Goal: Task Accomplishment & Management: Manage account settings

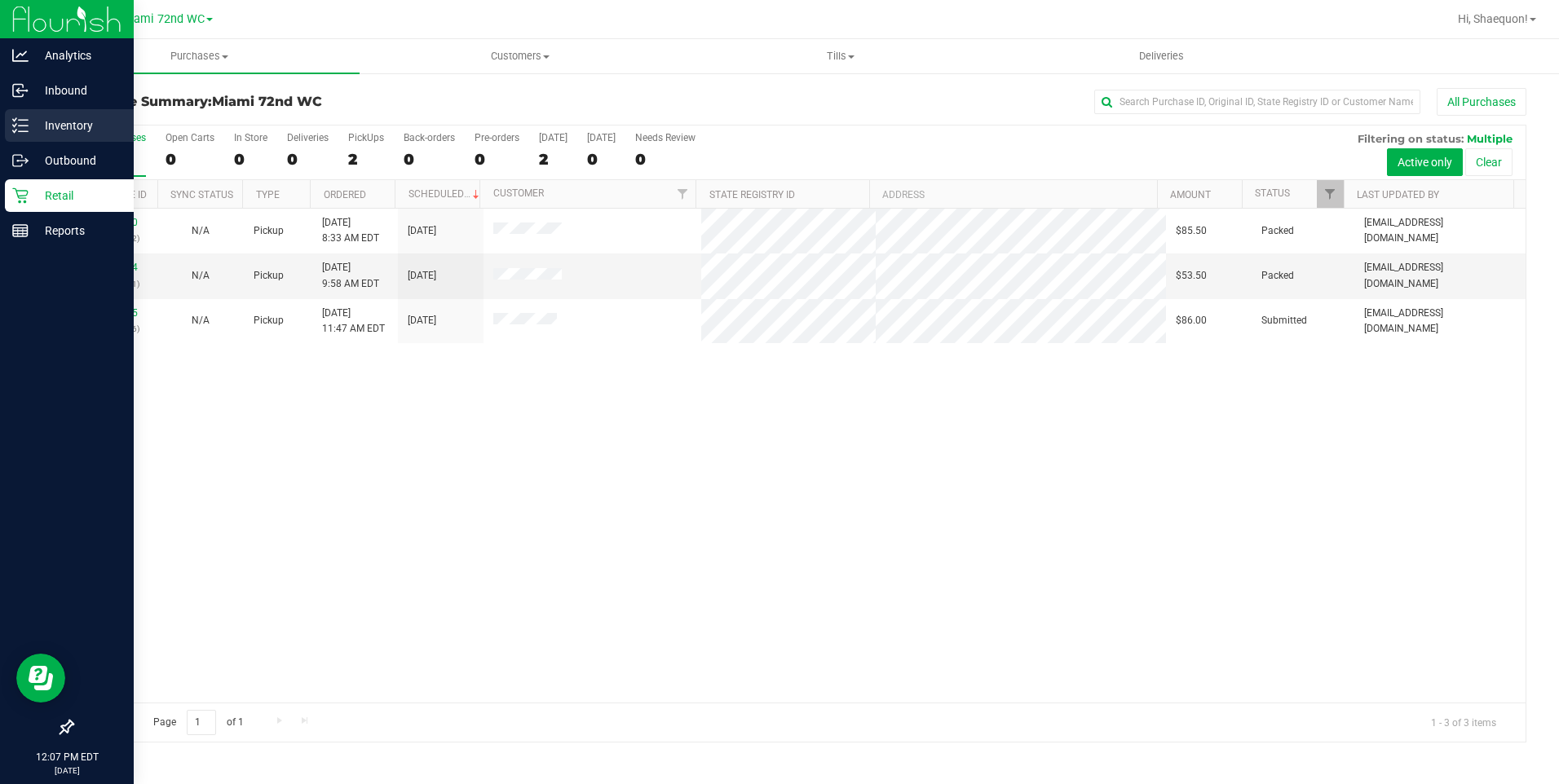
click at [32, 120] on p "Inventory" at bounding box center [77, 125] width 98 height 20
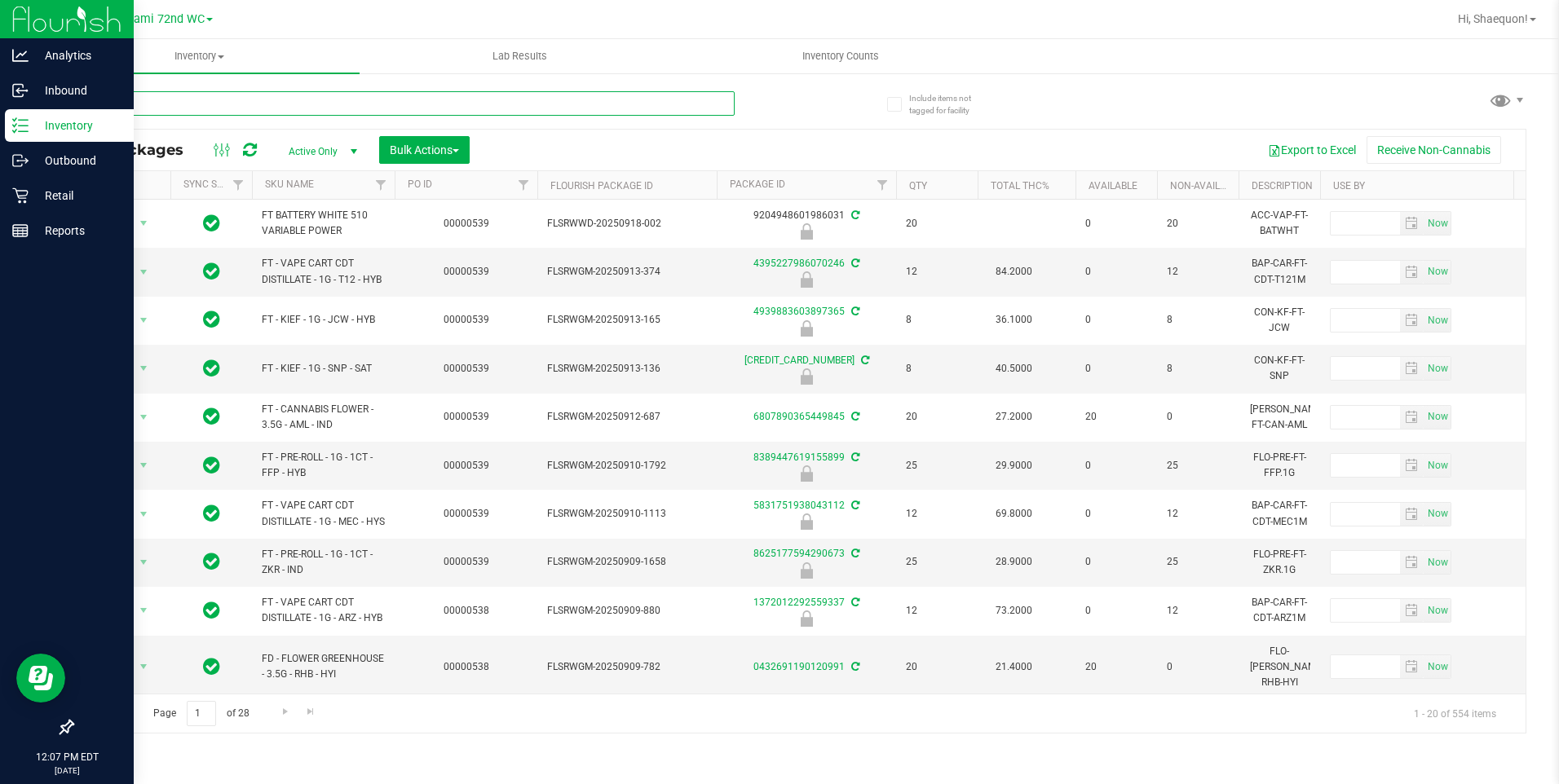
click at [281, 105] on input "text" at bounding box center [403, 104] width 663 height 25
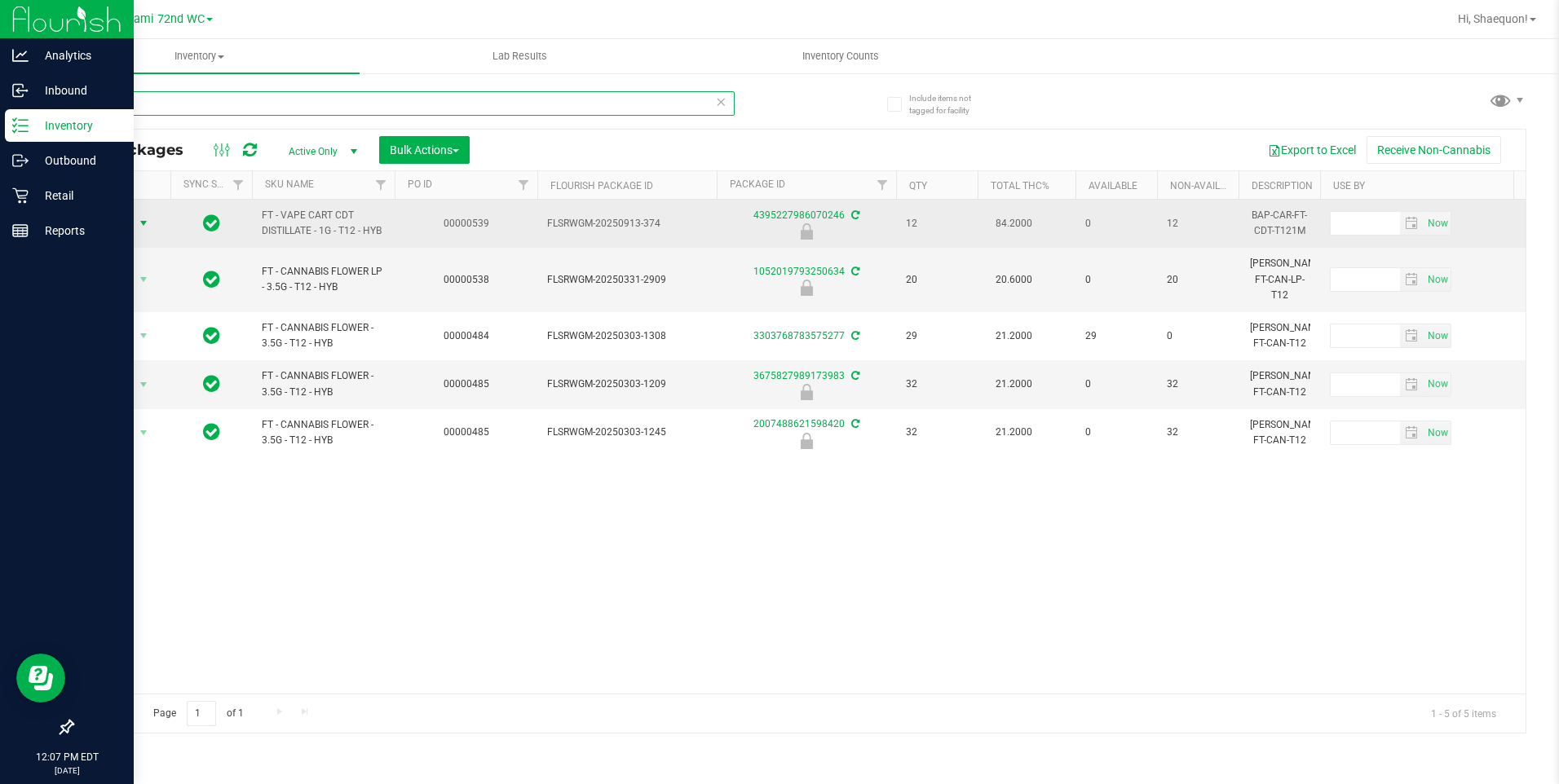
type input "t12"
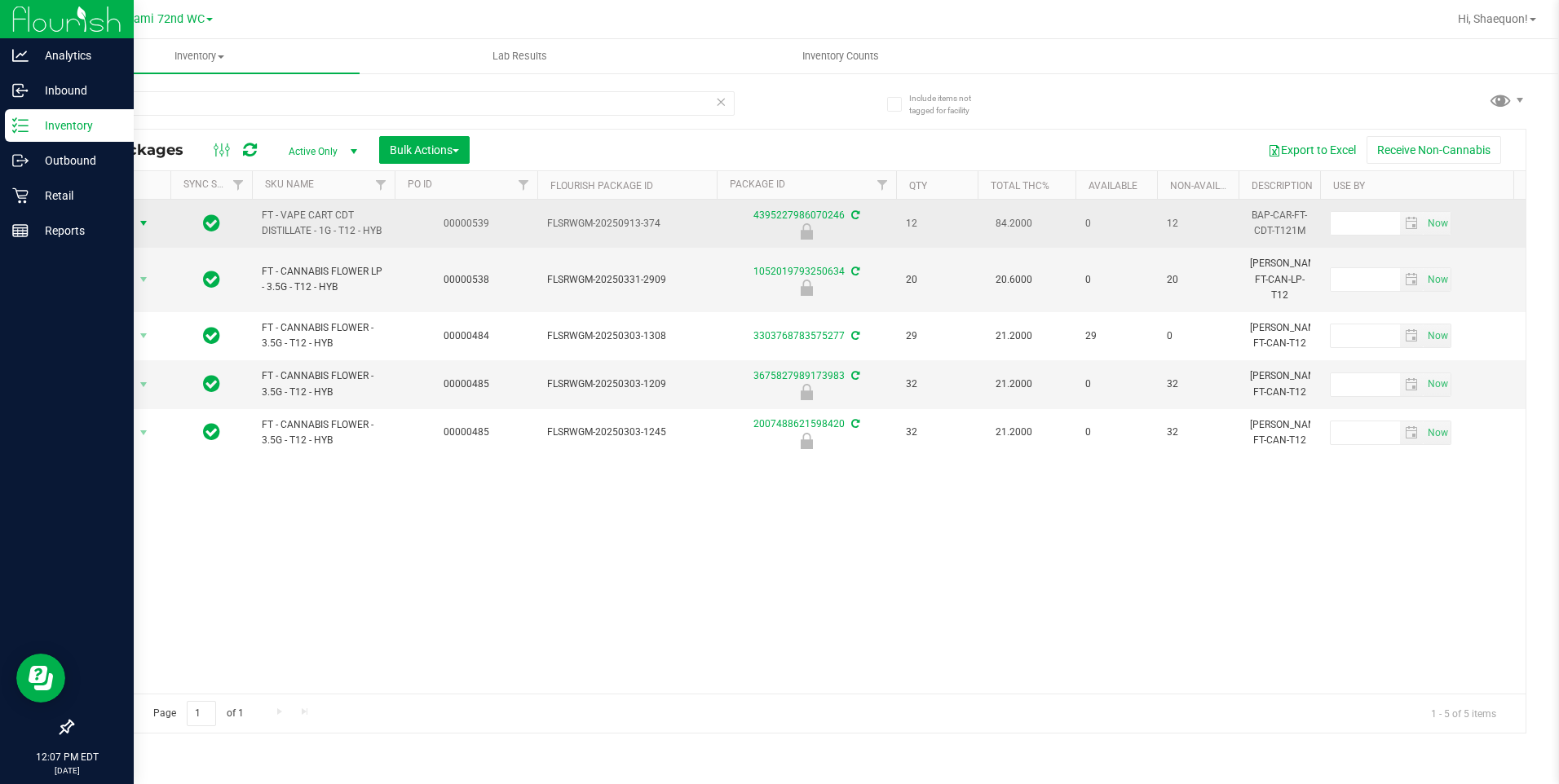
click at [150, 223] on span "select" at bounding box center [143, 223] width 13 height 13
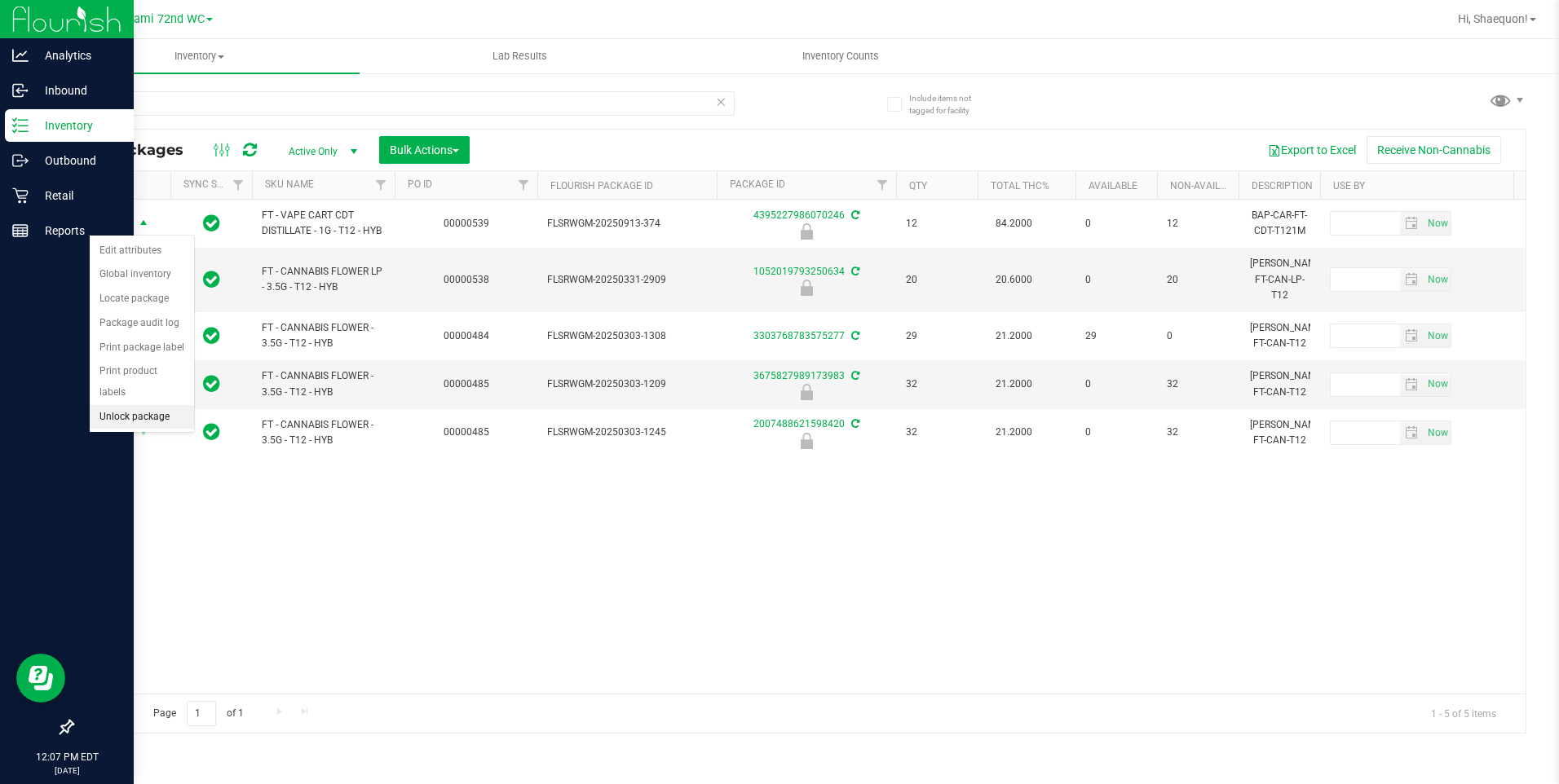
click at [154, 405] on li "Unlock package" at bounding box center [142, 417] width 104 height 25
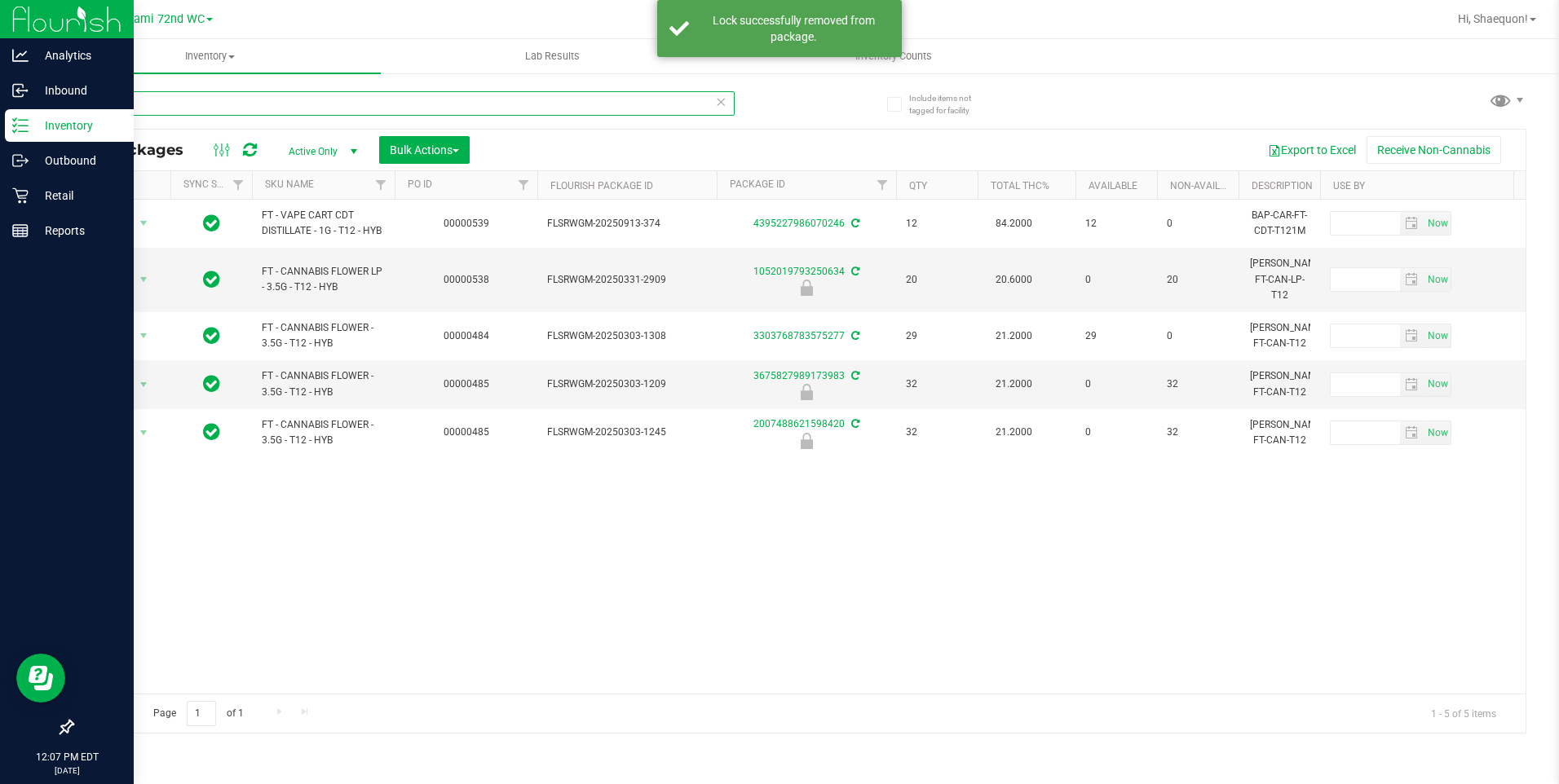
drag, startPoint x: 184, startPoint y: 108, endPoint x: 61, endPoint y: 112, distance: 123.1
click at [61, 112] on div "Include items not tagged for facility t12 All Packages Active Only Active Only …" at bounding box center [799, 320] width 1520 height 498
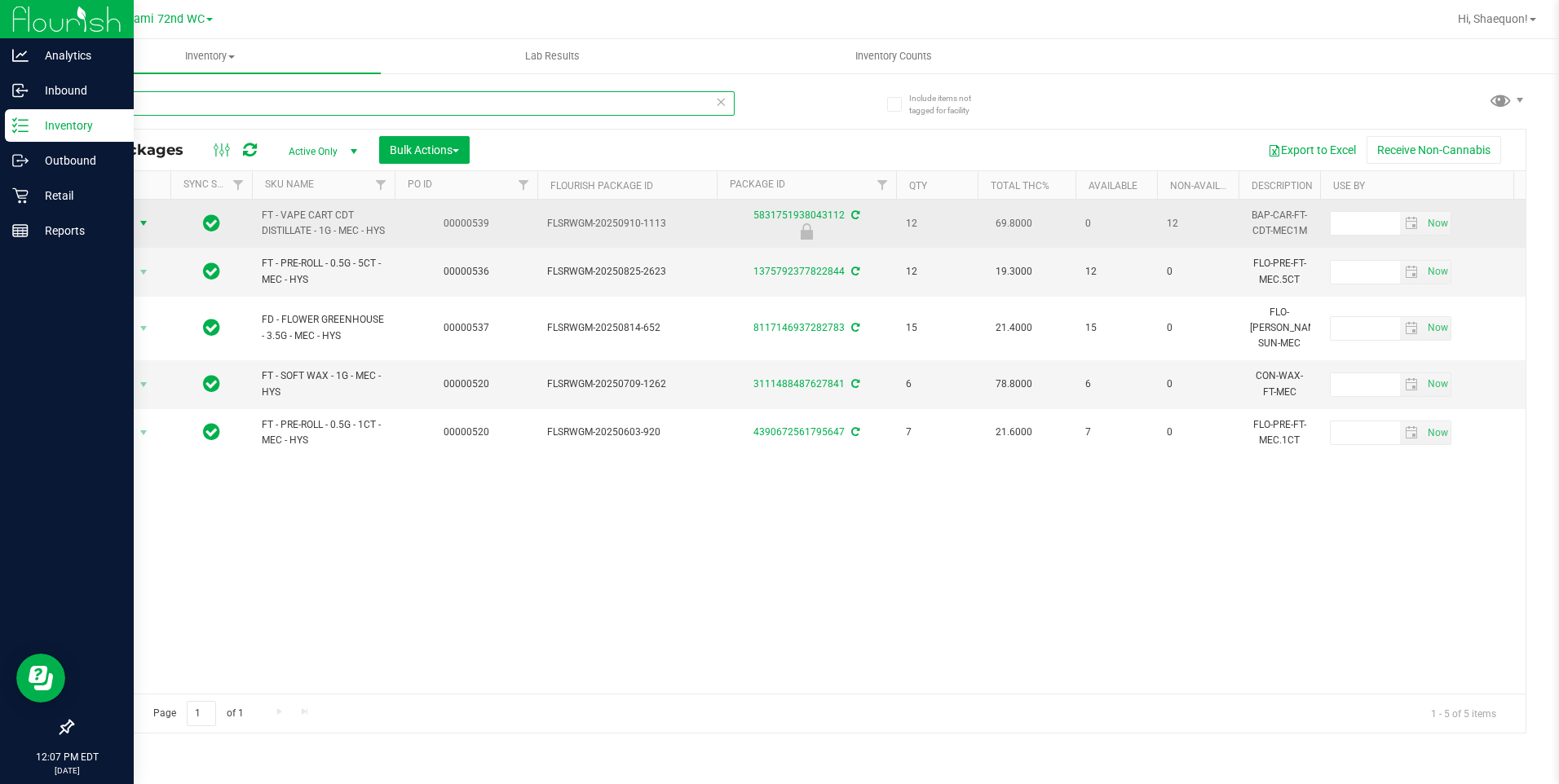
type input "mec"
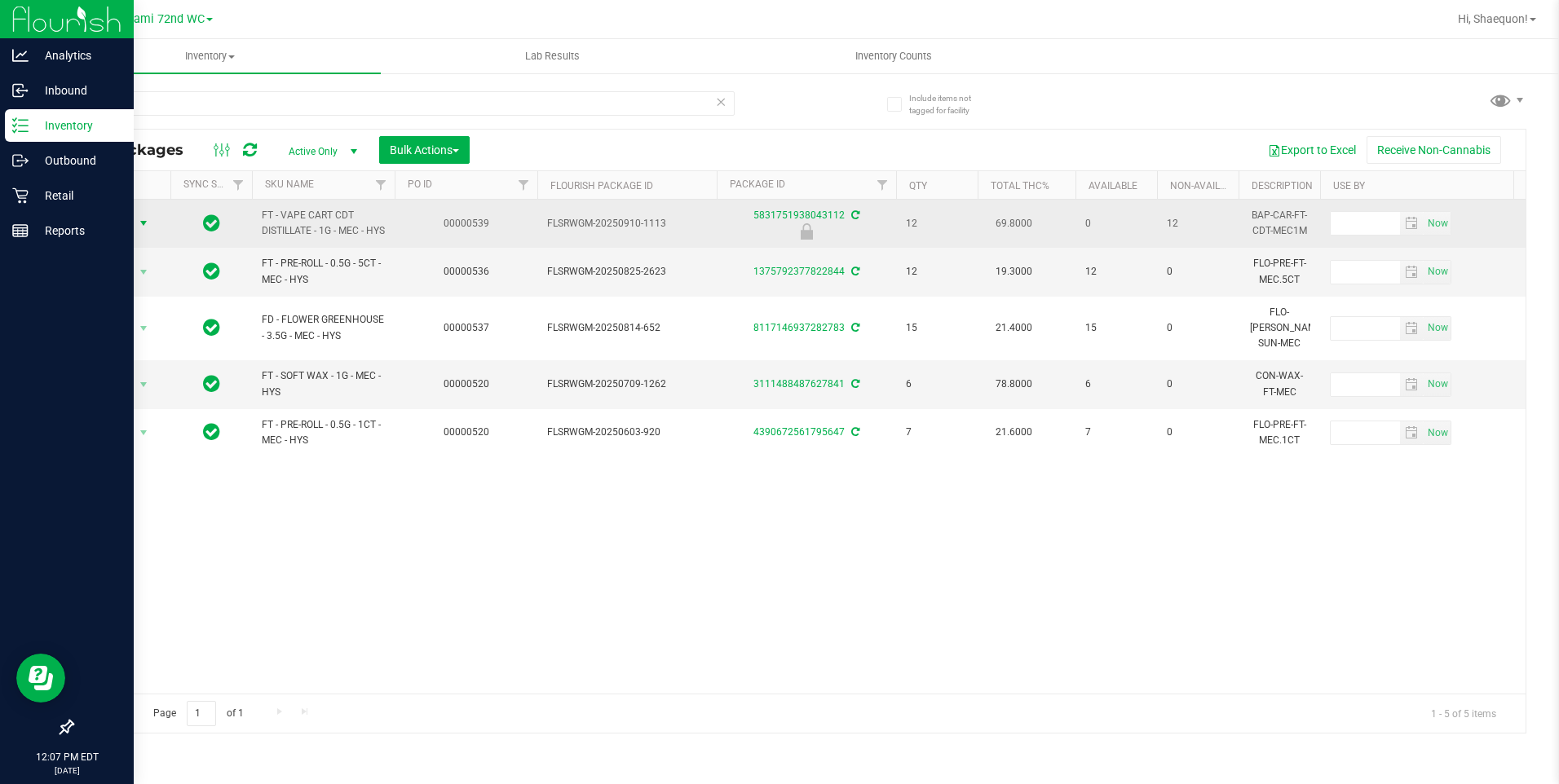
click at [146, 230] on span "select" at bounding box center [143, 223] width 13 height 13
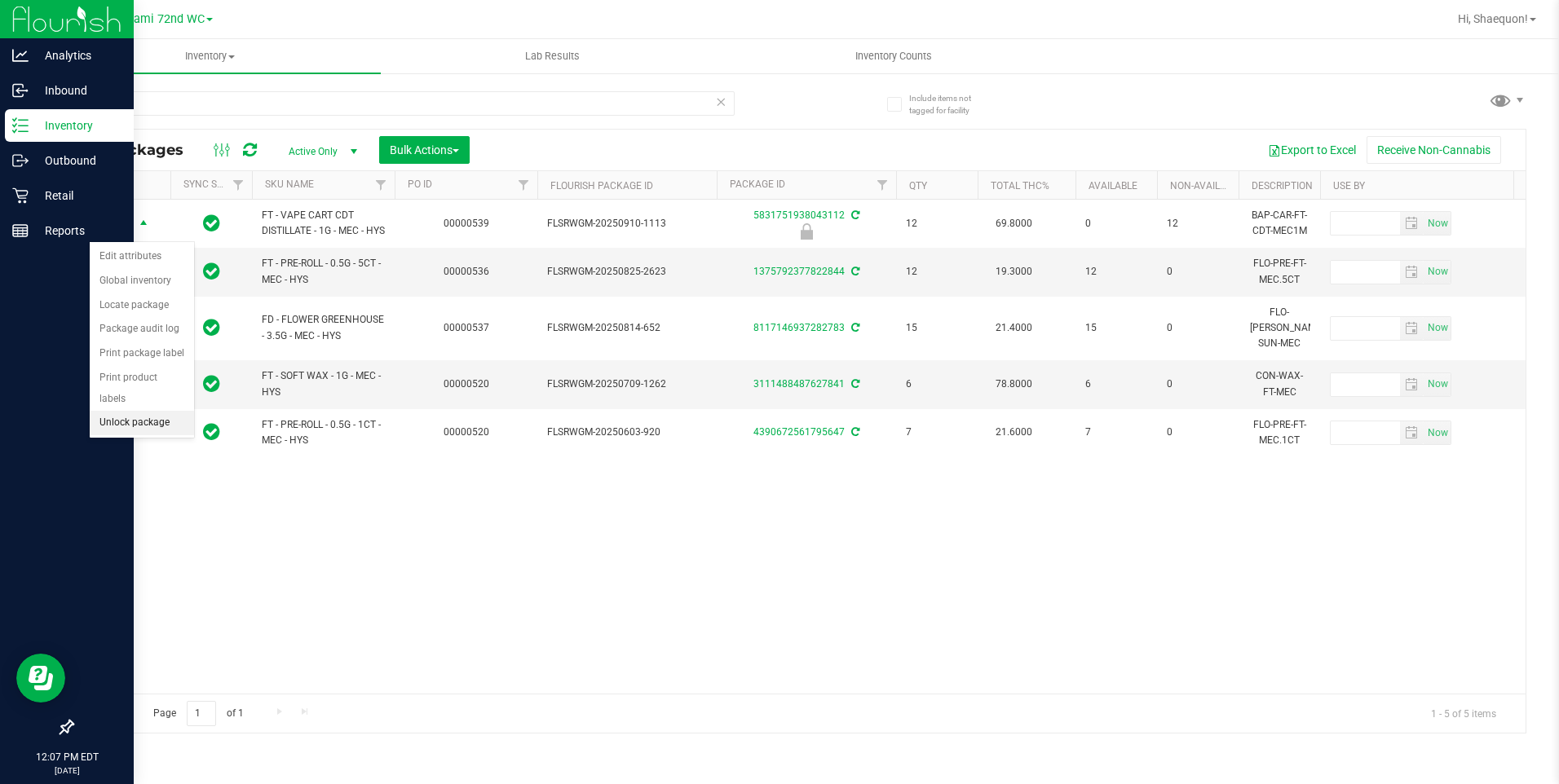
click at [152, 411] on li "Unlock package" at bounding box center [142, 423] width 104 height 25
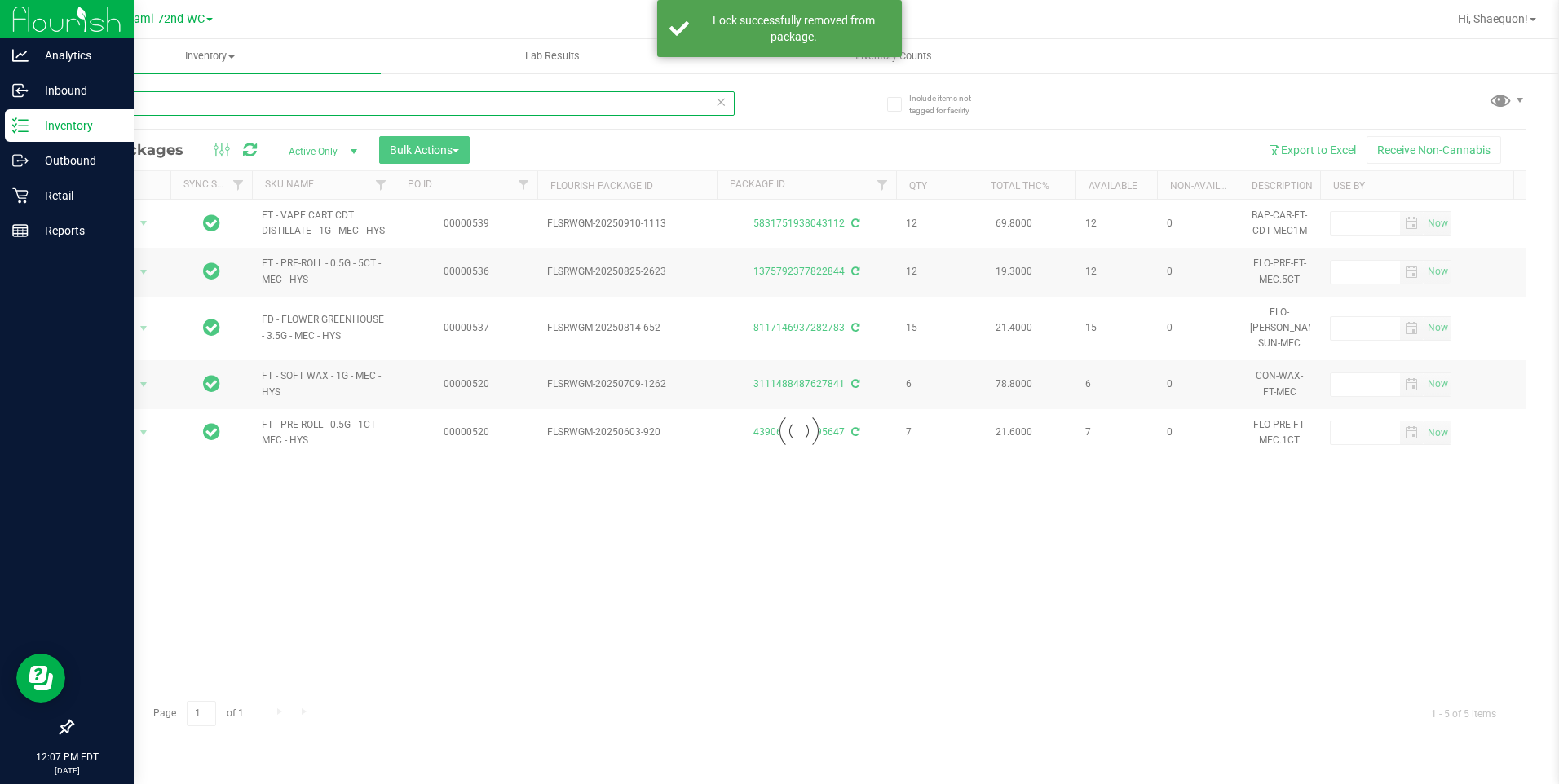
drag, startPoint x: 161, startPoint y: 103, endPoint x: 59, endPoint y: 112, distance: 102.4
click at [59, 112] on div "Include items not tagged for facility mec Loading... All Packages Active Only A…" at bounding box center [799, 320] width 1520 height 498
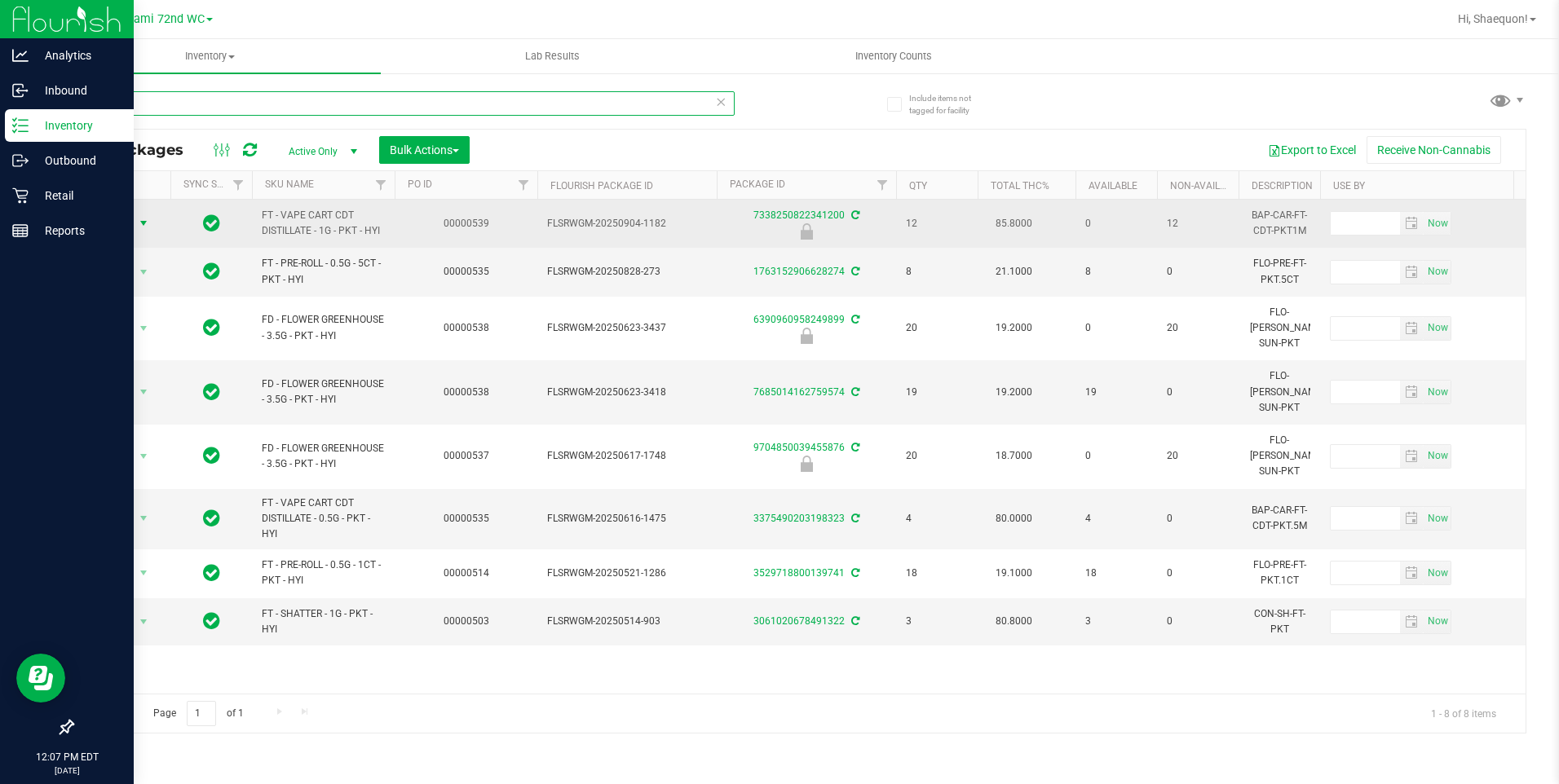
type input "pkt"
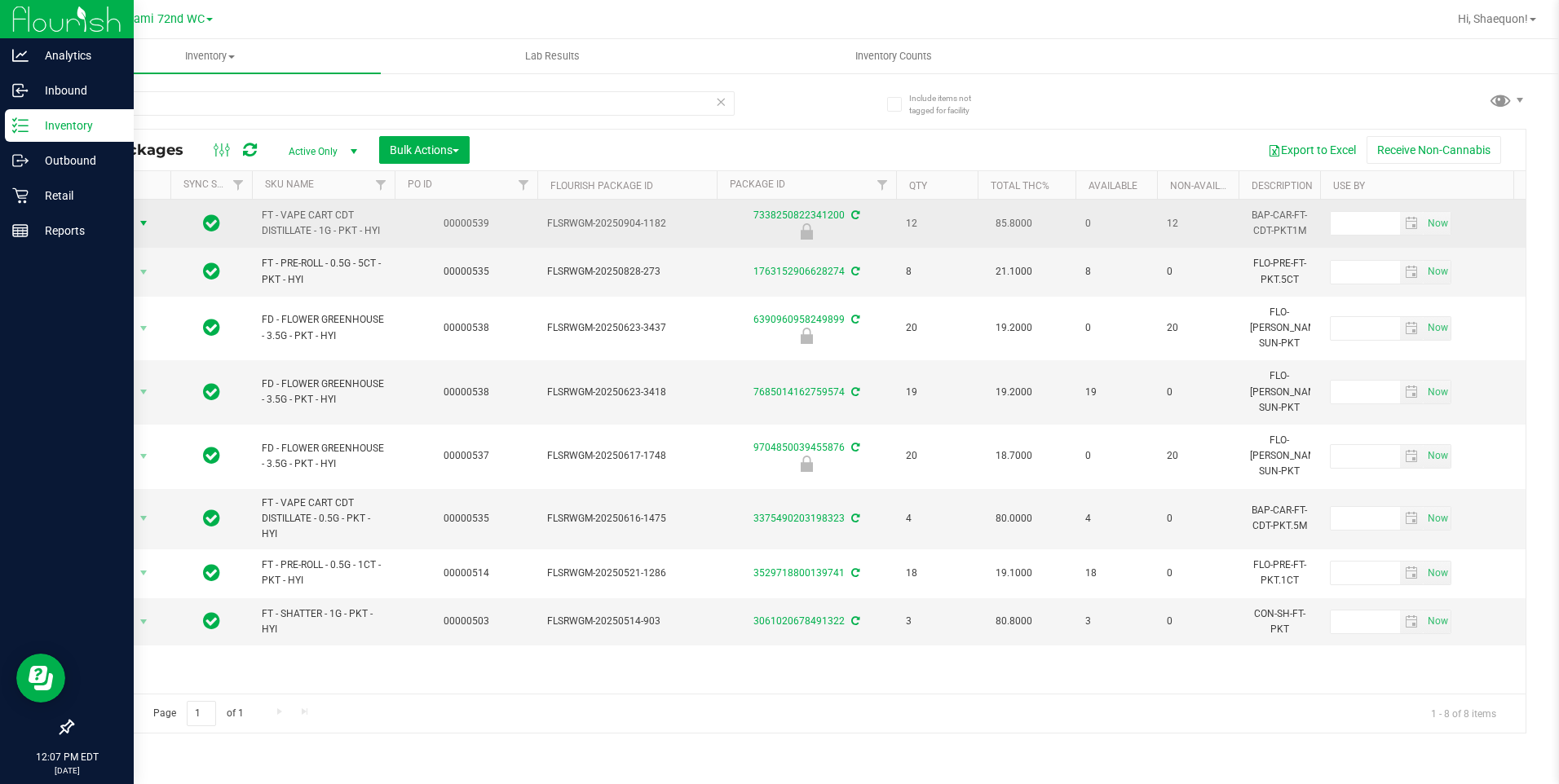
click at [146, 230] on span "select" at bounding box center [143, 223] width 13 height 13
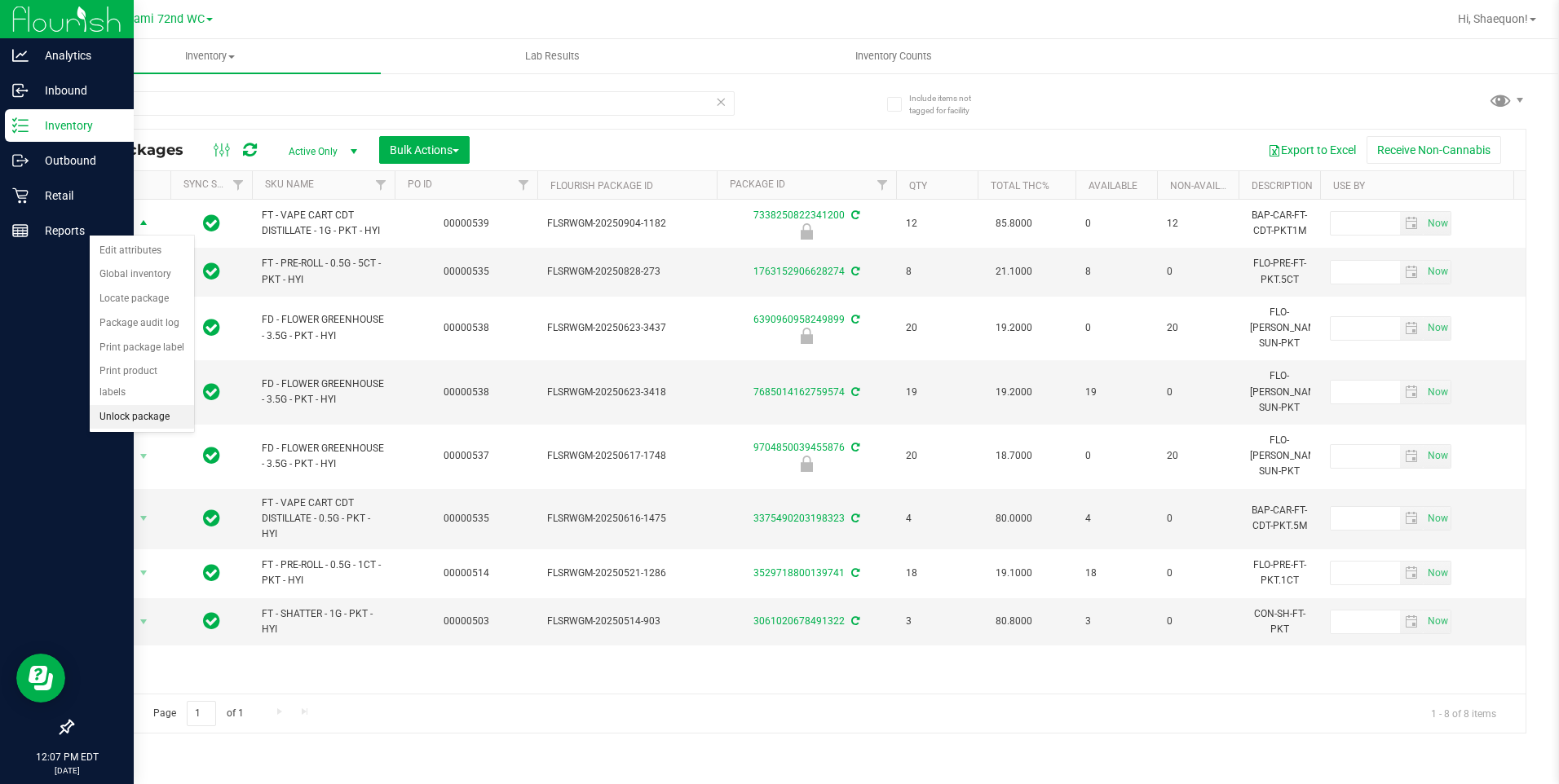
click at [152, 405] on li "Unlock package" at bounding box center [142, 417] width 104 height 25
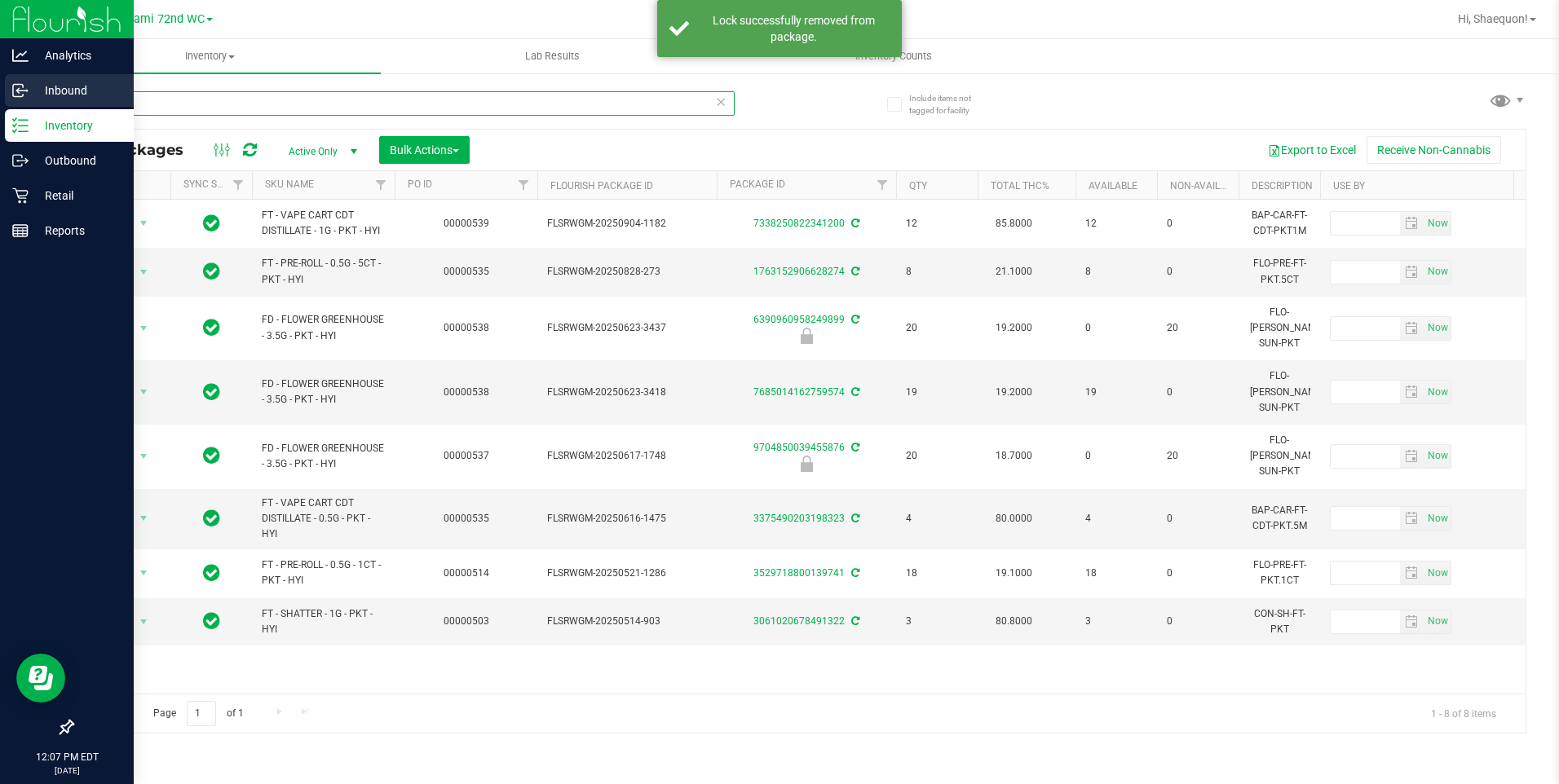
drag, startPoint x: 153, startPoint y: 102, endPoint x: 25, endPoint y: 108, distance: 128.1
click at [25, 108] on div "Analytics Inbound Inventory Outbound Retail Reports 12:07 PM EDT [DATE] 09/19 M…" at bounding box center [779, 392] width 1559 height 784
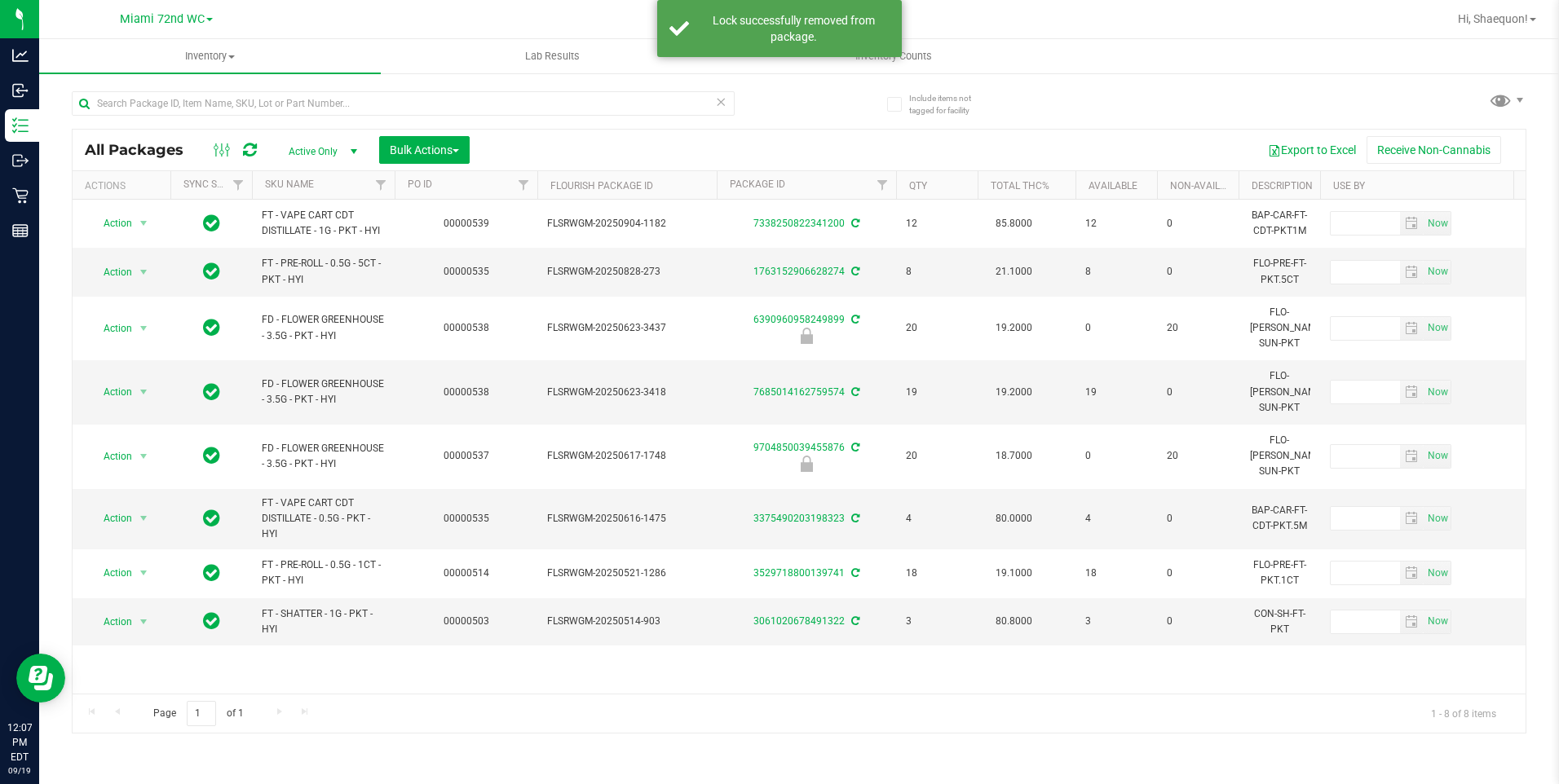
click at [260, 654] on div "Inventory All packages All inventory Waste log Create inventory Lab Results Inv…" at bounding box center [799, 411] width 1520 height 745
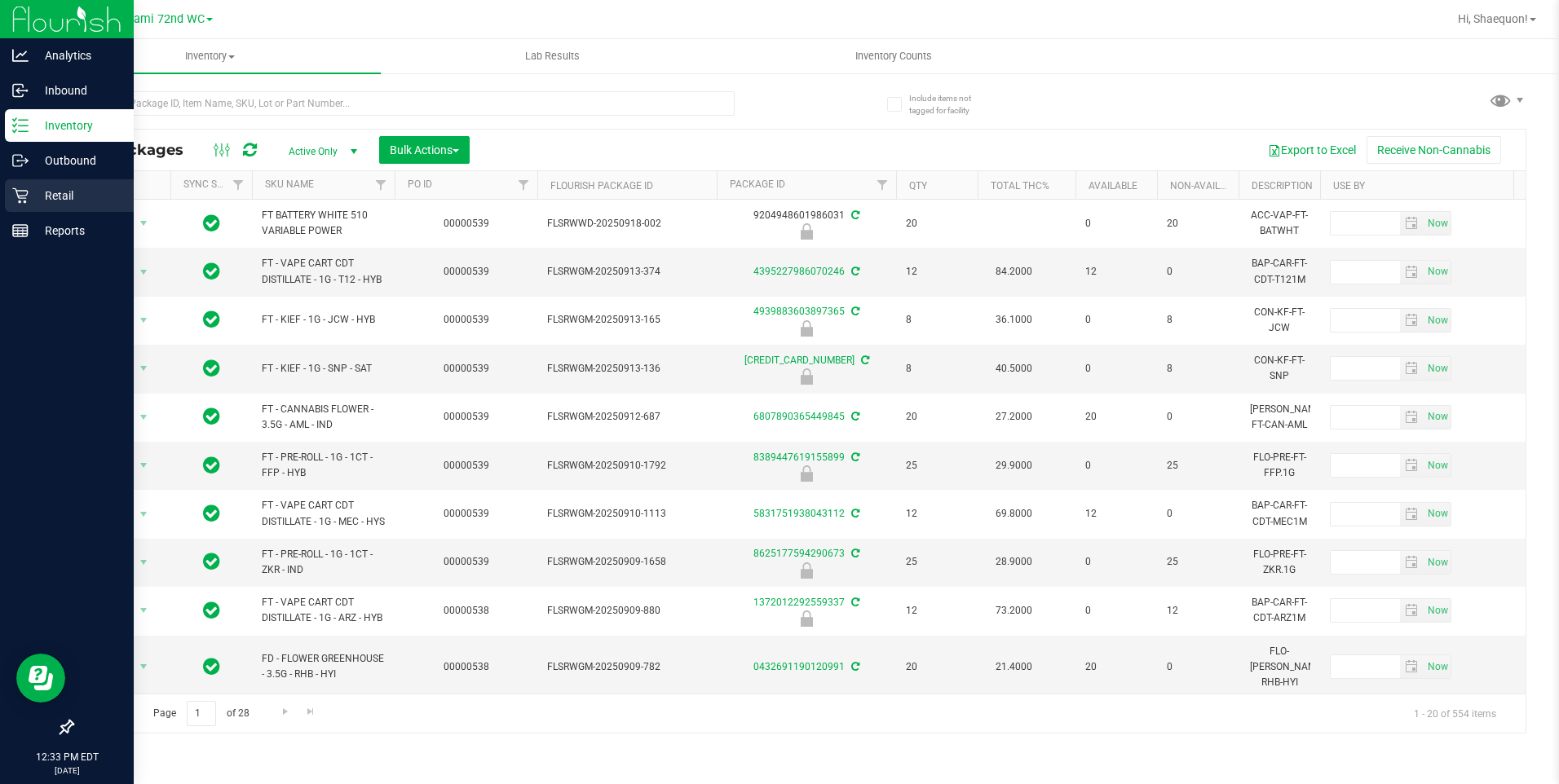
click at [27, 204] on div "Retail" at bounding box center [70, 195] width 129 height 32
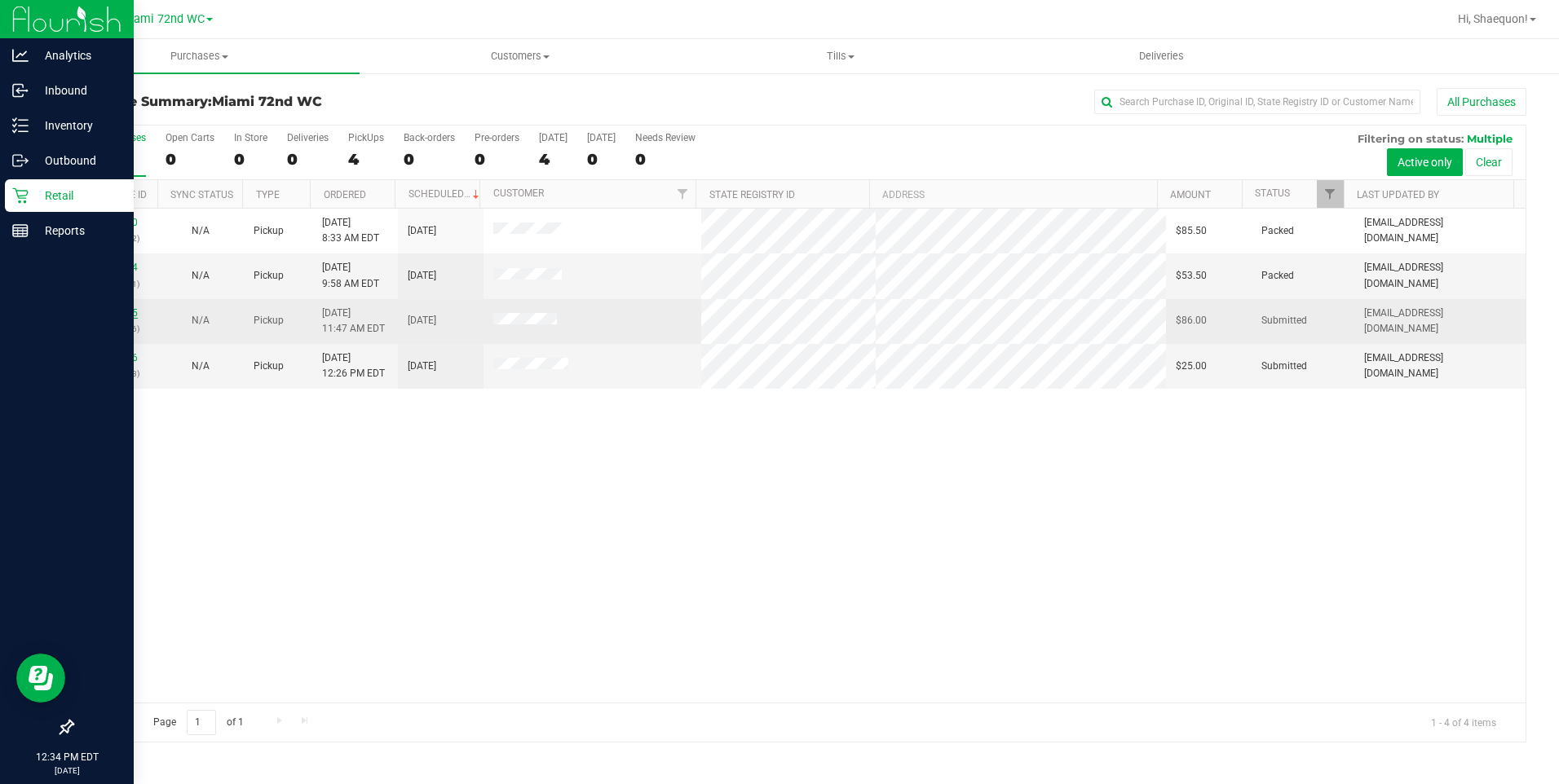
click at [122, 314] on link "11973365" at bounding box center [115, 313] width 46 height 11
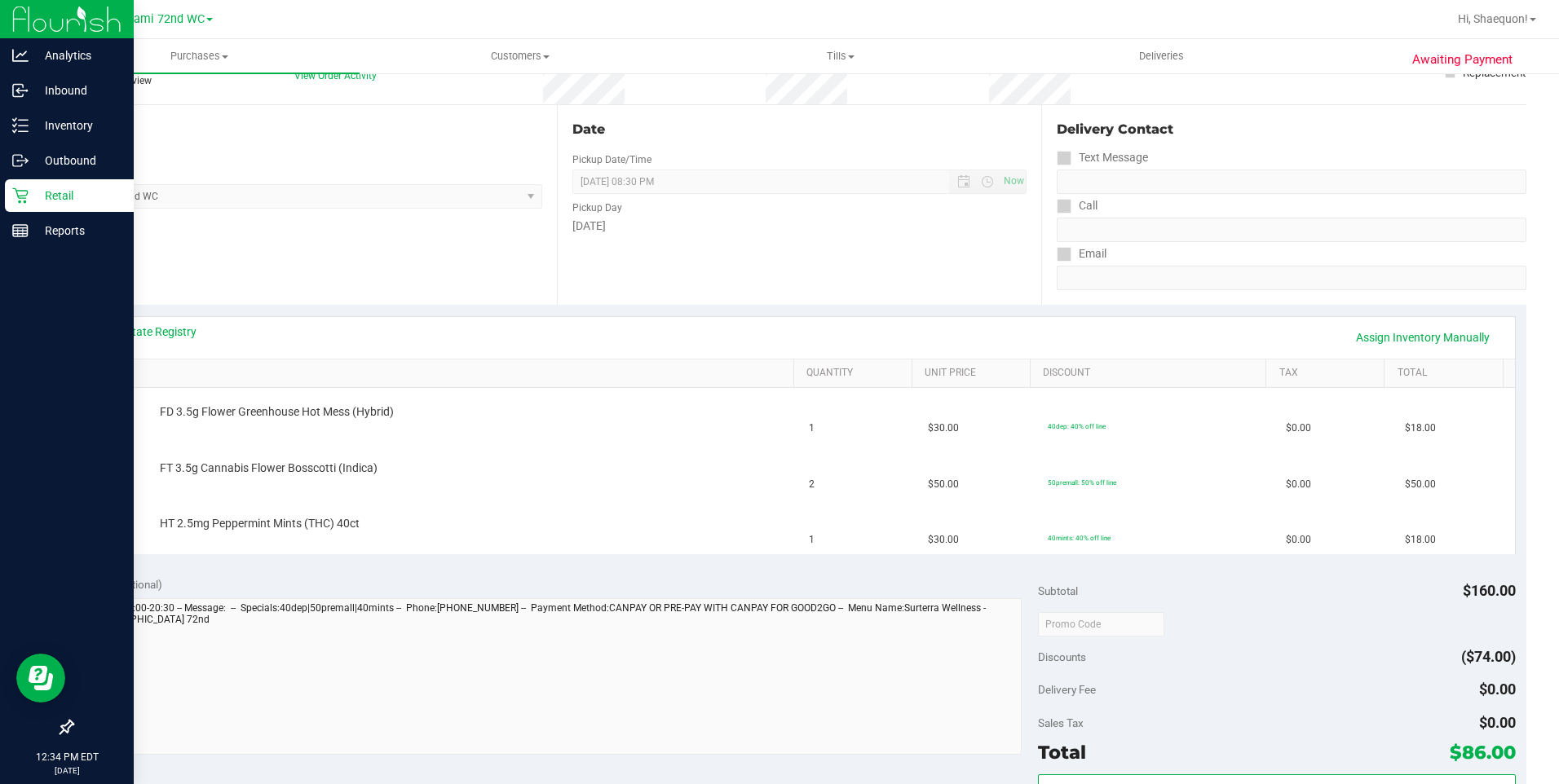
scroll to position [163, 0]
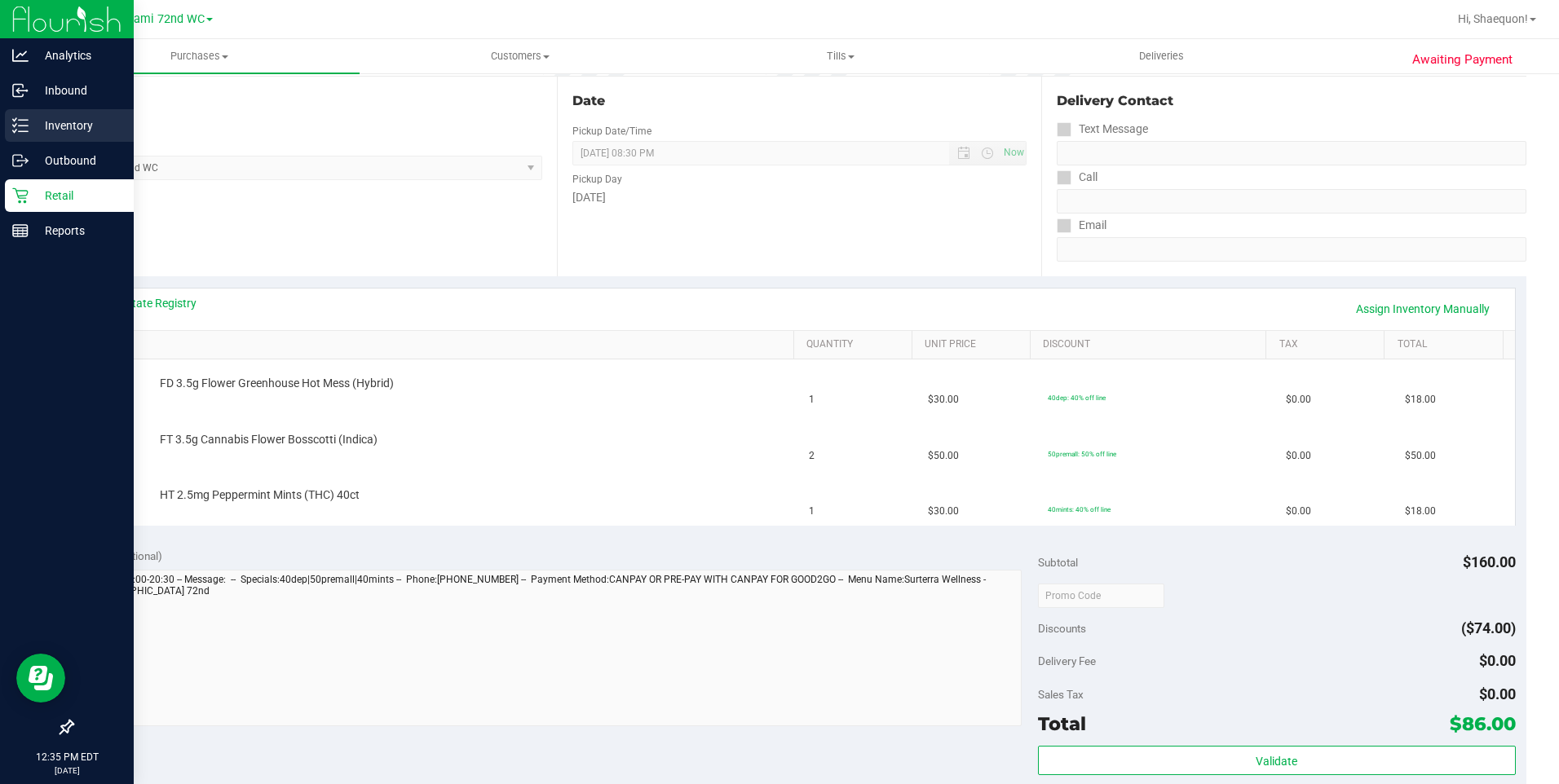
click at [53, 121] on p "Inventory" at bounding box center [77, 125] width 98 height 20
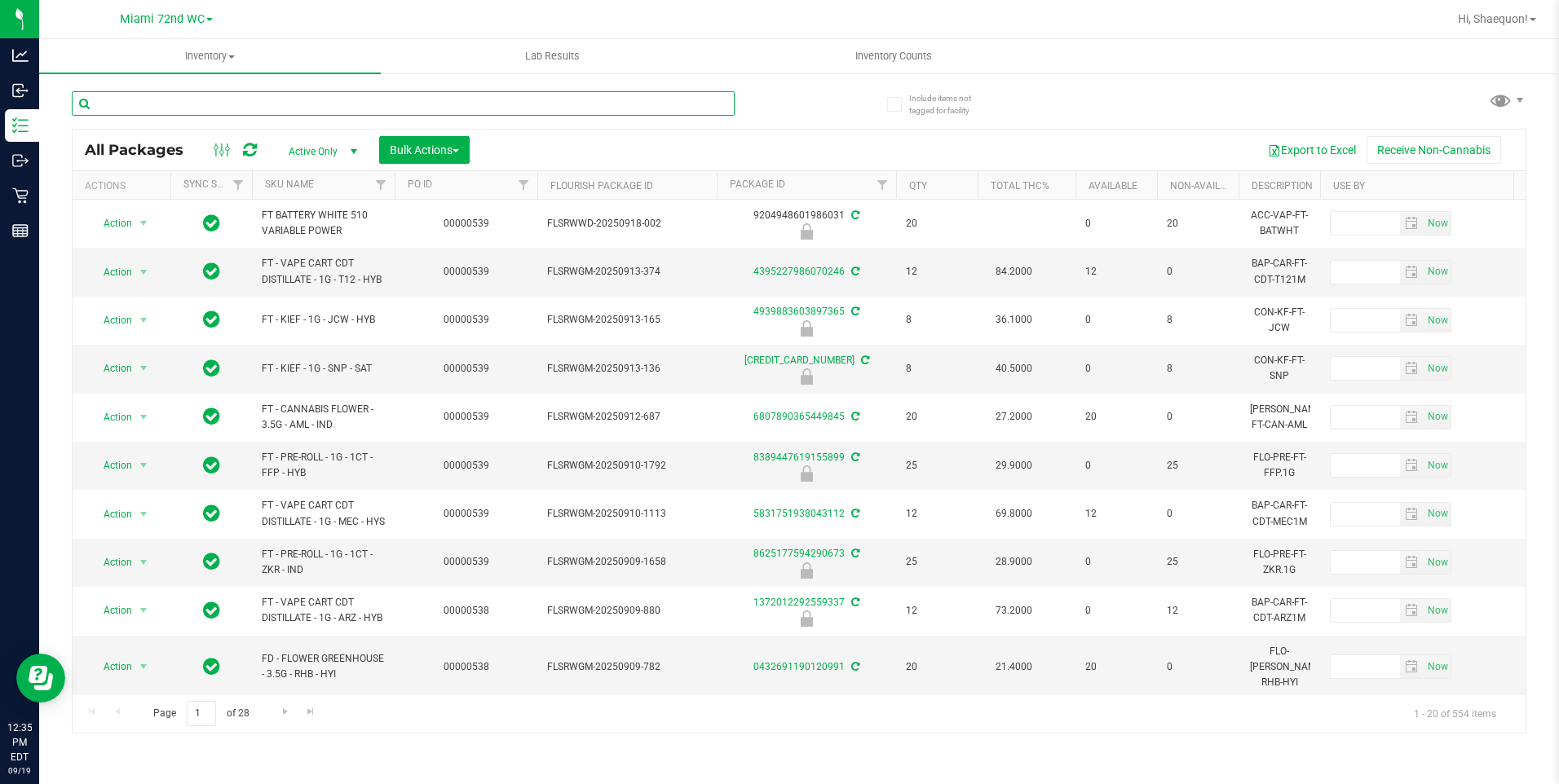
click at [199, 105] on input "text" at bounding box center [403, 104] width 663 height 25
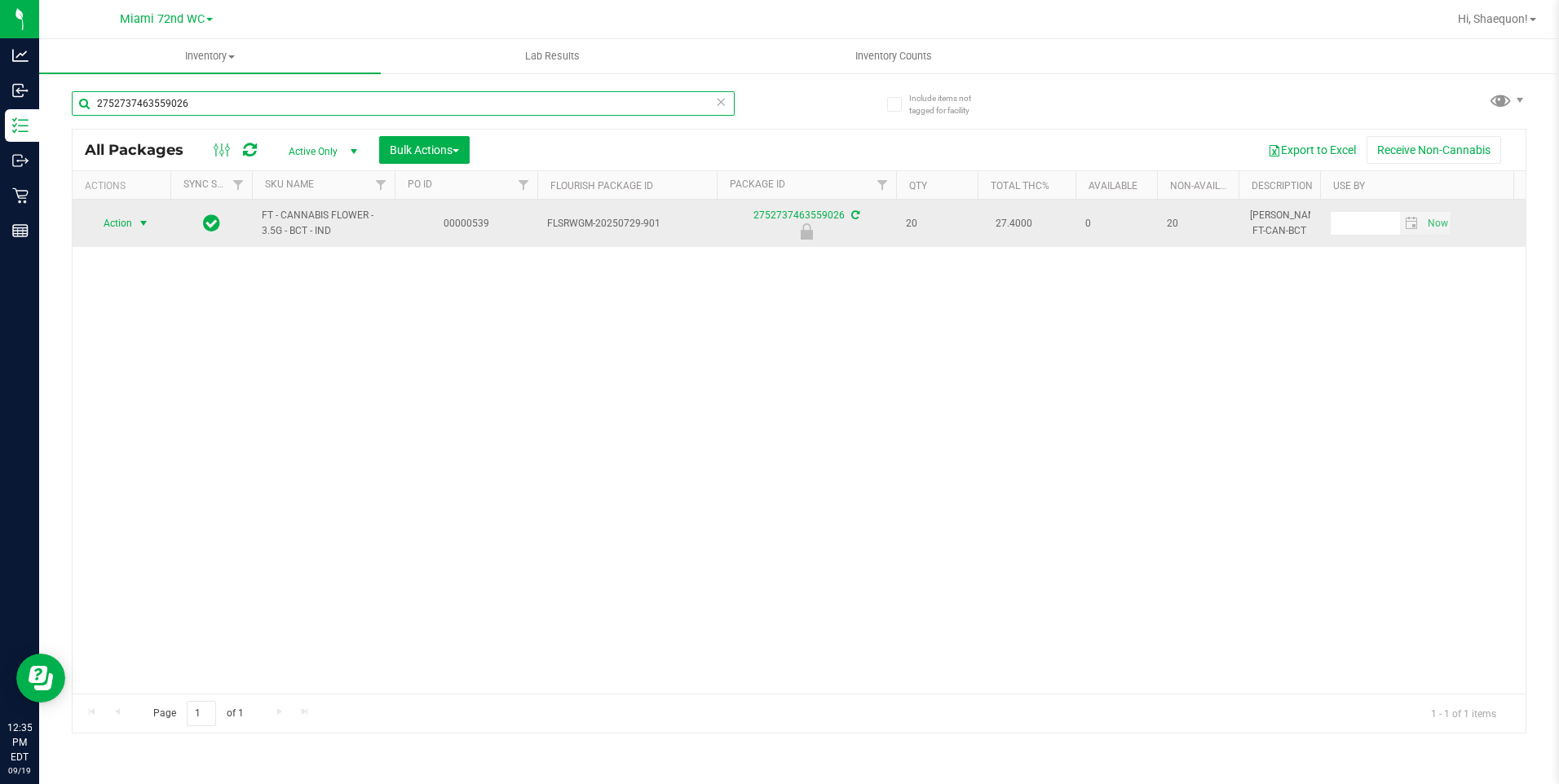
type input "2752737463559026"
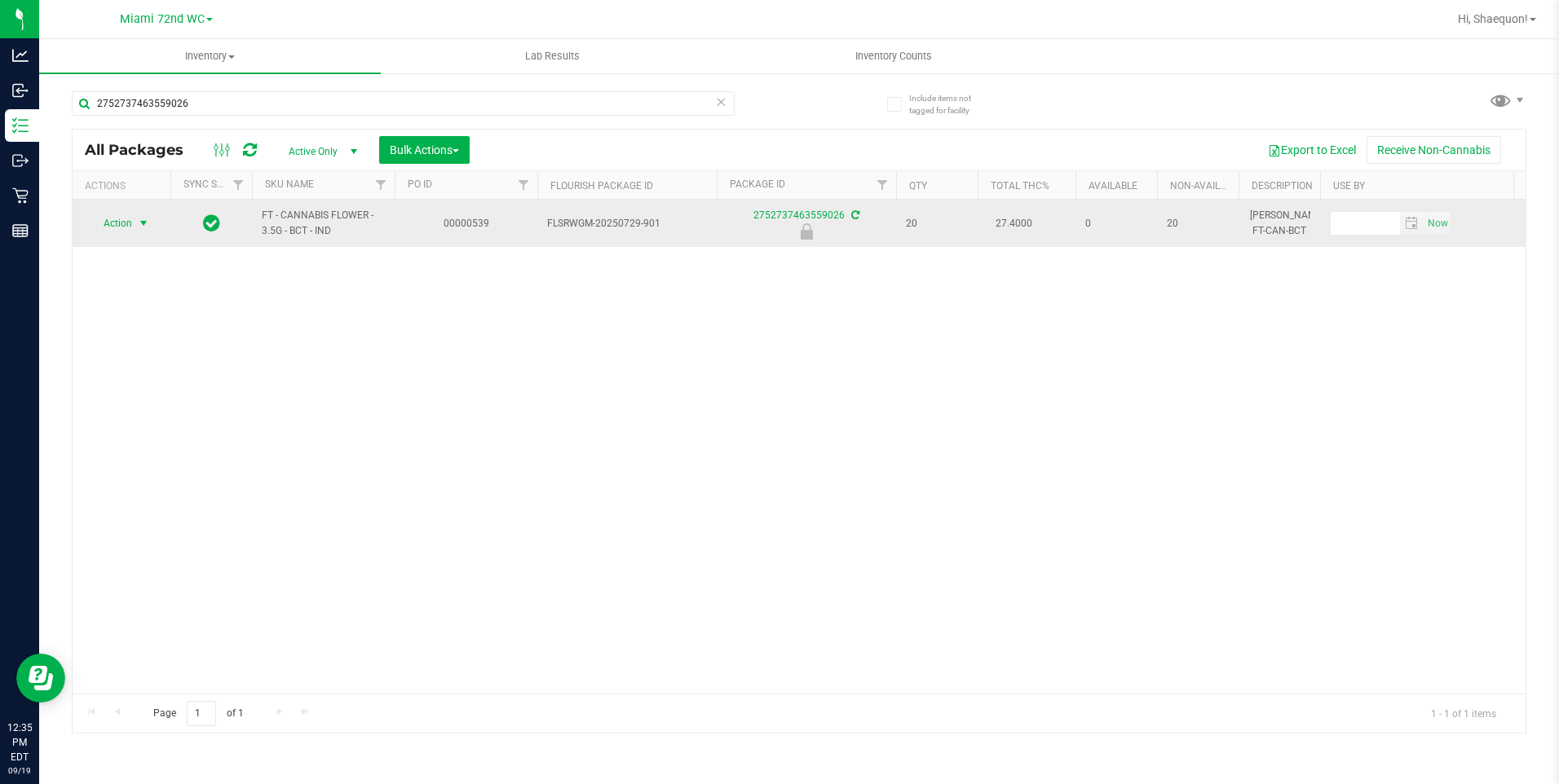
click at [144, 233] on span "select" at bounding box center [144, 223] width 20 height 23
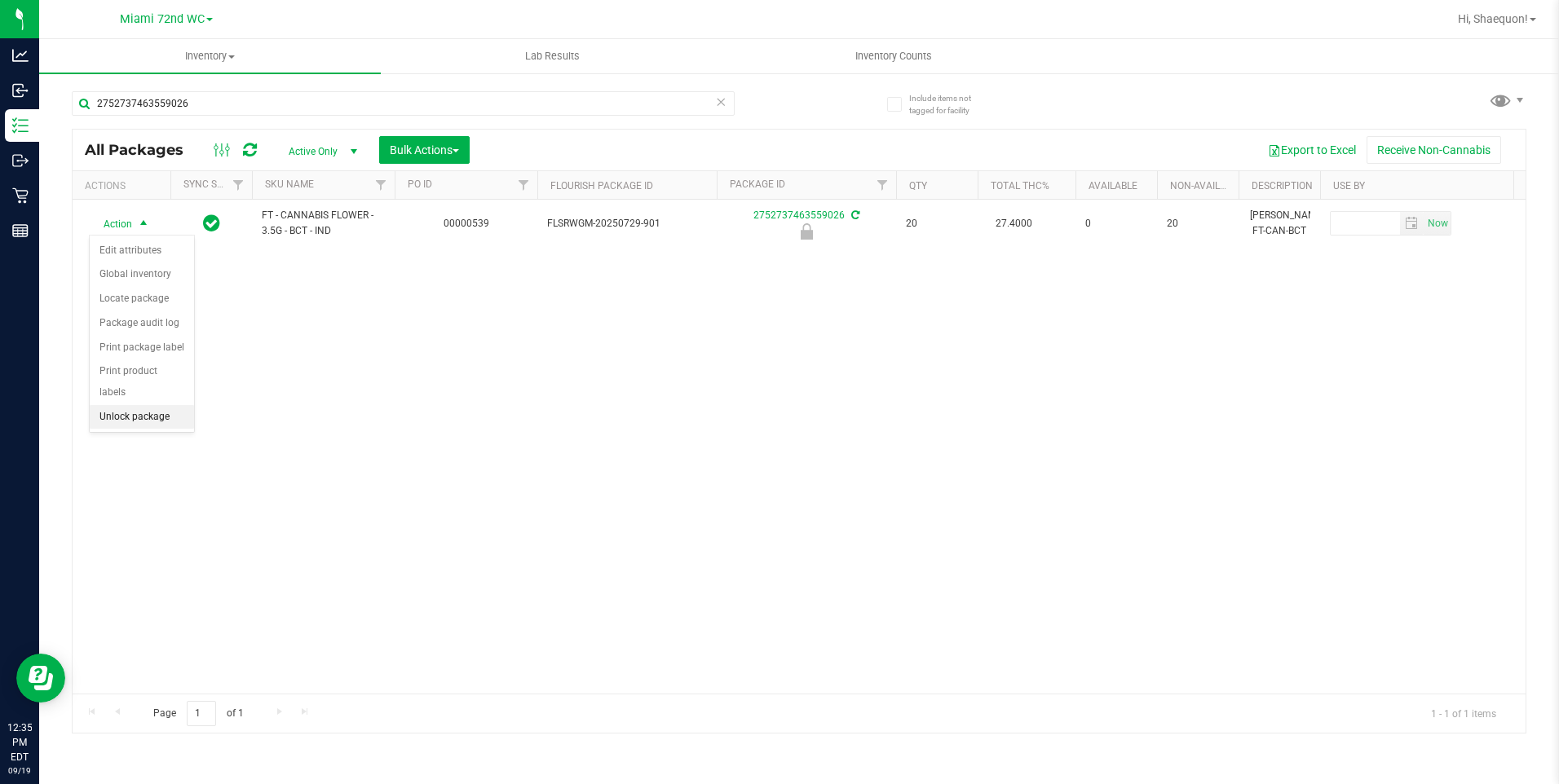
click at [167, 405] on li "Unlock package" at bounding box center [142, 417] width 104 height 25
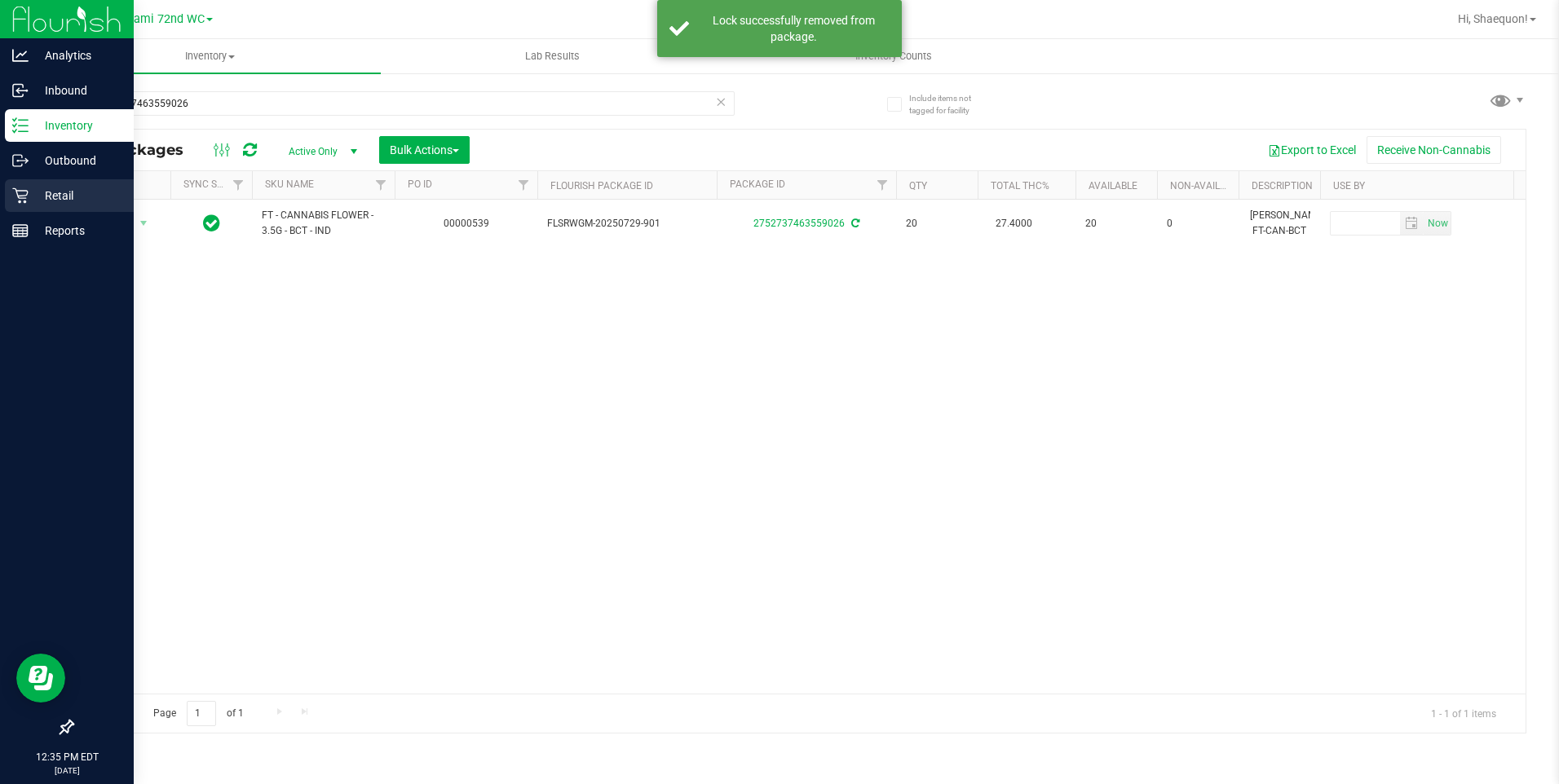
click at [59, 206] on div "Retail" at bounding box center [70, 195] width 129 height 32
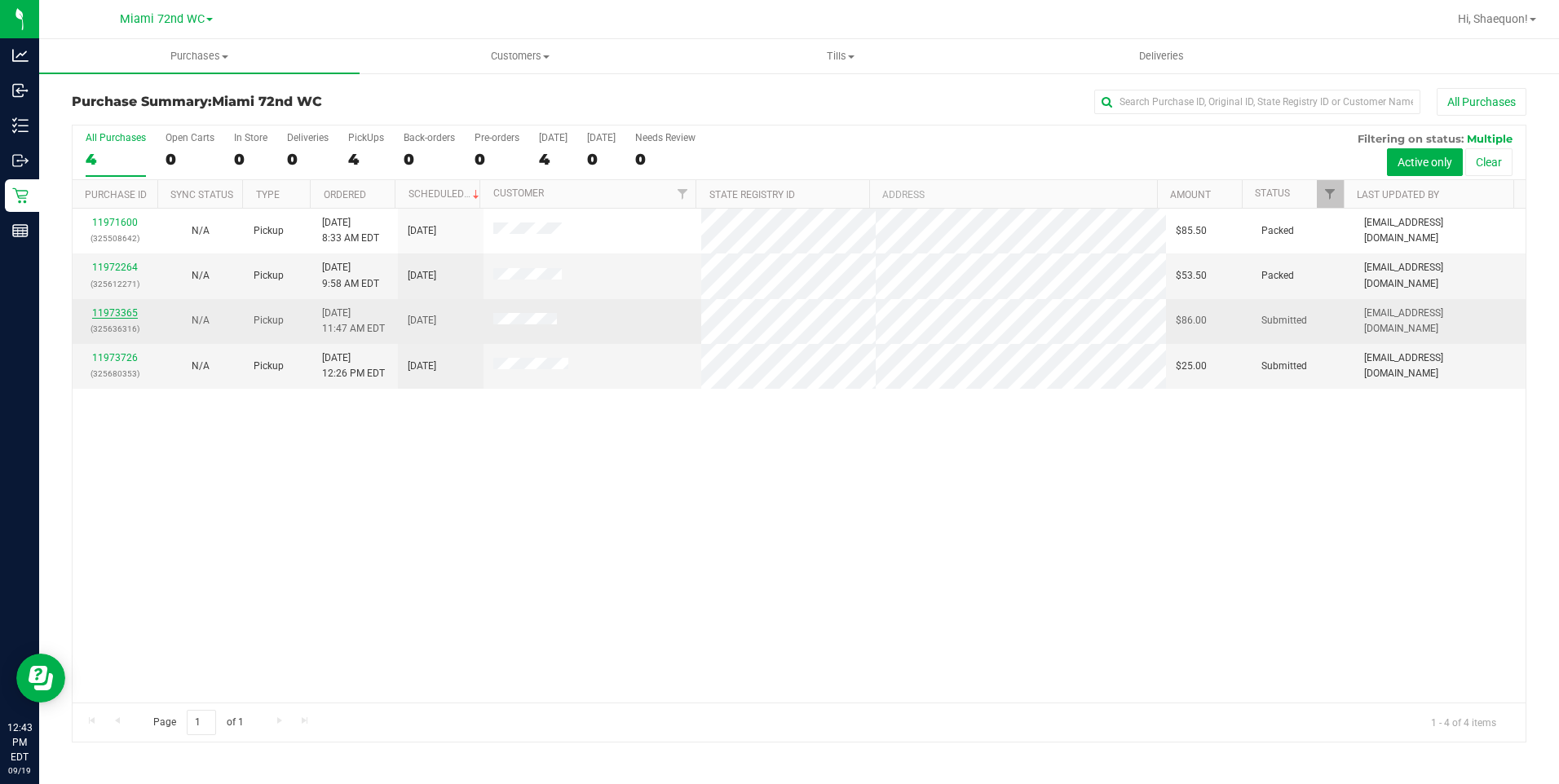
click at [124, 308] on link "11973365" at bounding box center [115, 313] width 46 height 11
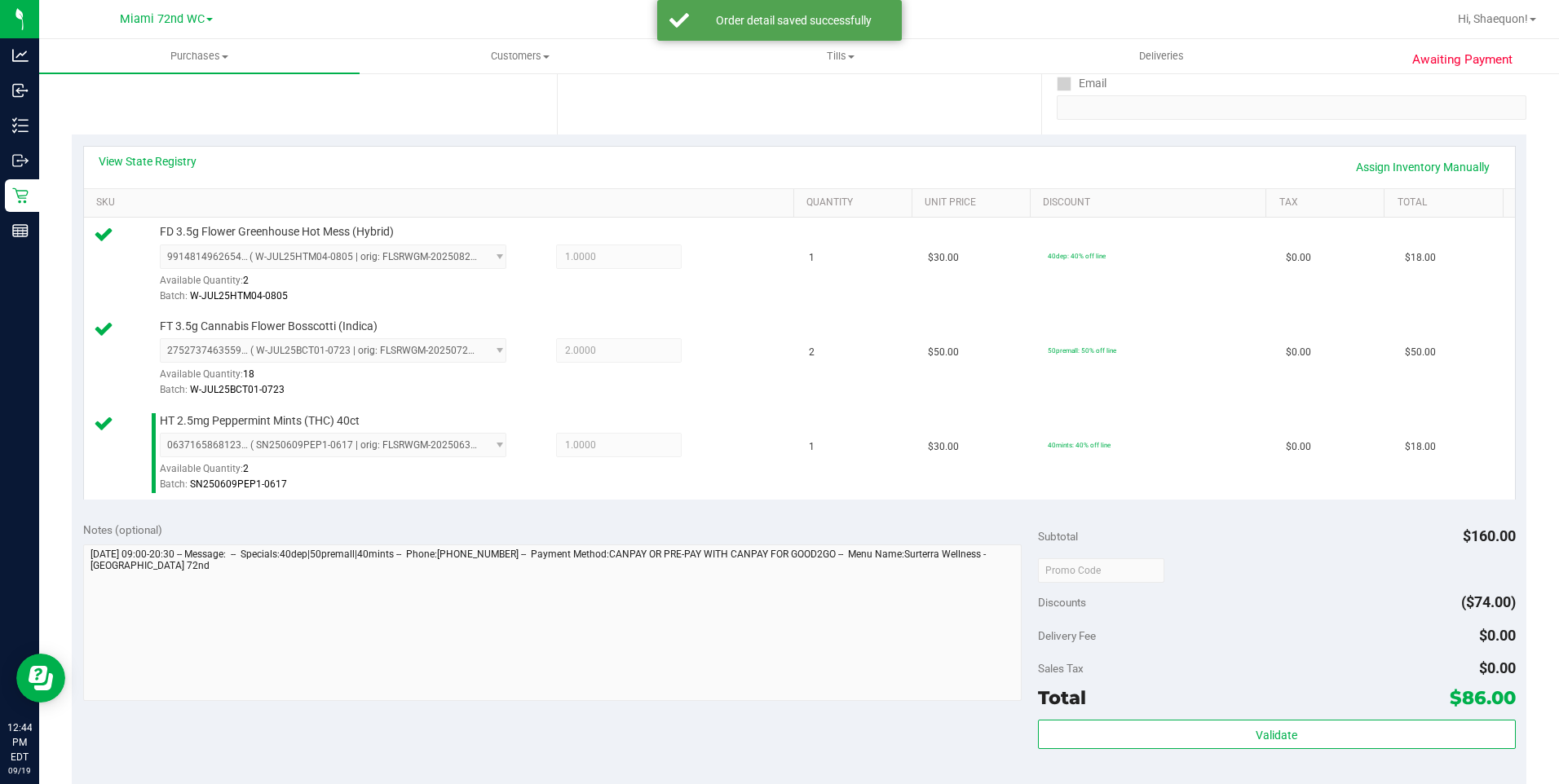
scroll to position [571, 0]
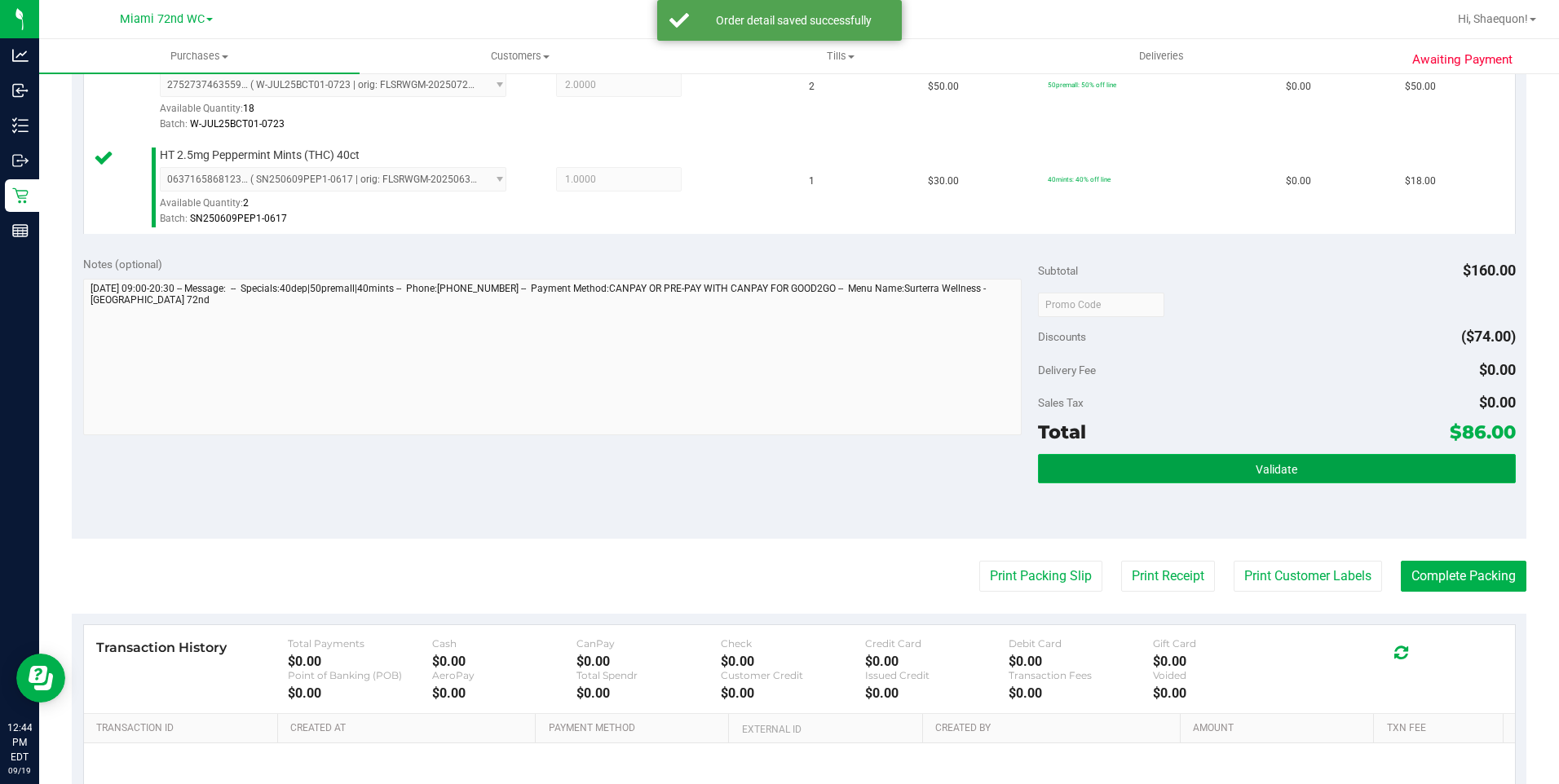
click at [1266, 465] on span "Validate" at bounding box center [1276, 469] width 42 height 13
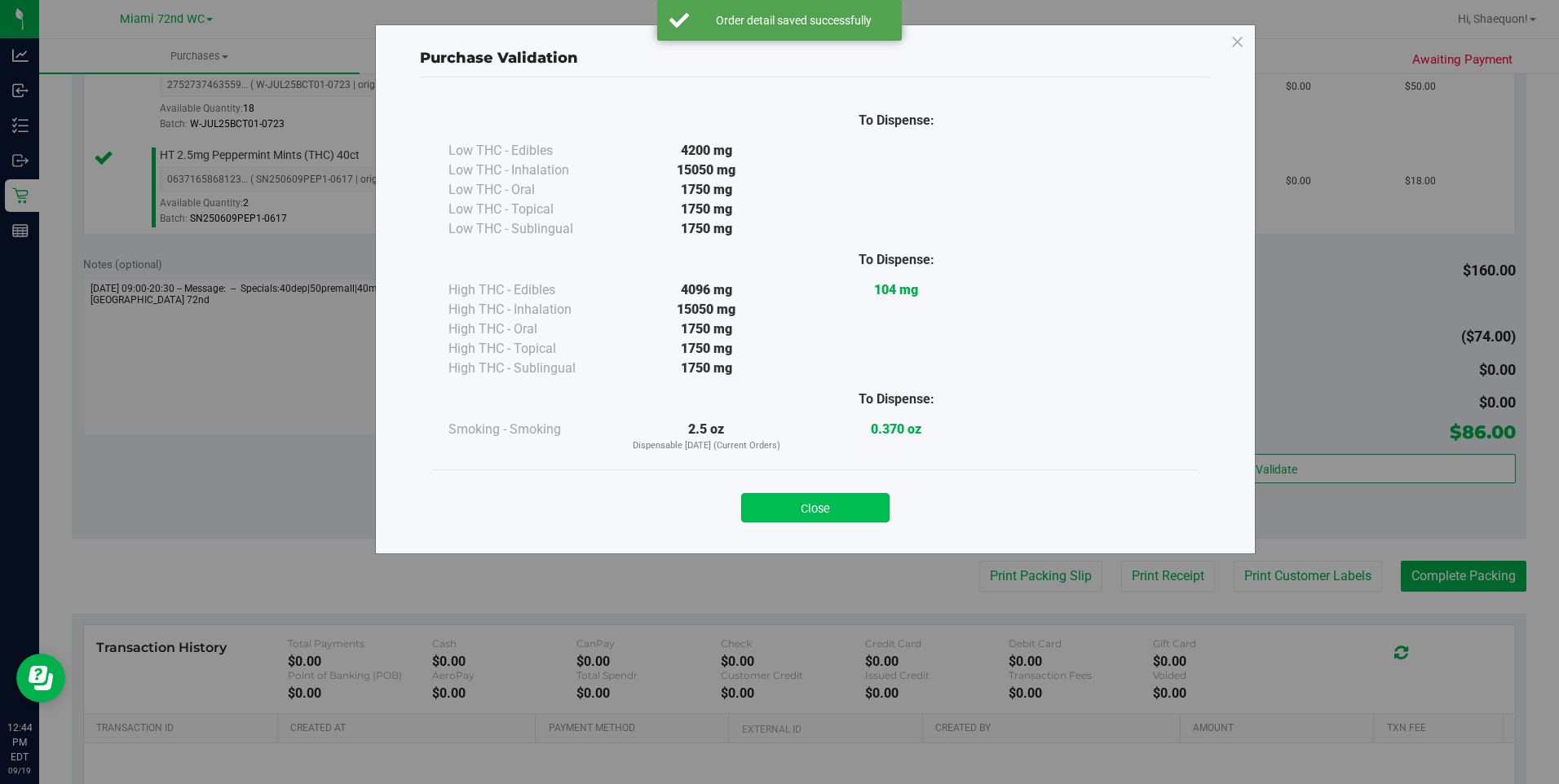
click at [843, 509] on button "Close" at bounding box center [816, 508] width 149 height 30
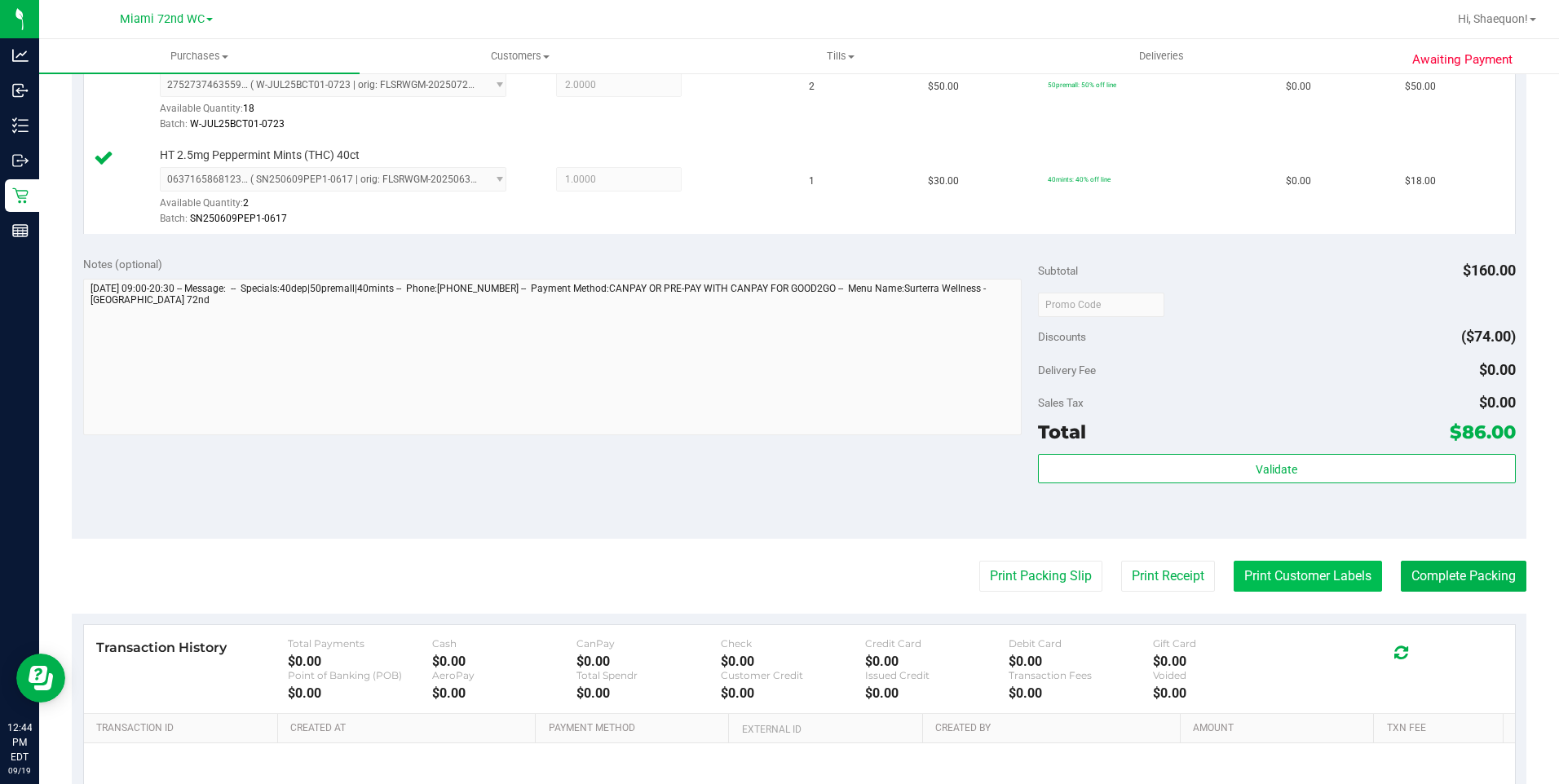
click at [1296, 582] on button "Print Customer Labels" at bounding box center [1308, 576] width 149 height 31
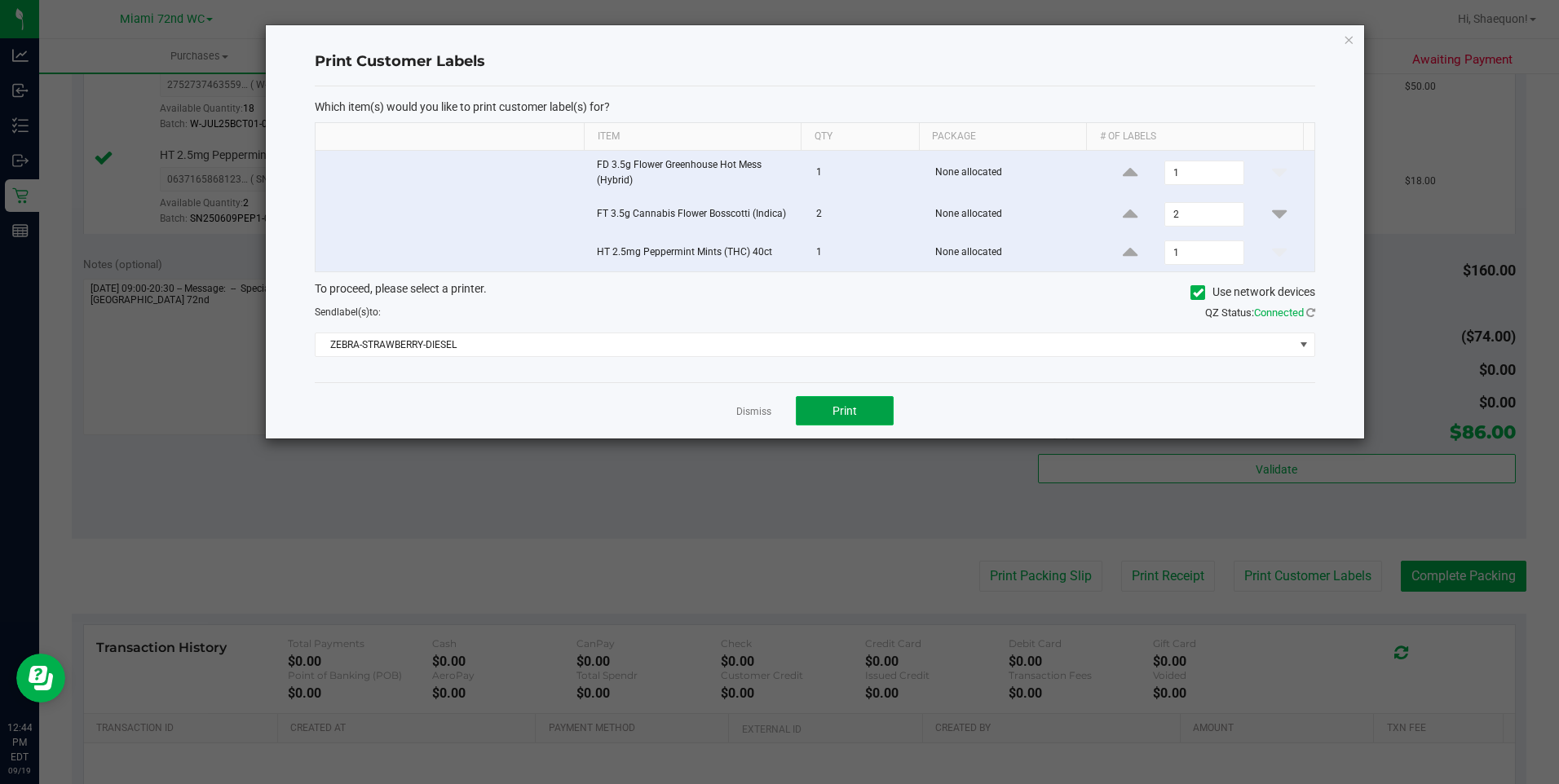
click at [845, 414] on span "Print" at bounding box center [844, 410] width 25 height 13
click at [765, 415] on link "Dismiss" at bounding box center [754, 412] width 35 height 14
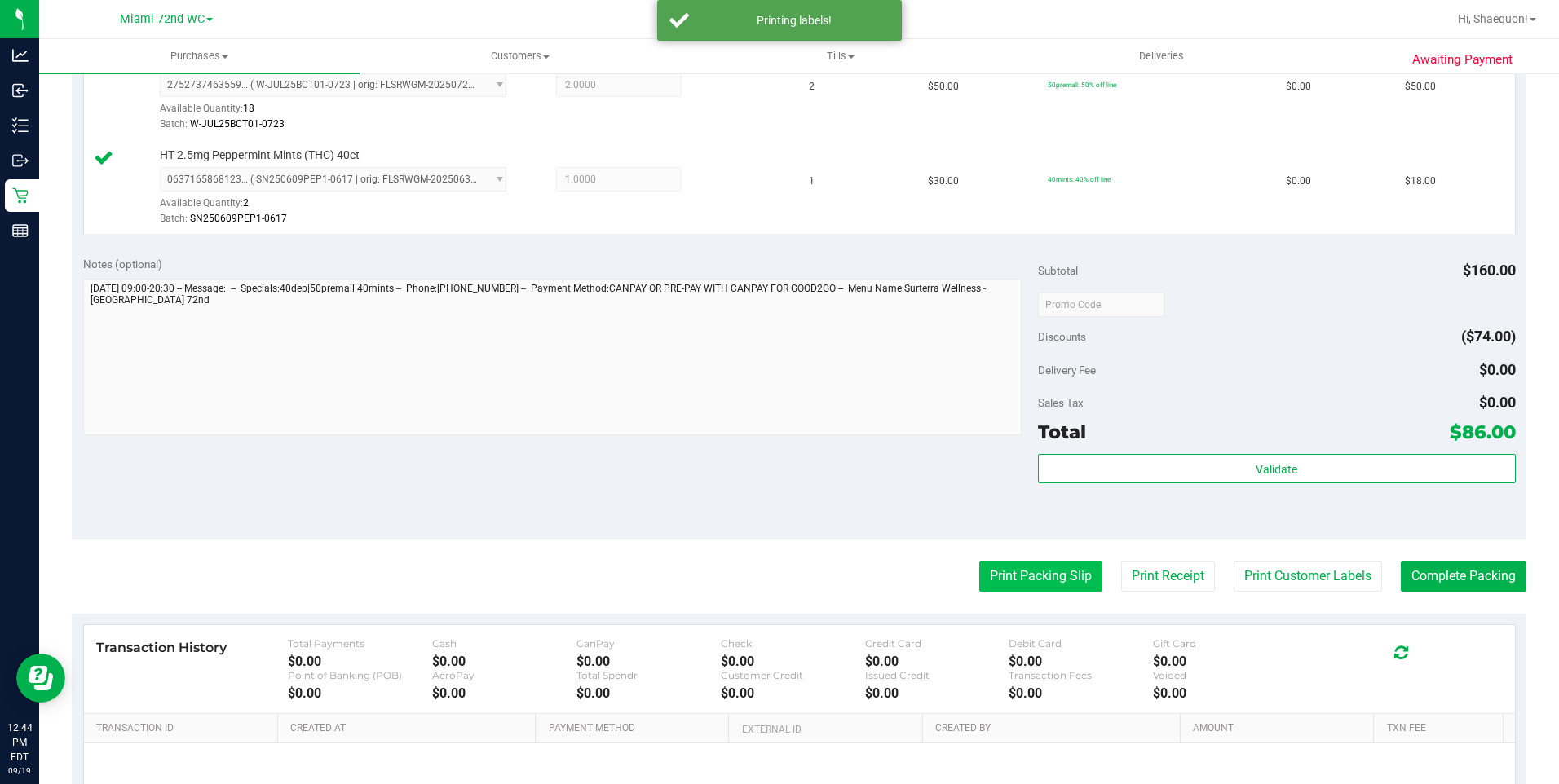
click at [1049, 565] on button "Print Packing Slip" at bounding box center [1041, 576] width 123 height 31
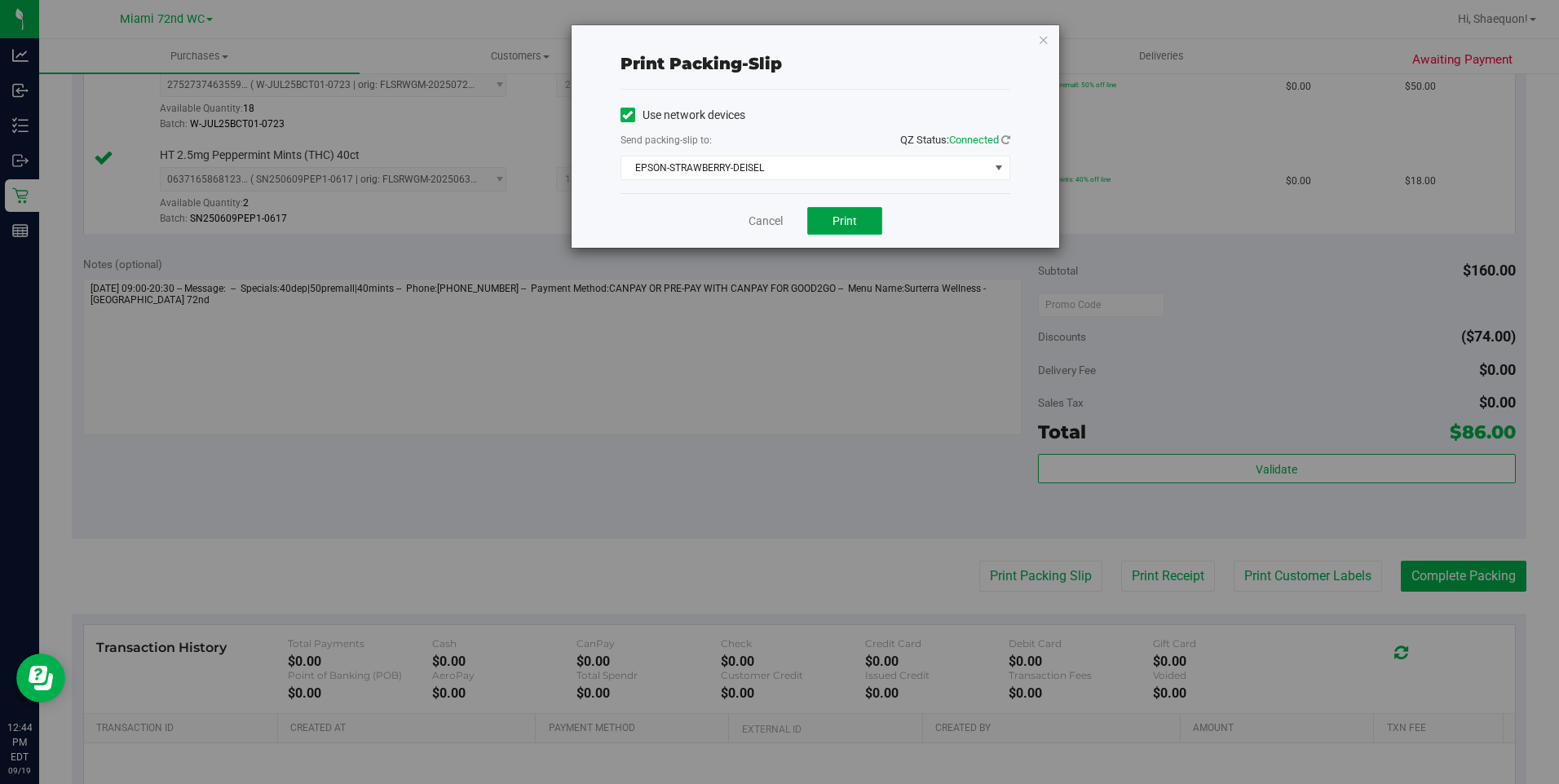
click at [839, 212] on button "Print" at bounding box center [844, 221] width 75 height 28
click at [775, 220] on link "Cancel" at bounding box center [765, 222] width 34 height 17
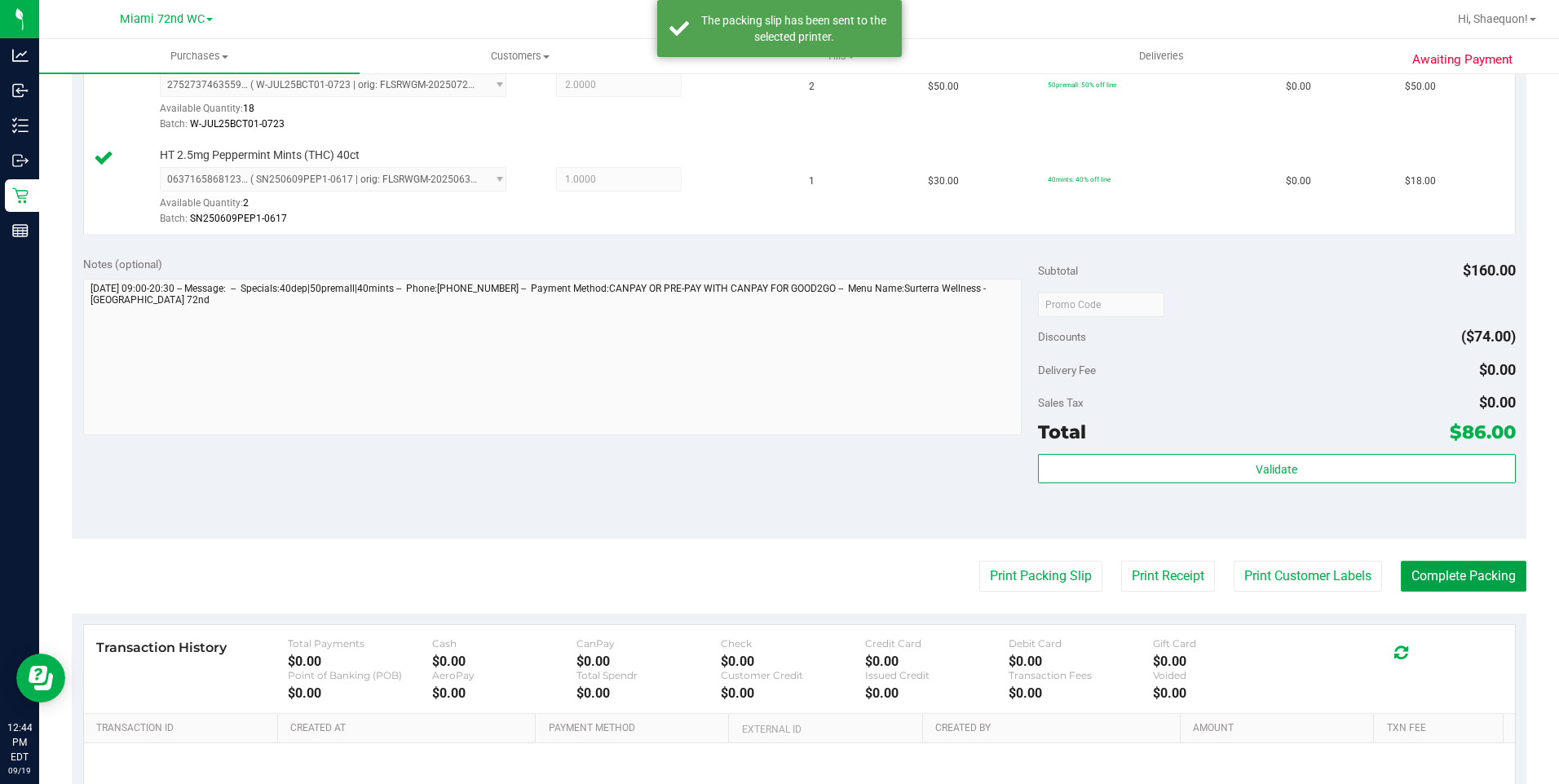
click at [1462, 576] on button "Complete Packing" at bounding box center [1464, 576] width 126 height 31
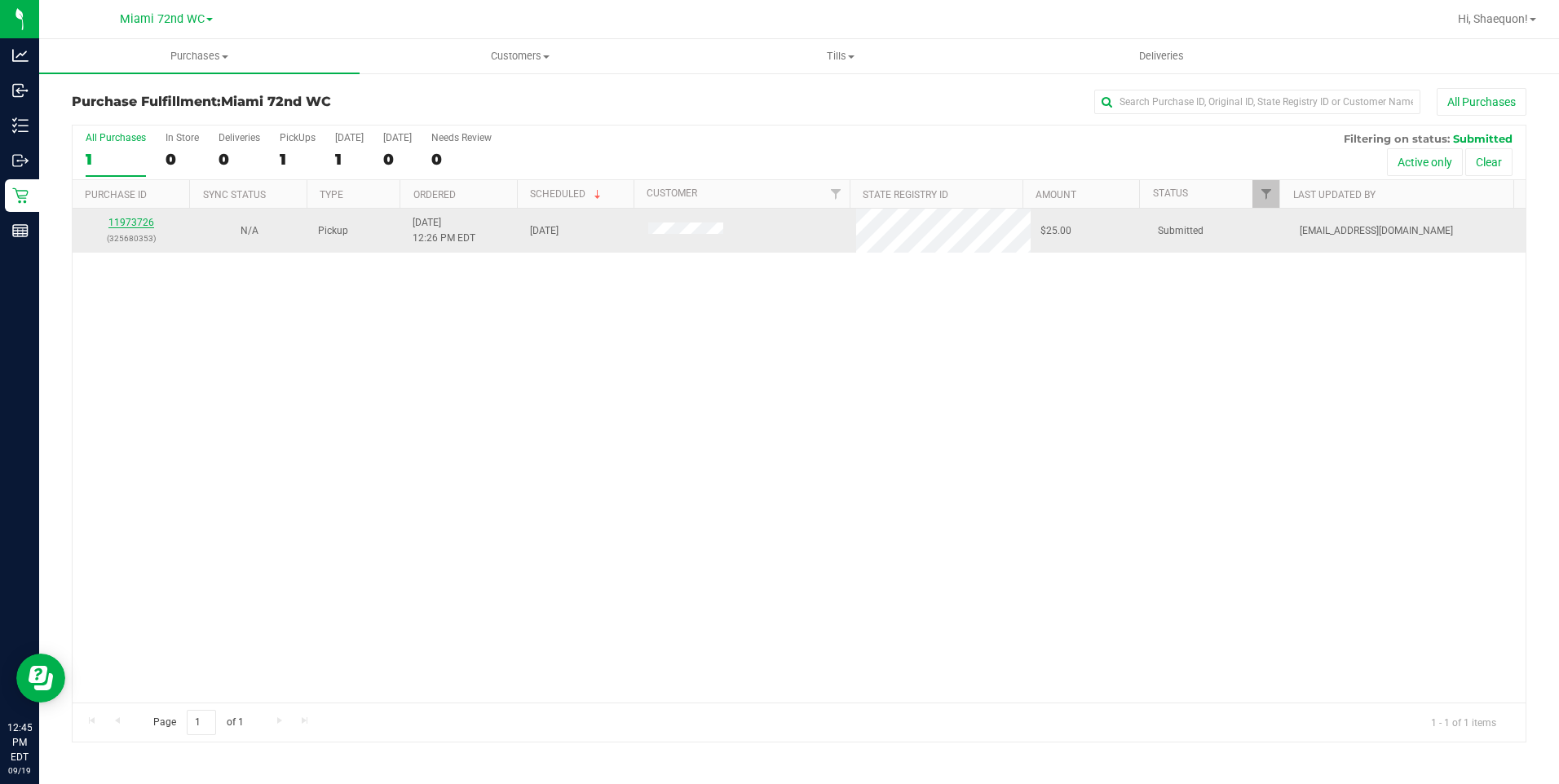
click at [141, 219] on link "11973726" at bounding box center [132, 222] width 46 height 11
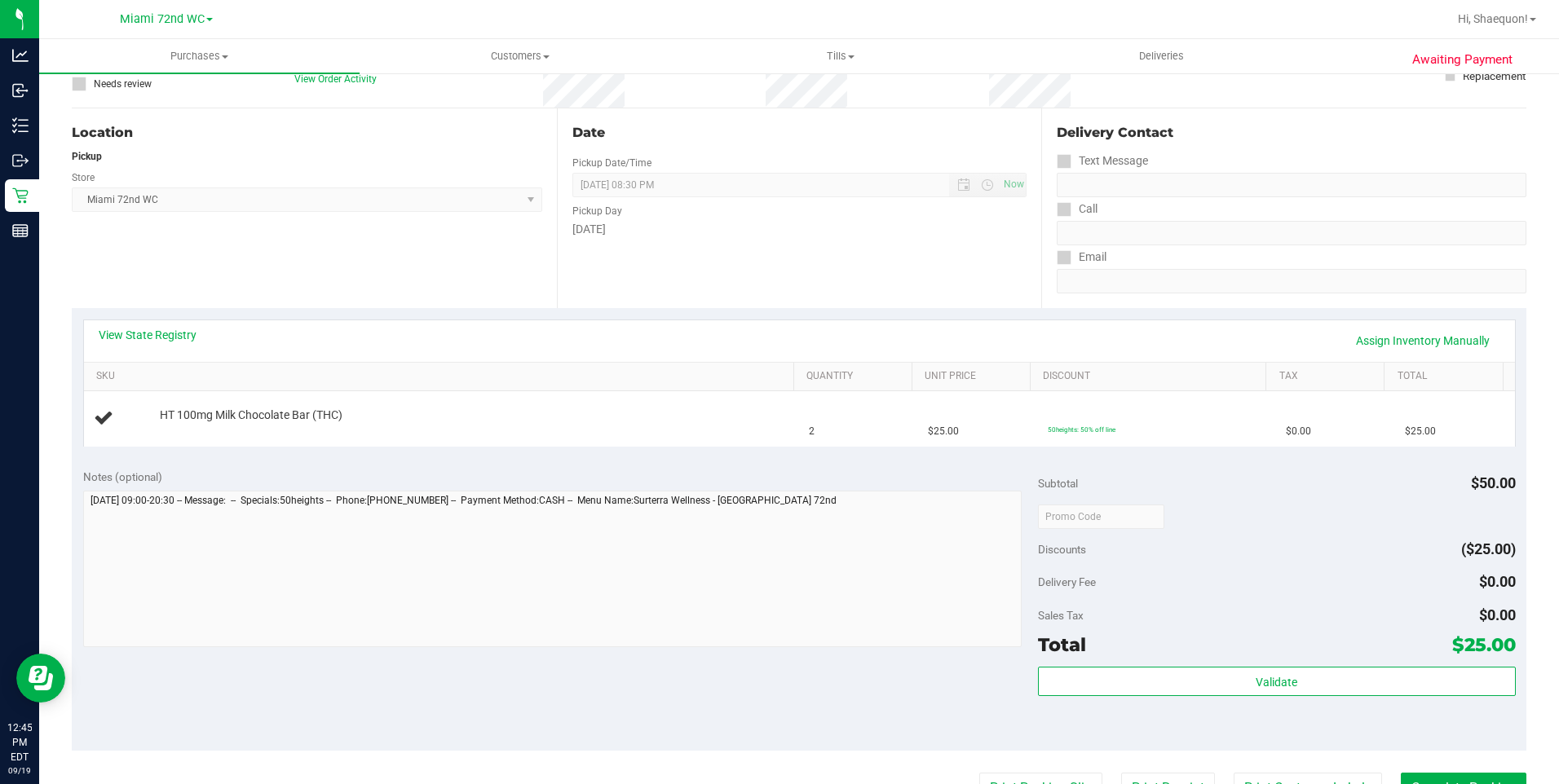
scroll to position [163, 0]
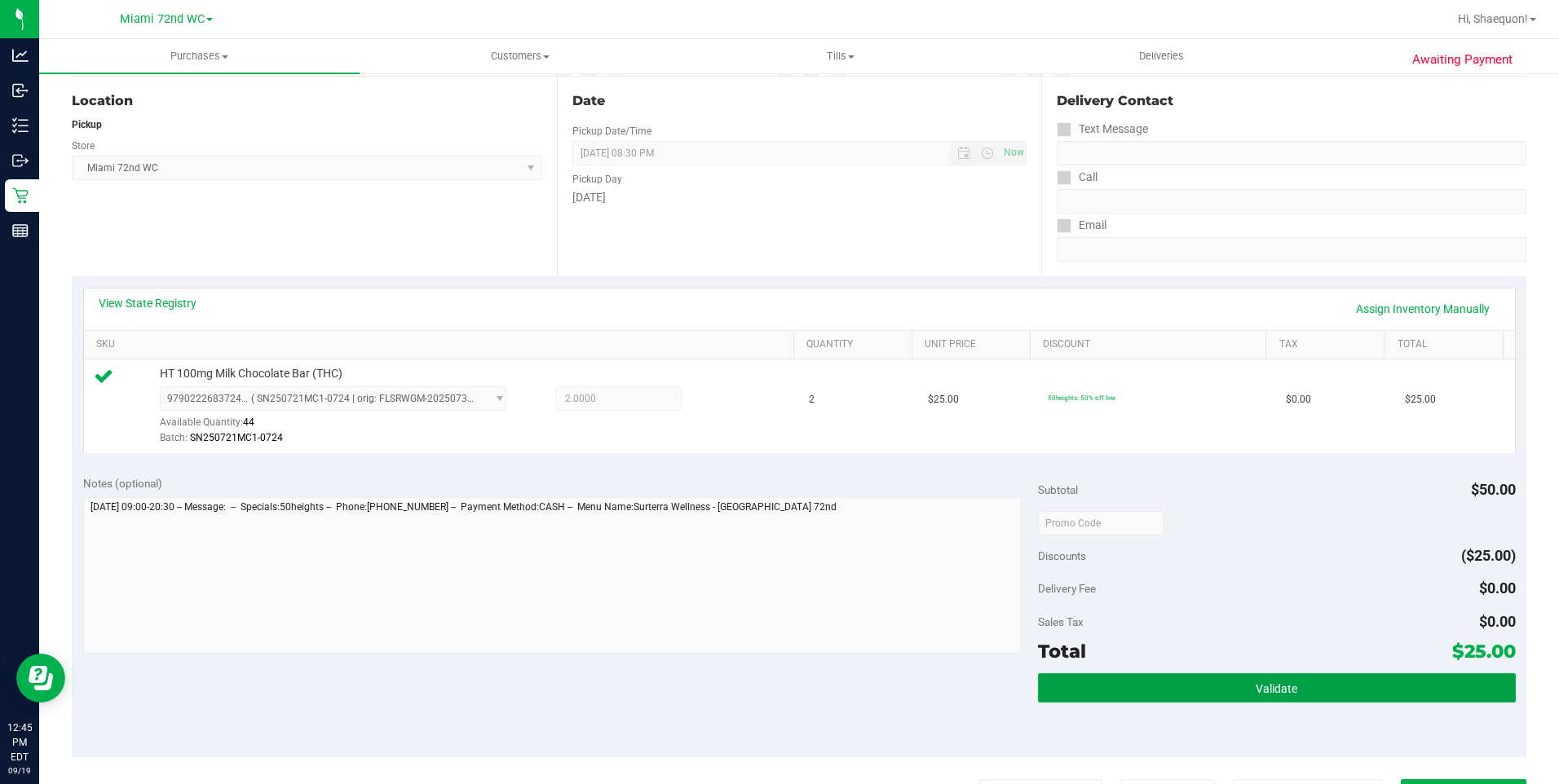
click at [1326, 688] on button "Validate" at bounding box center [1277, 688] width 478 height 30
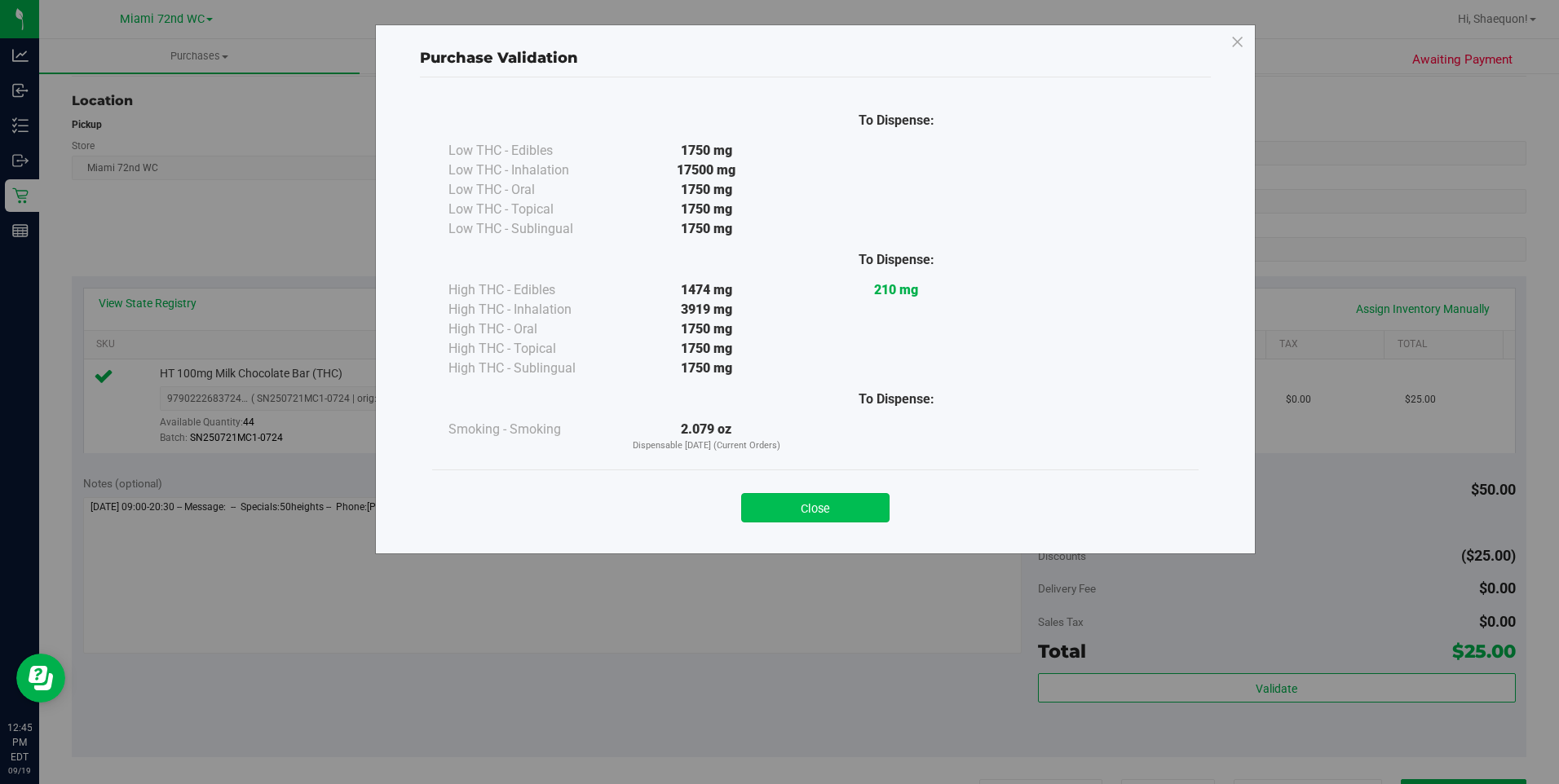
click at [839, 514] on button "Close" at bounding box center [816, 508] width 149 height 30
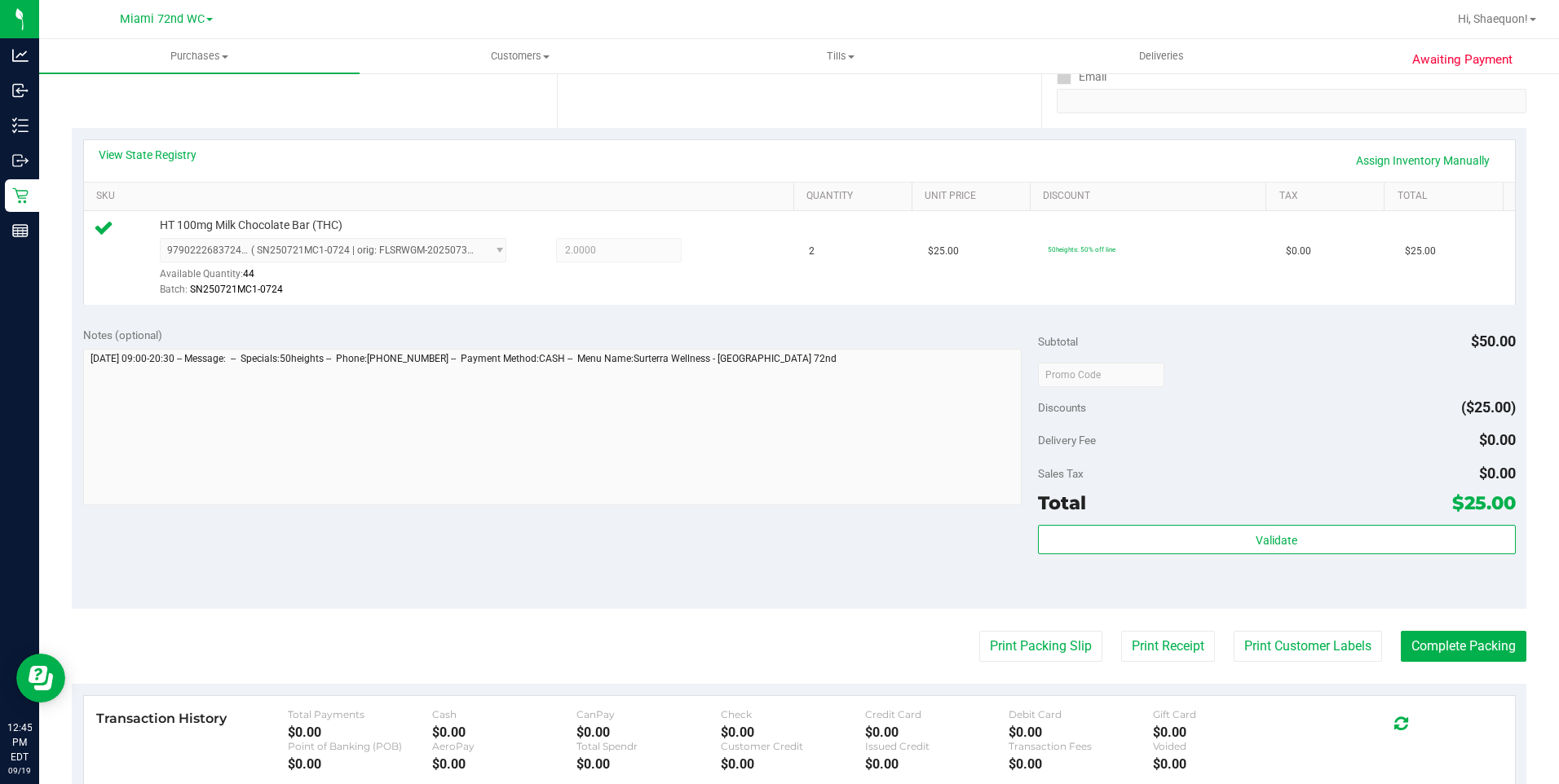
scroll to position [549, 0]
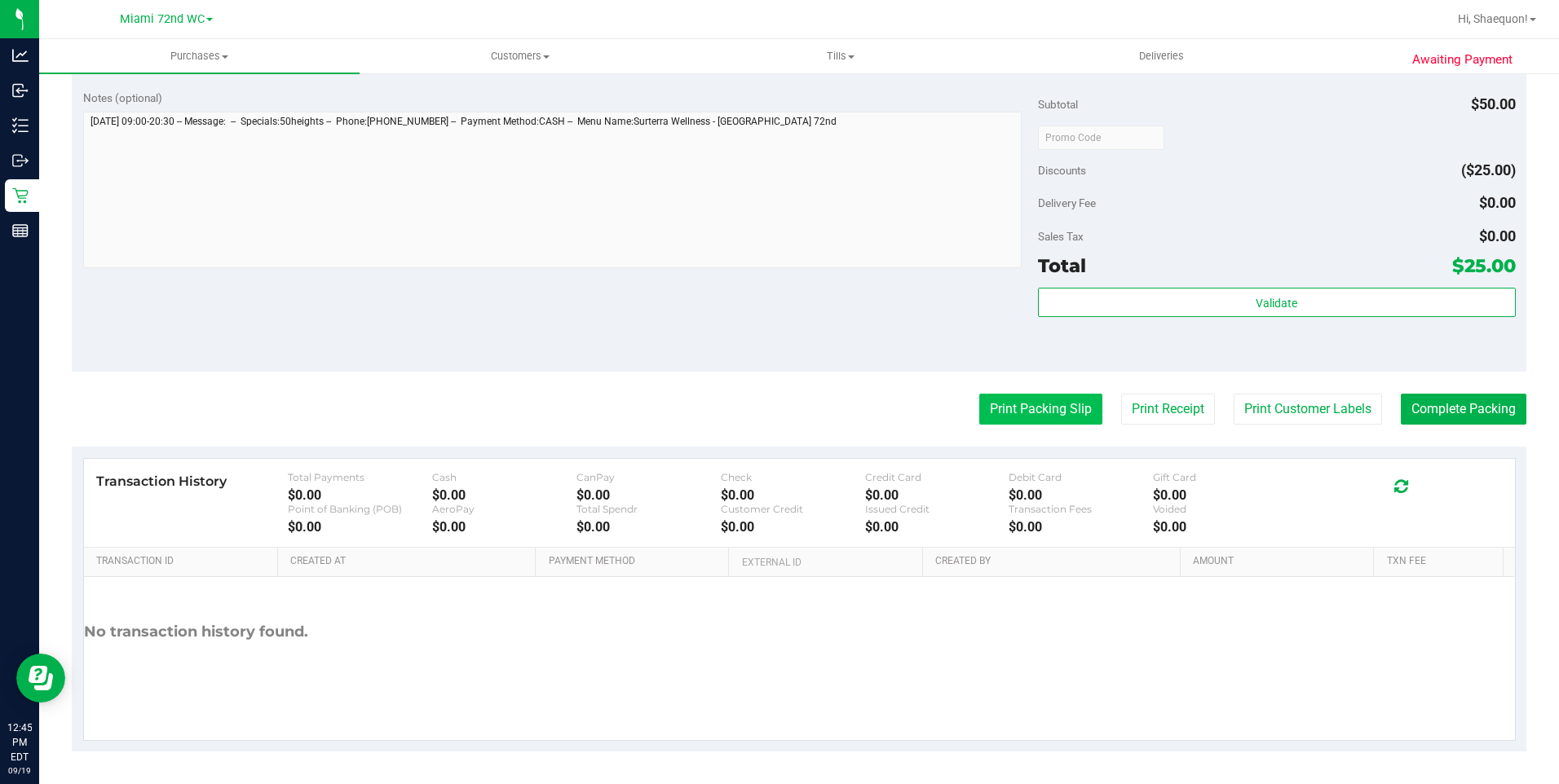
click at [1027, 403] on button "Print Packing Slip" at bounding box center [1041, 409] width 123 height 31
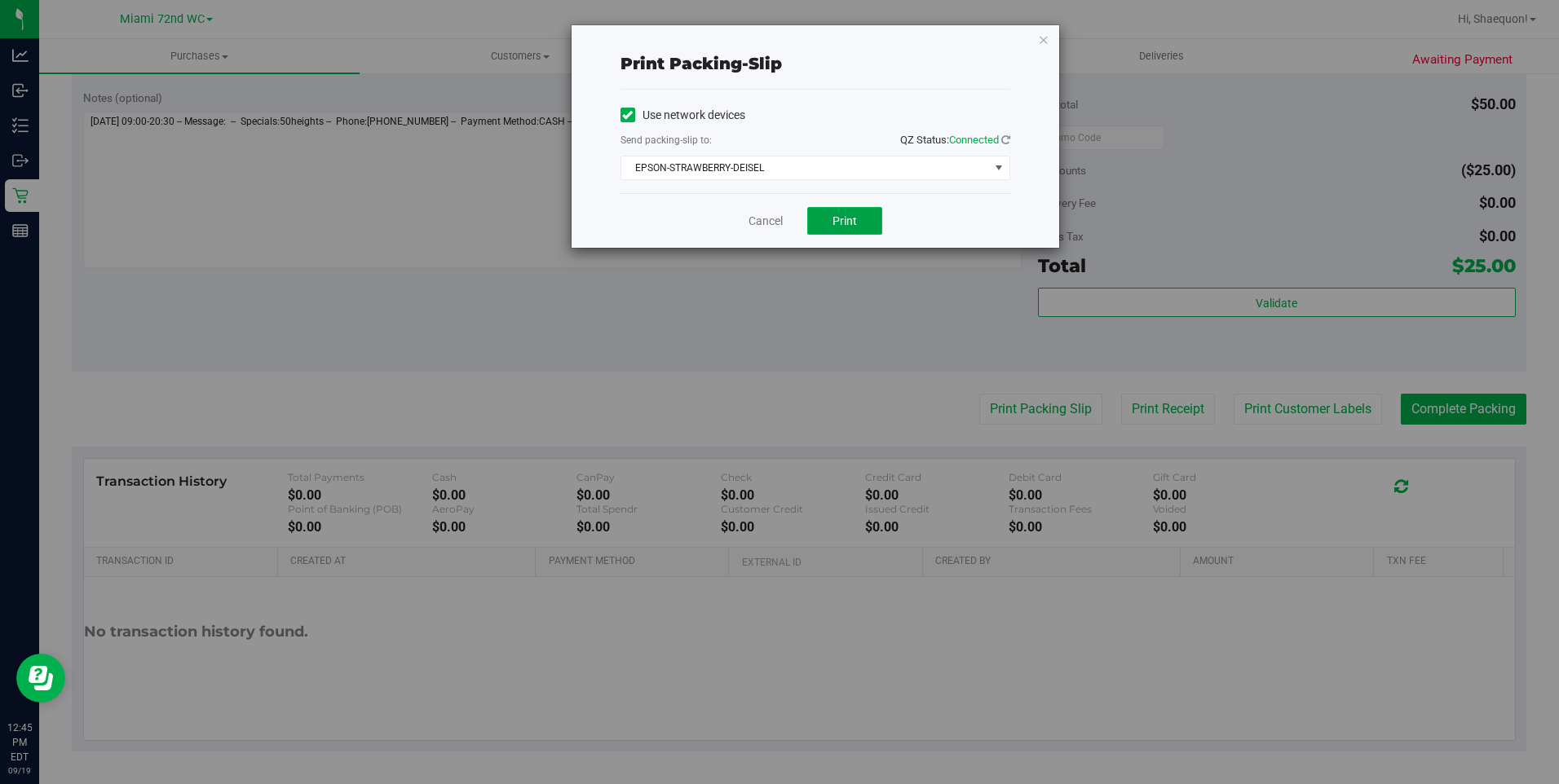
click at [865, 227] on button "Print" at bounding box center [844, 221] width 75 height 28
click at [767, 223] on link "Cancel" at bounding box center [765, 222] width 34 height 17
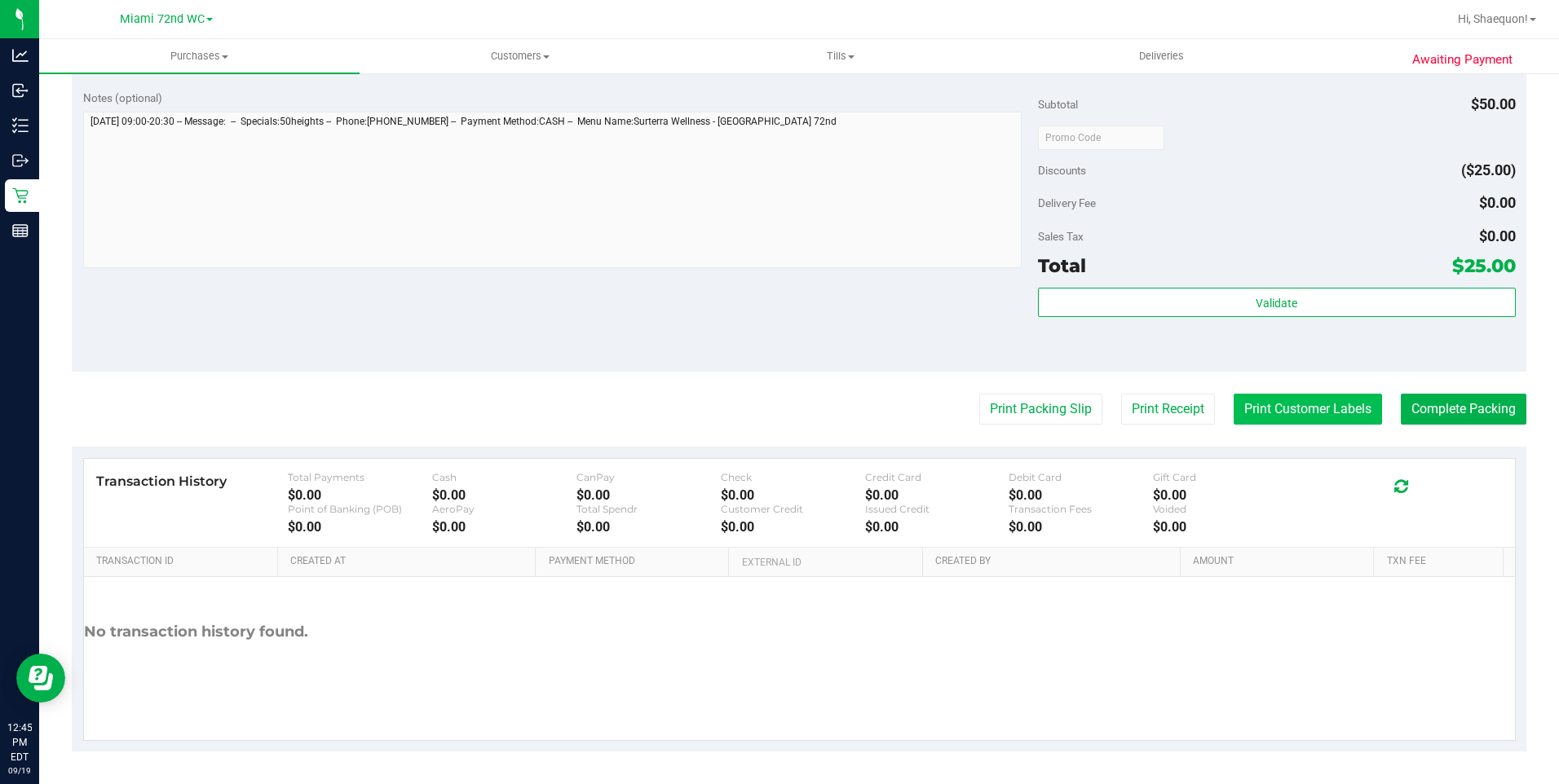
click at [1280, 415] on button "Print Customer Labels" at bounding box center [1308, 409] width 149 height 31
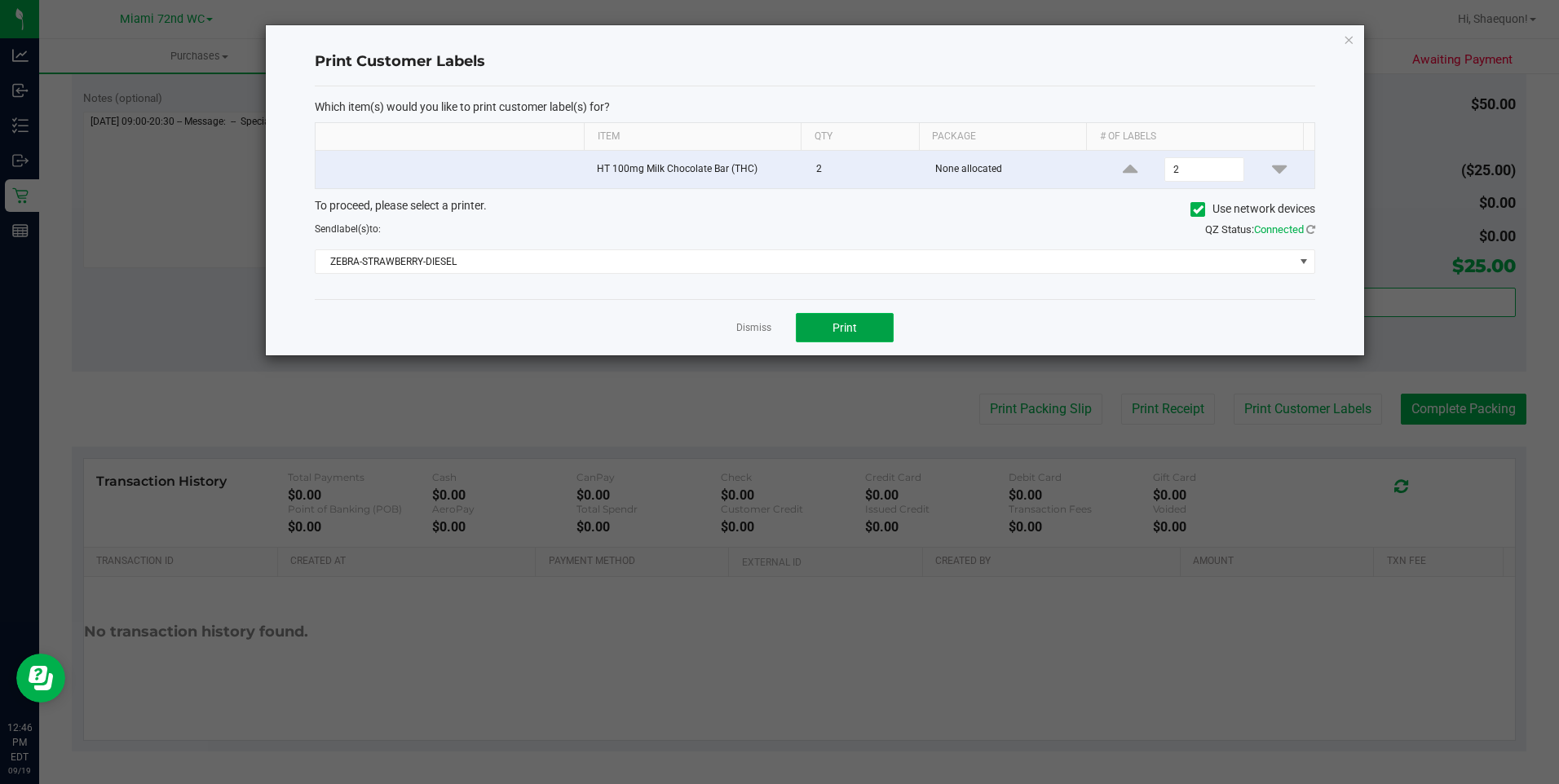
click at [821, 322] on button "Print" at bounding box center [844, 328] width 98 height 30
click at [758, 334] on link "Dismiss" at bounding box center [754, 328] width 35 height 14
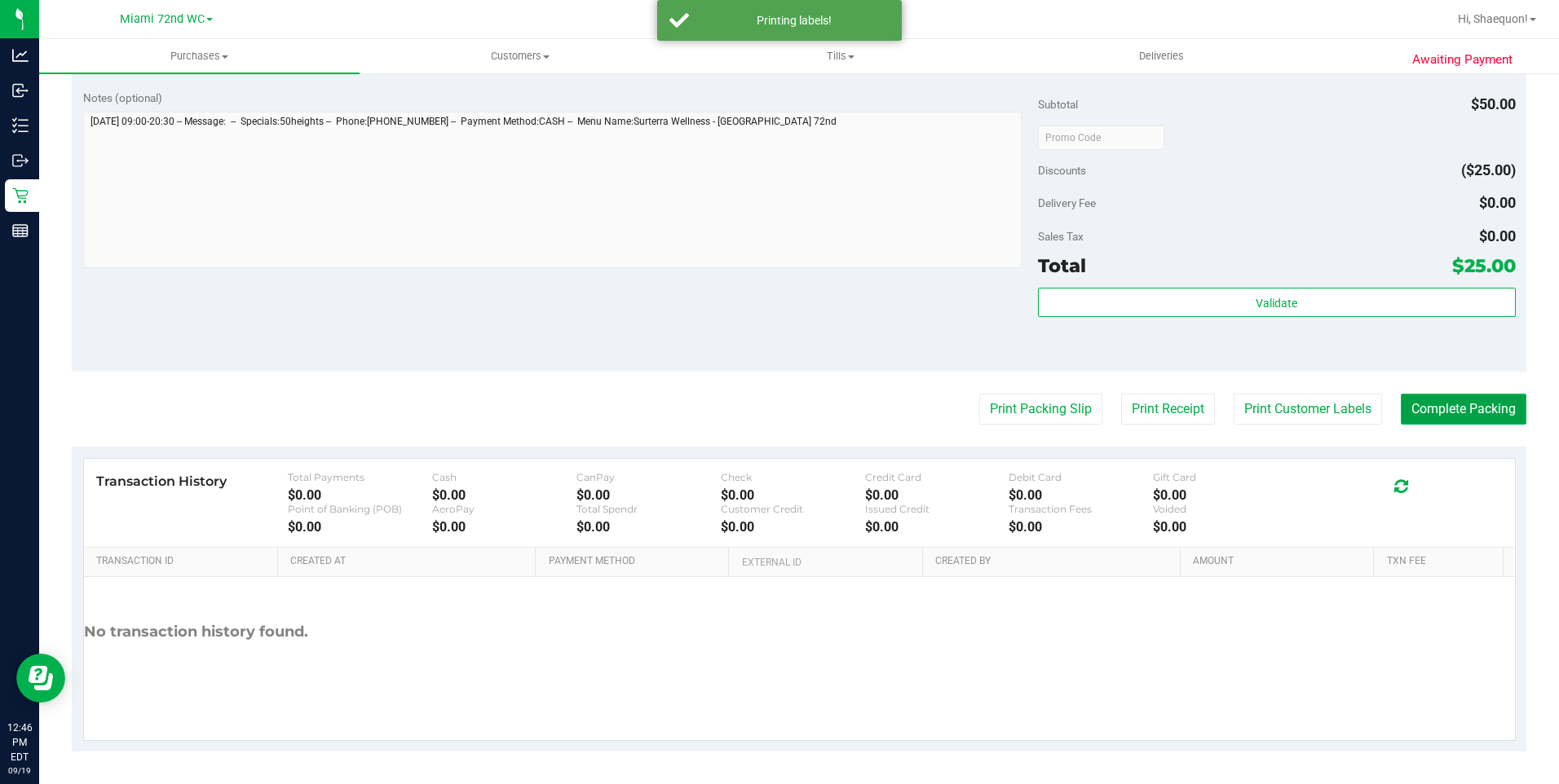
click at [1474, 420] on button "Complete Packing" at bounding box center [1464, 409] width 126 height 31
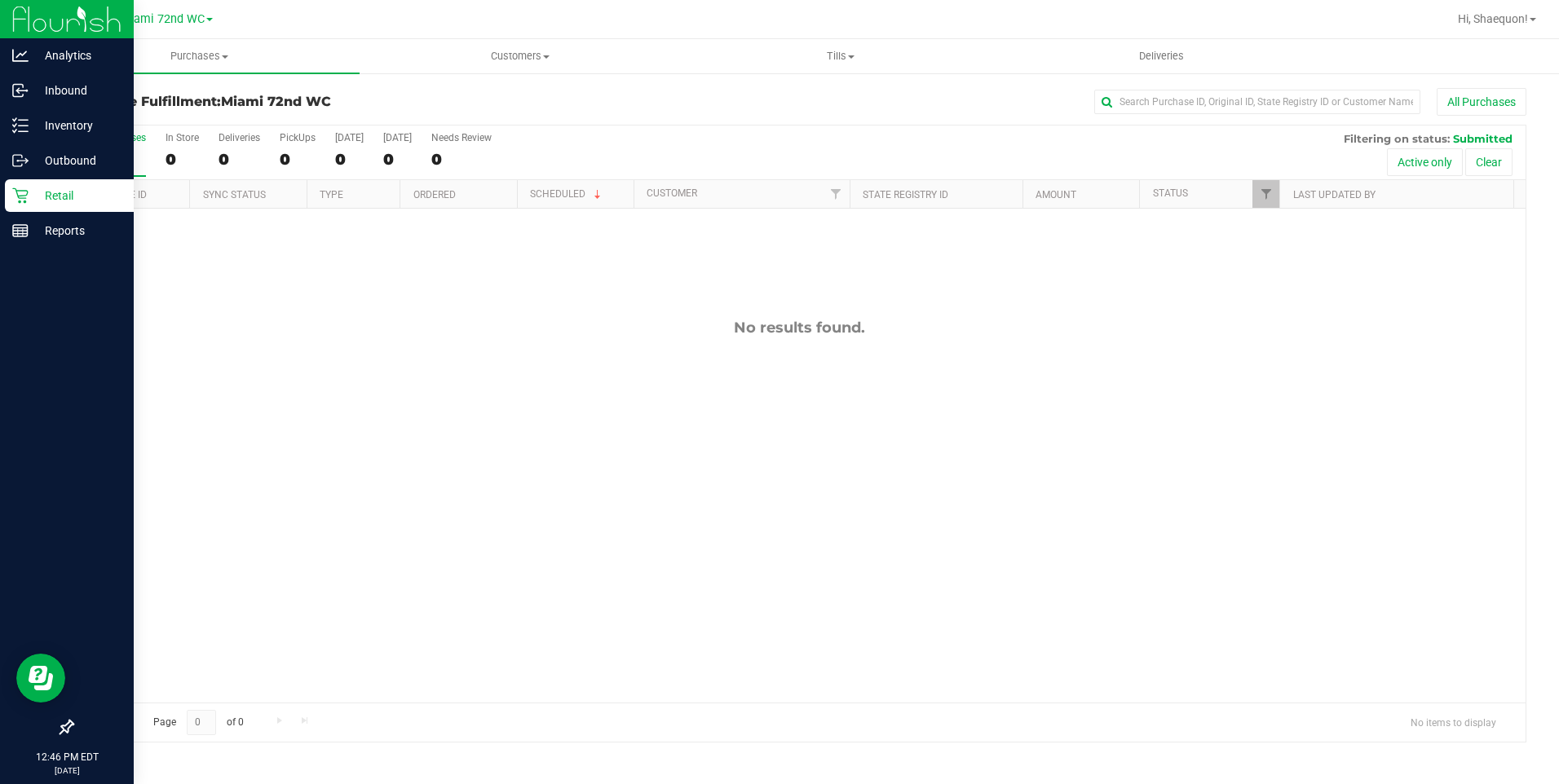
click at [37, 197] on p "Retail" at bounding box center [77, 195] width 98 height 20
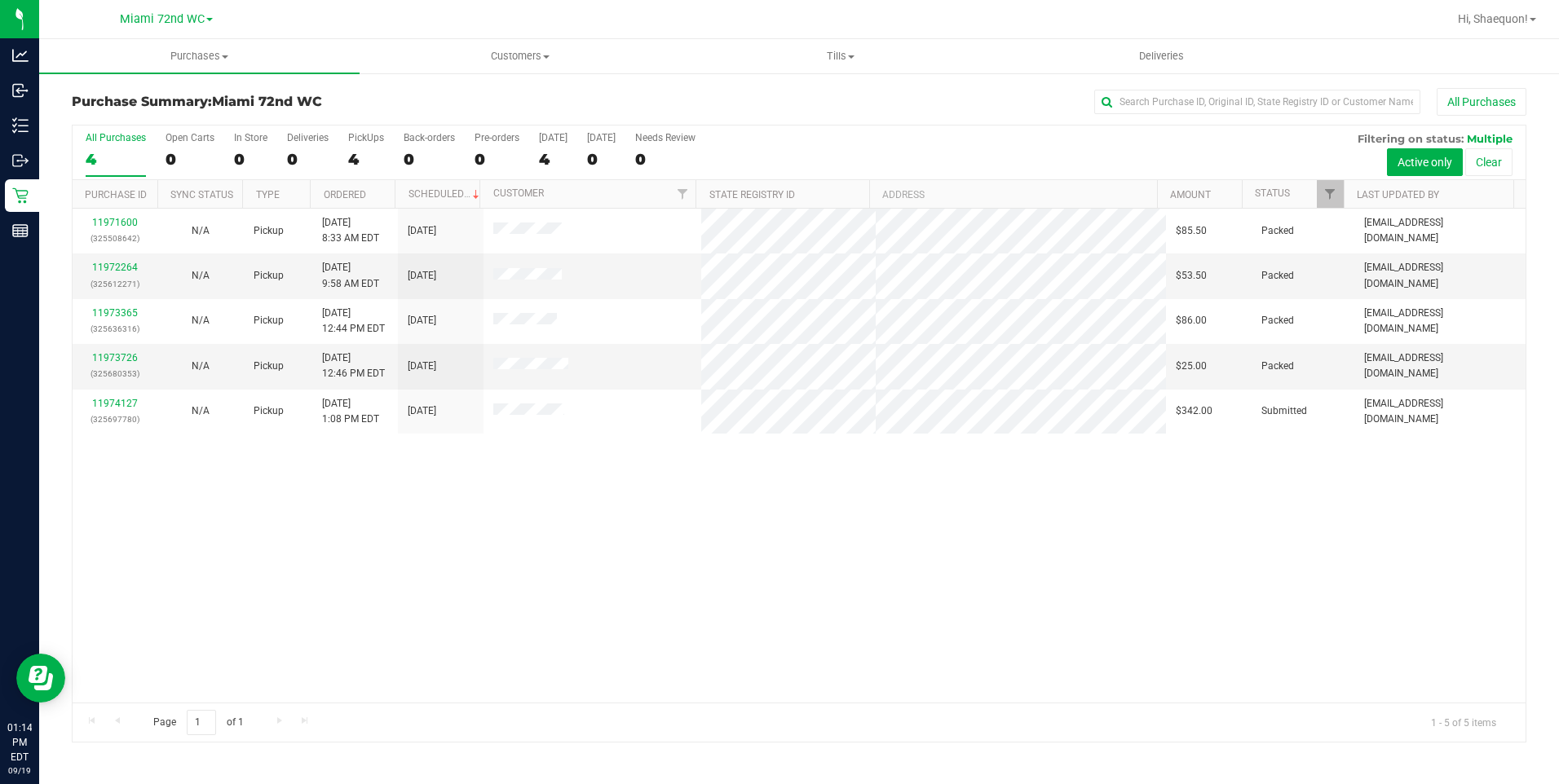
click at [223, 544] on div "11971600 (325508642) N/A Pickup [DATE] 8:33 AM EDT 9/19/2025 $85.50 Packed [EMA…" at bounding box center [799, 456] width 1454 height 494
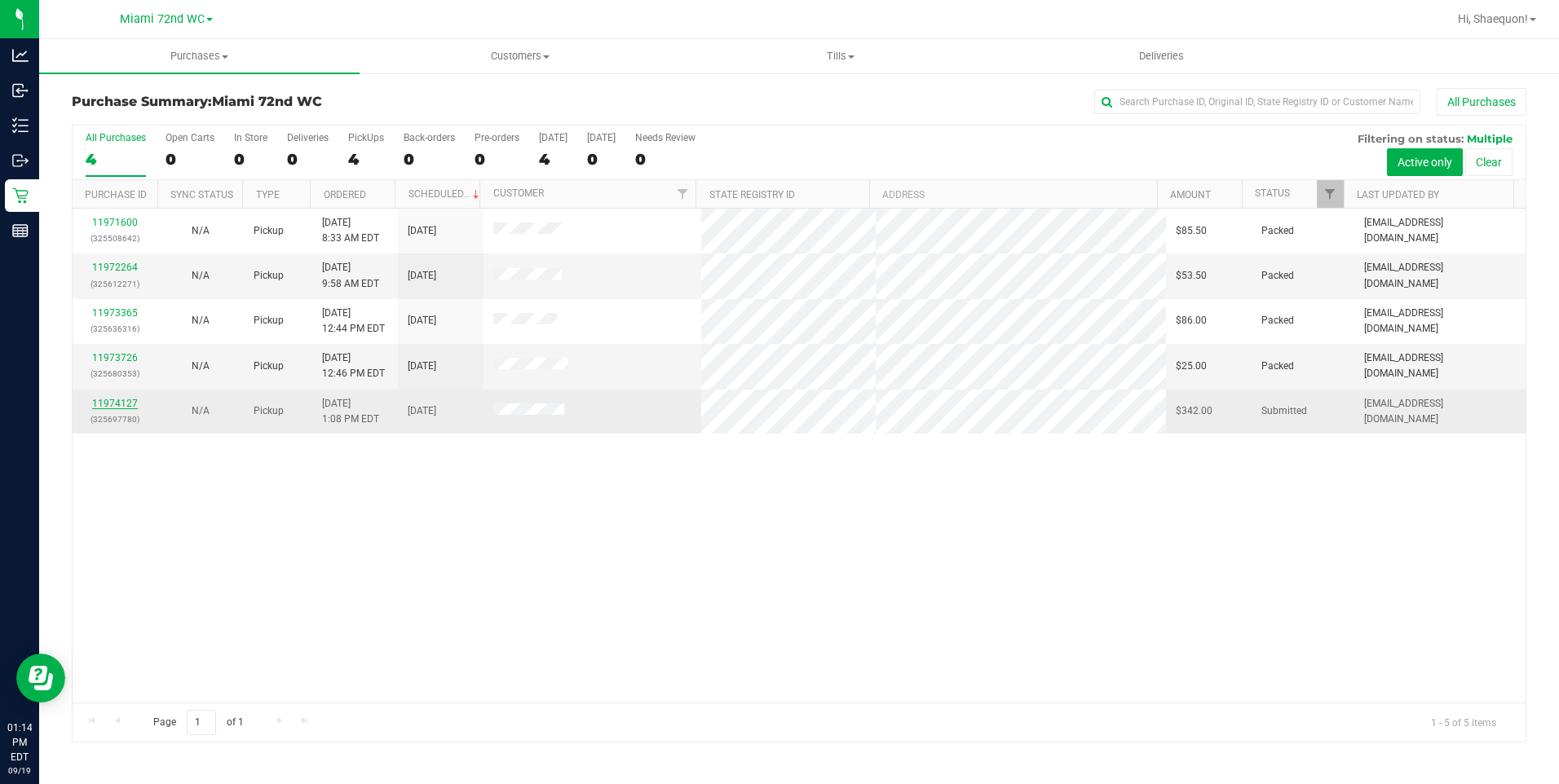
click at [116, 400] on link "11974127" at bounding box center [115, 403] width 46 height 11
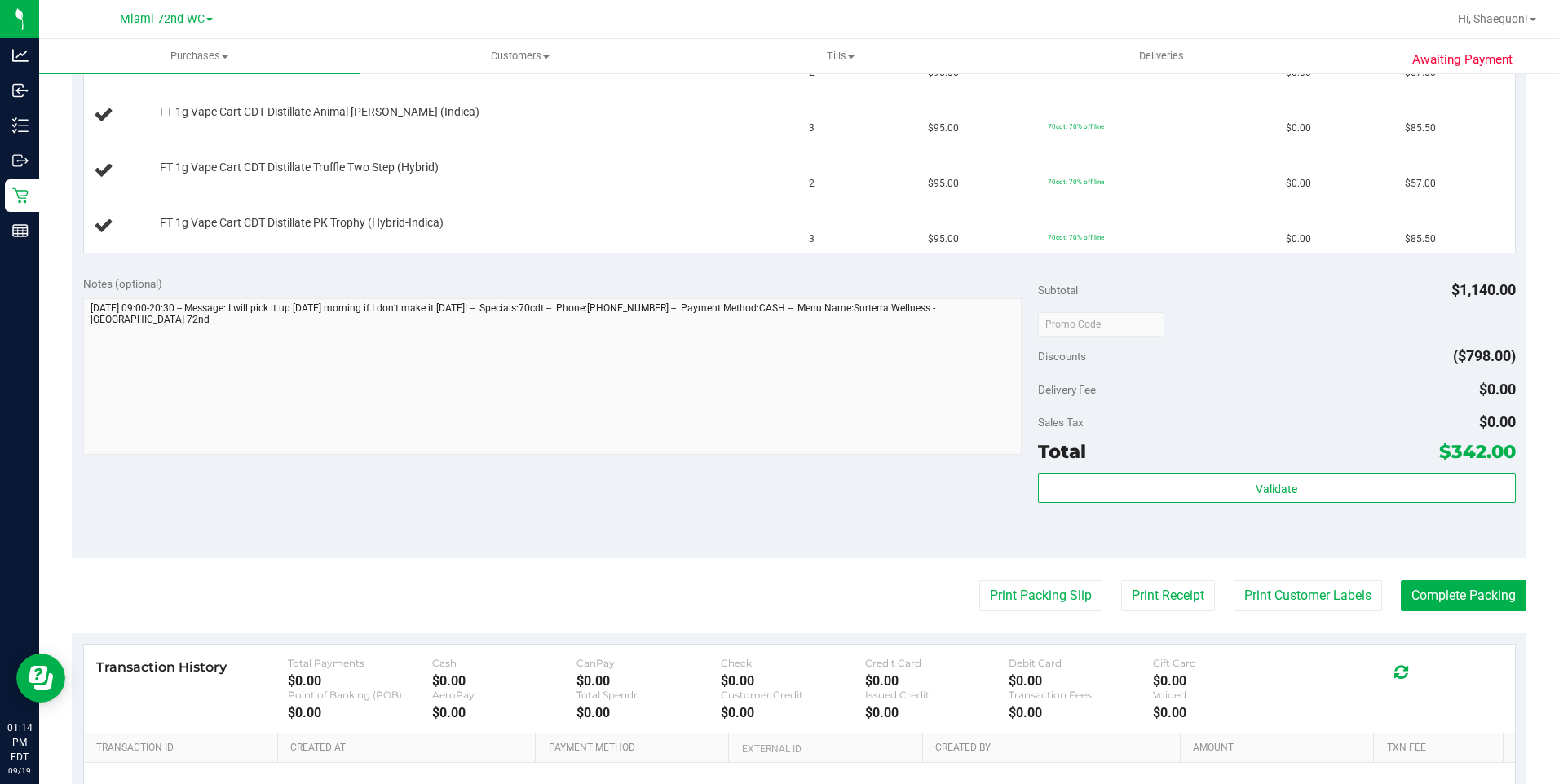
scroll to position [571, 0]
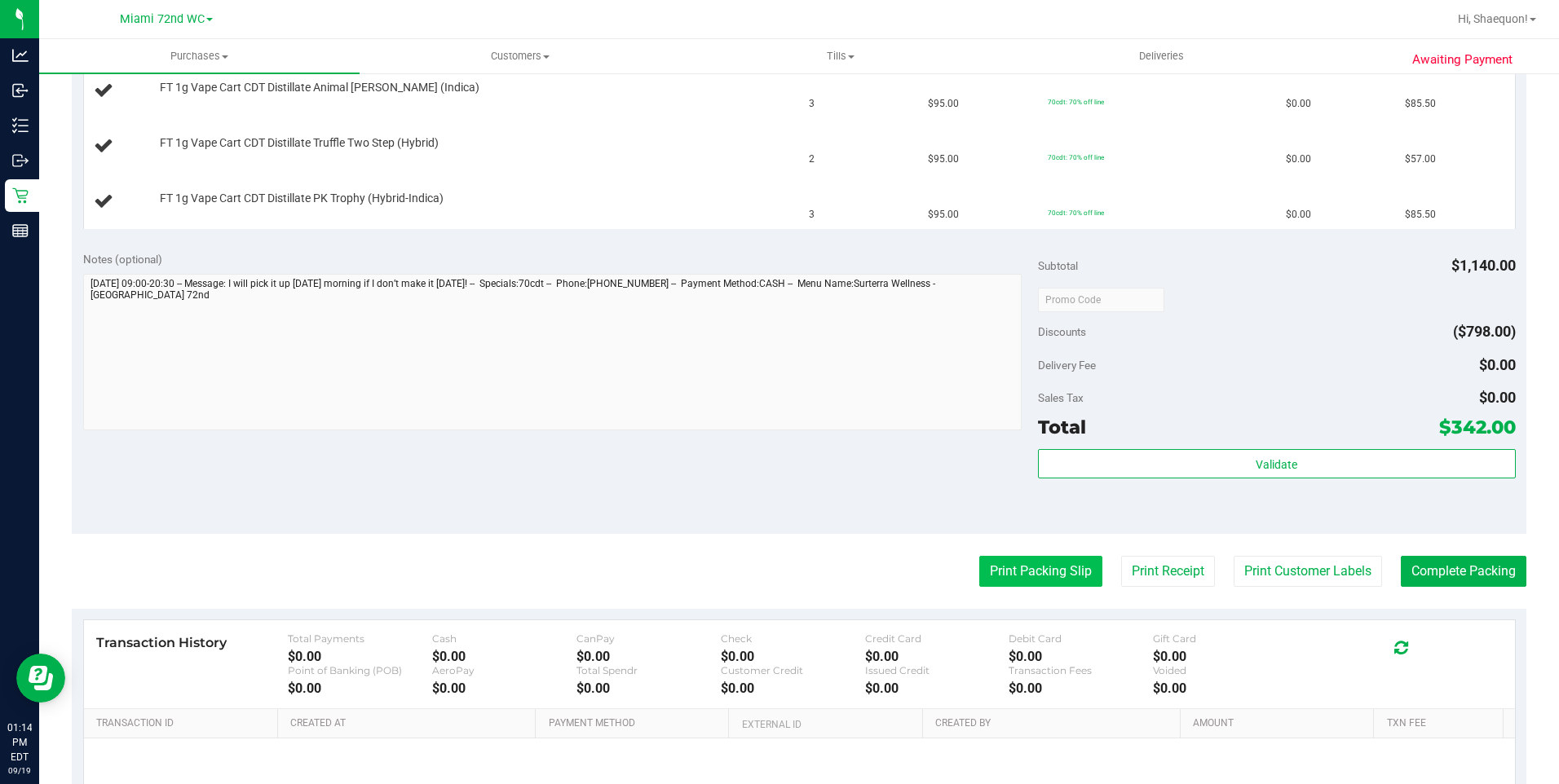
click at [1041, 574] on button "Print Packing Slip" at bounding box center [1041, 572] width 123 height 31
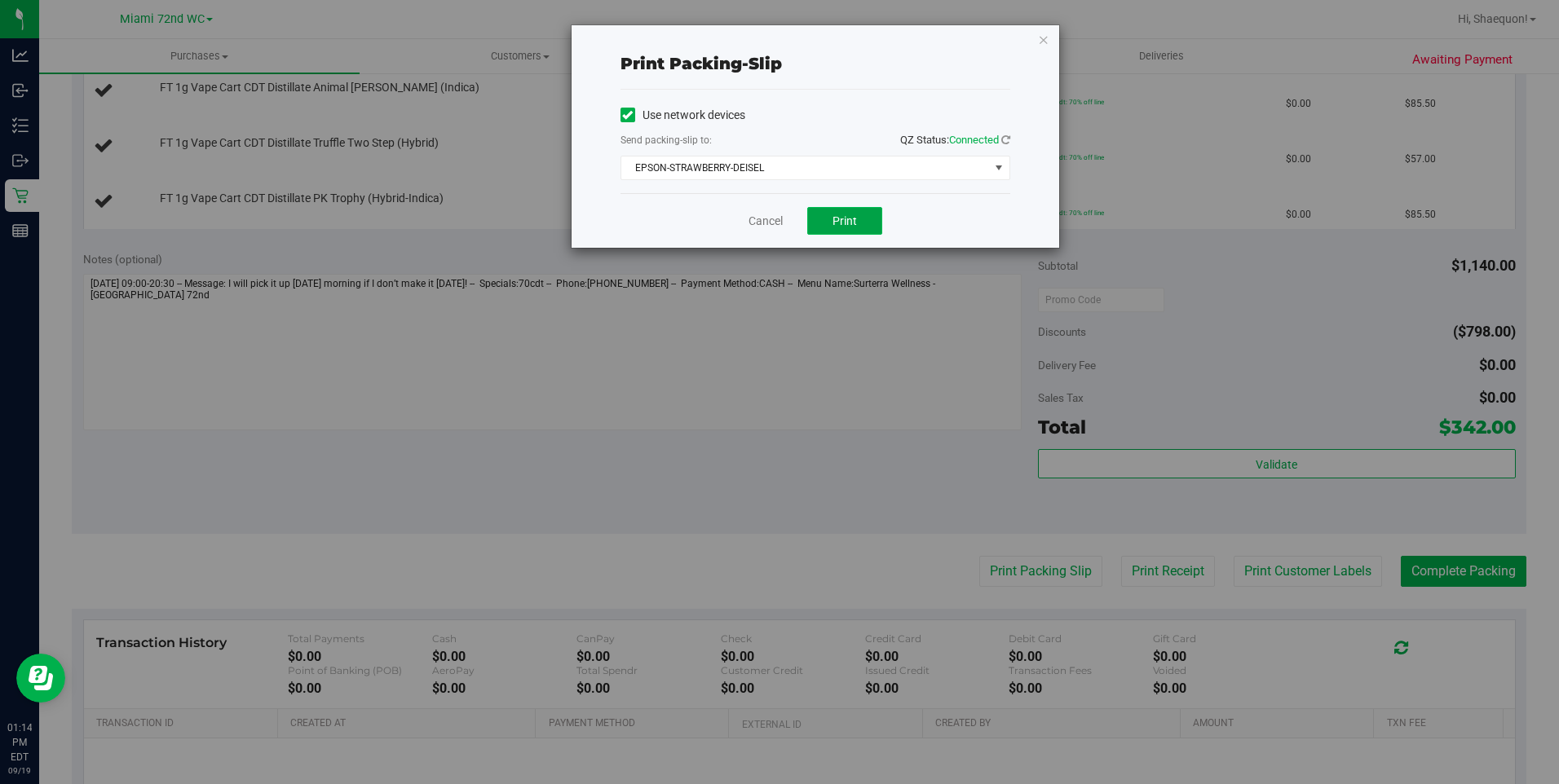
click at [843, 220] on span "Print" at bounding box center [844, 220] width 25 height 13
click at [778, 224] on link "Cancel" at bounding box center [765, 222] width 34 height 17
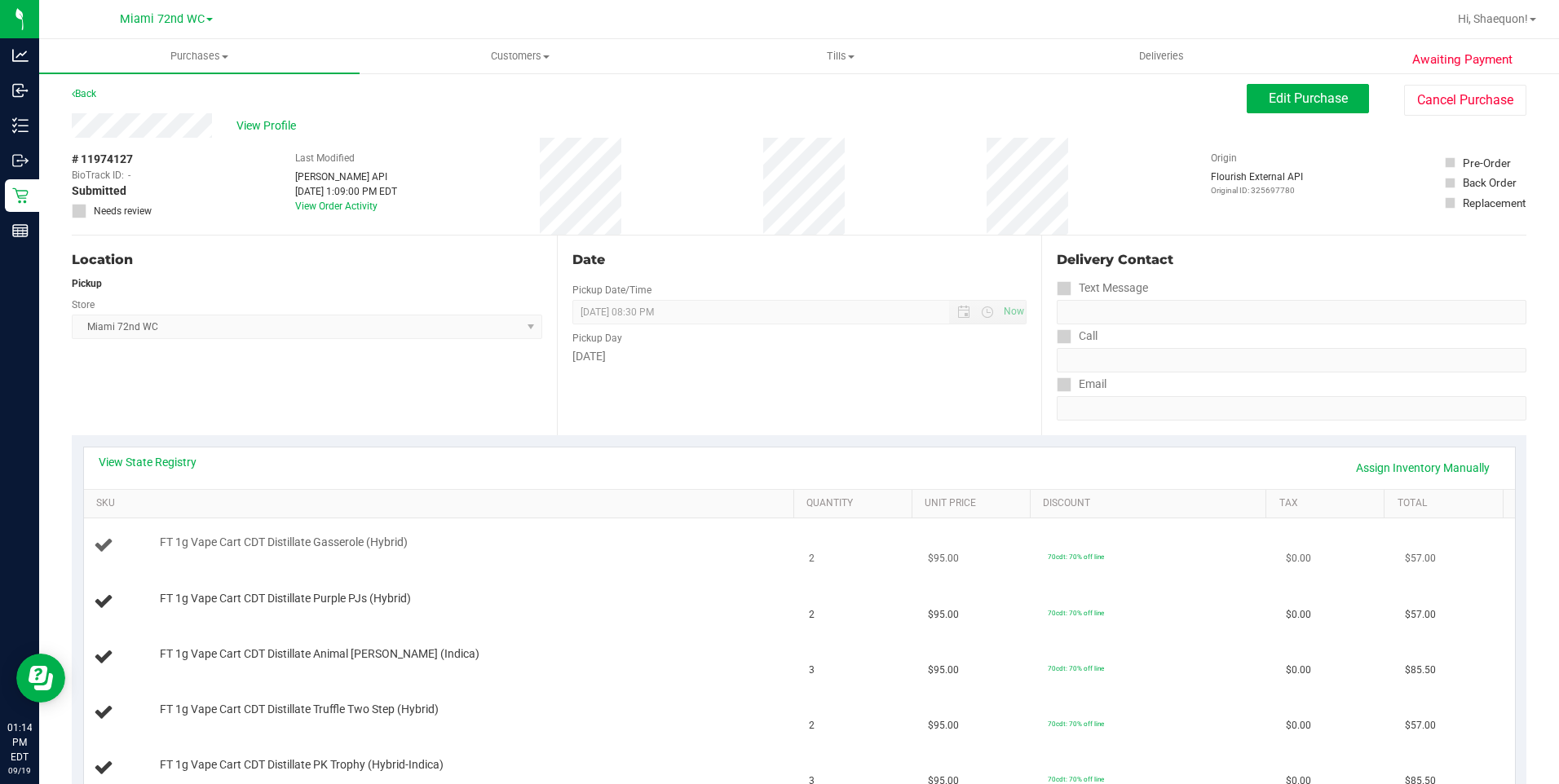
scroll to position [0, 0]
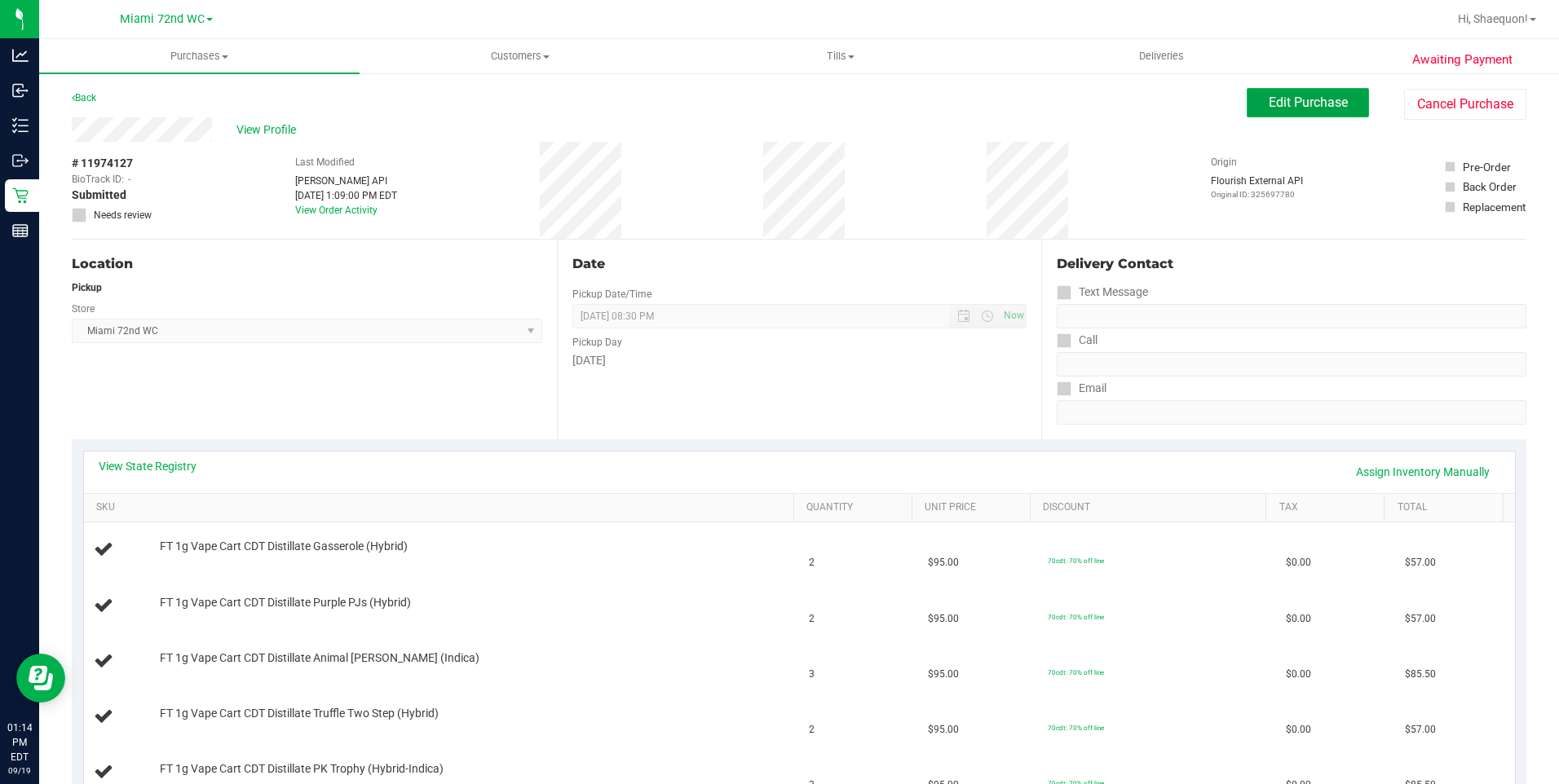
click at [1321, 104] on span "Edit Purchase" at bounding box center [1308, 102] width 79 height 15
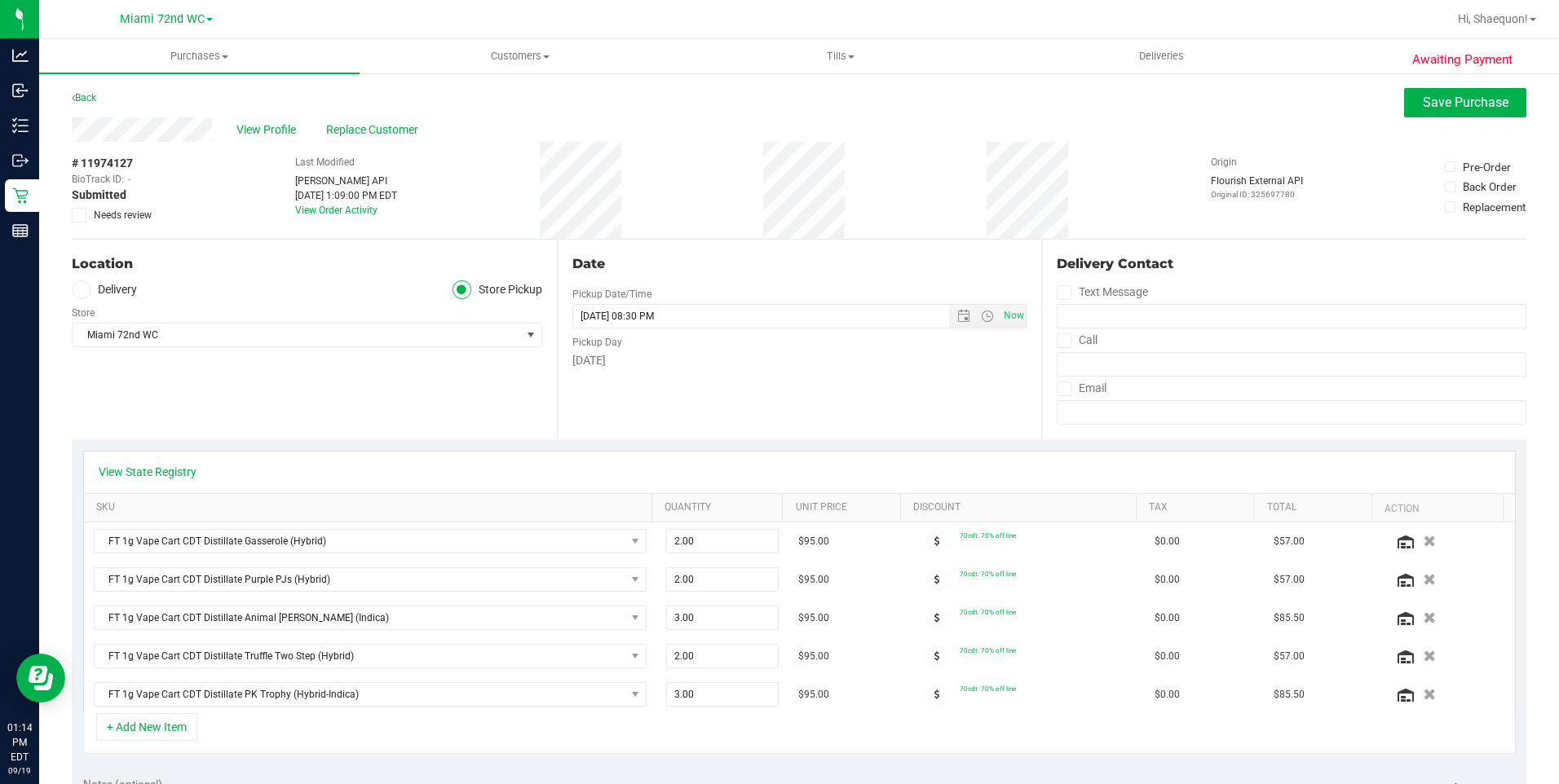
click at [80, 215] on icon at bounding box center [79, 215] width 10 height 0
click at [0, 0] on input "Needs review" at bounding box center [0, 0] width 0 height 0
click at [1442, 105] on span "Save Purchase" at bounding box center [1466, 102] width 86 height 15
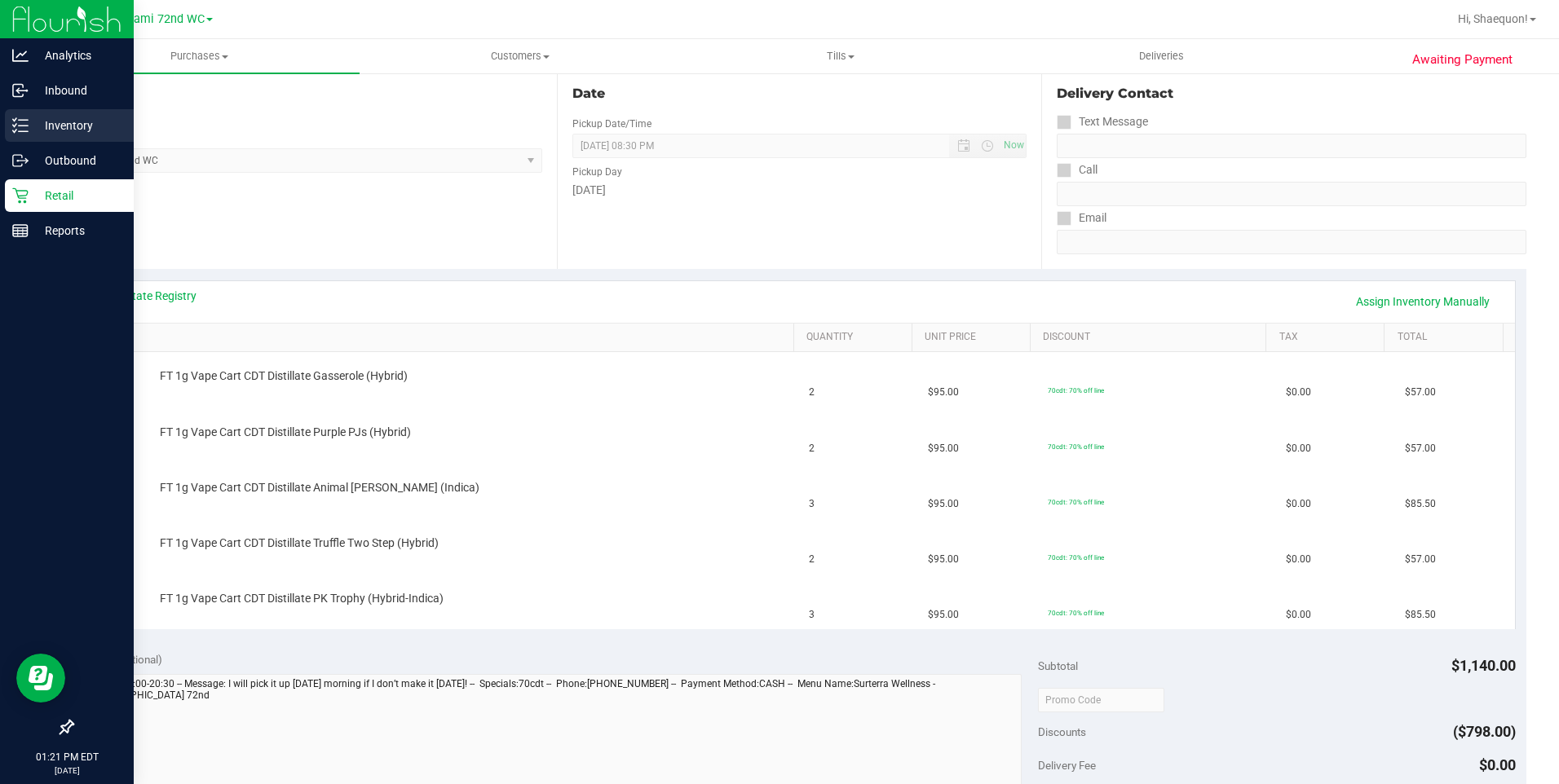
scroll to position [163, 0]
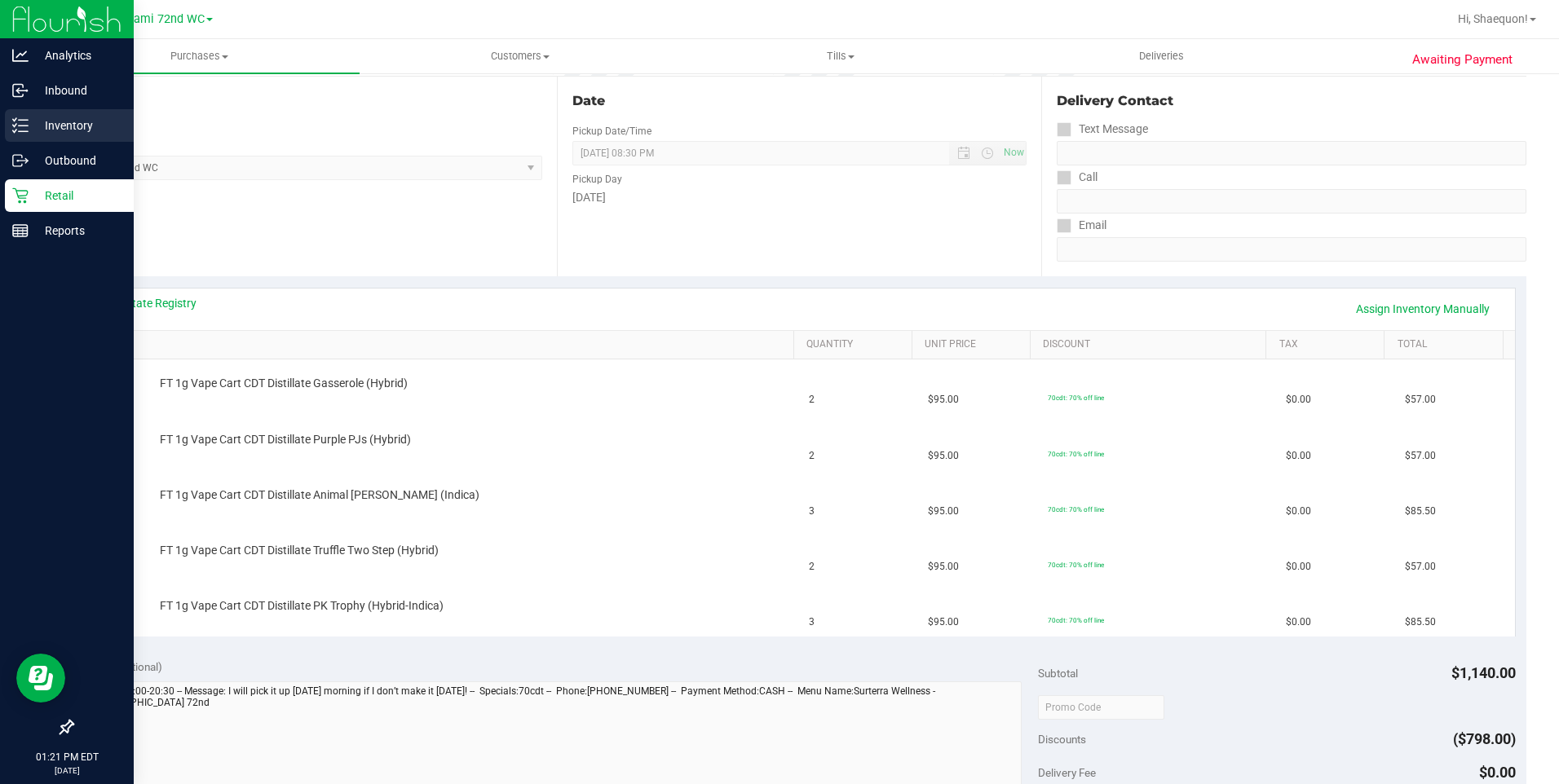
click at [65, 112] on div "Inventory" at bounding box center [70, 126] width 129 height 32
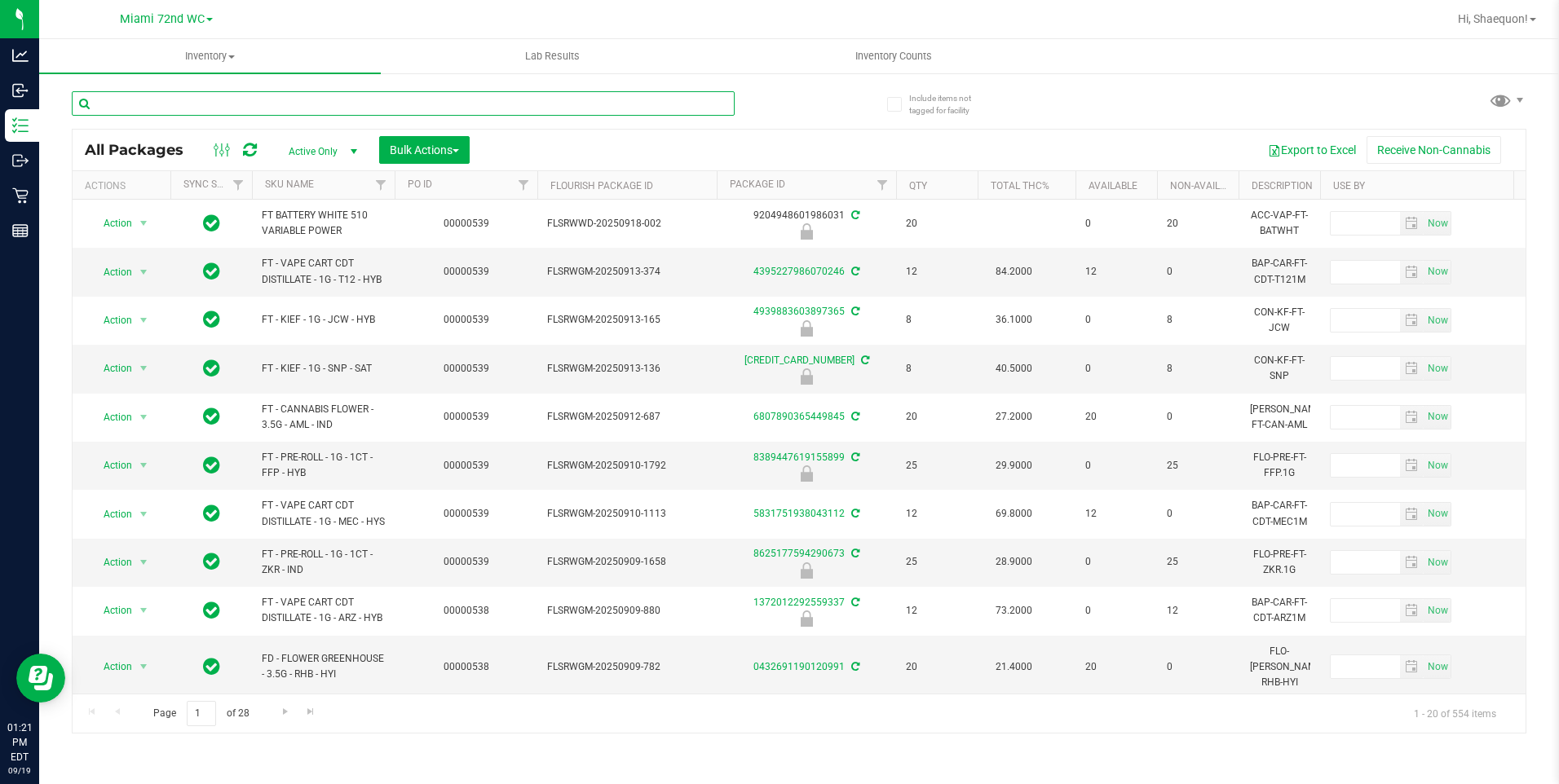
click at [281, 104] on input "text" at bounding box center [403, 104] width 663 height 25
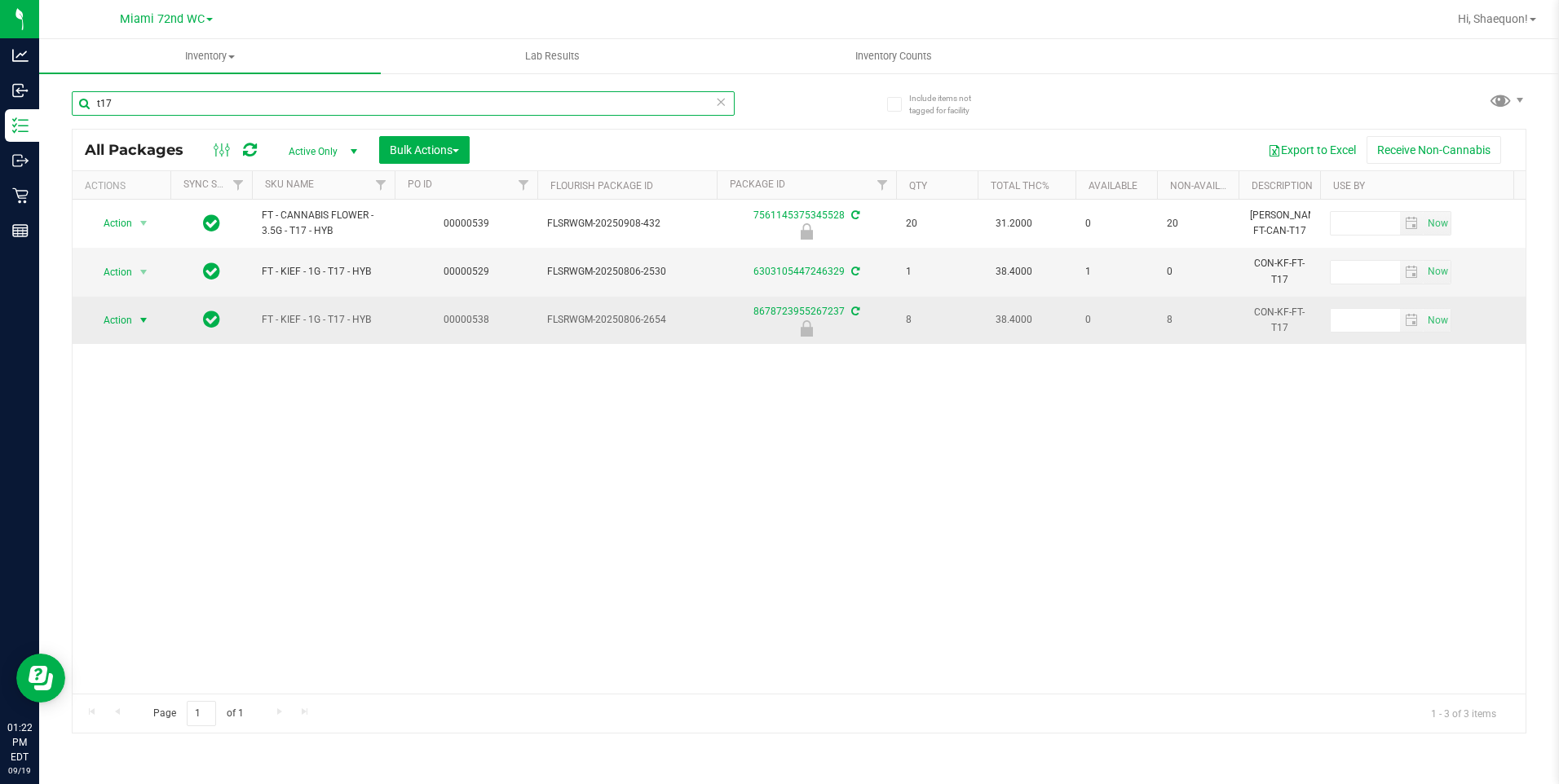
type input "t17"
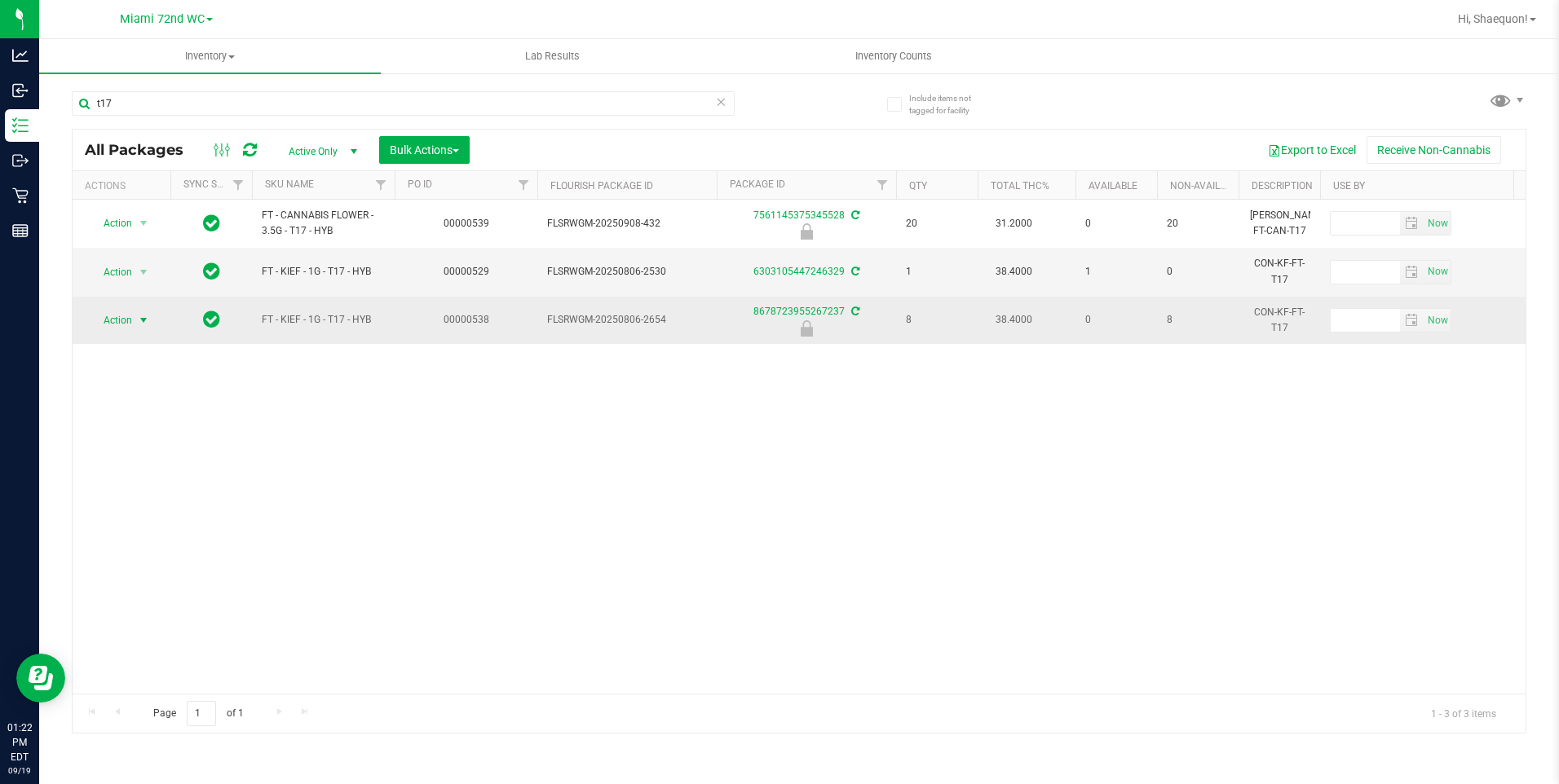
click at [143, 320] on span "select" at bounding box center [143, 320] width 13 height 13
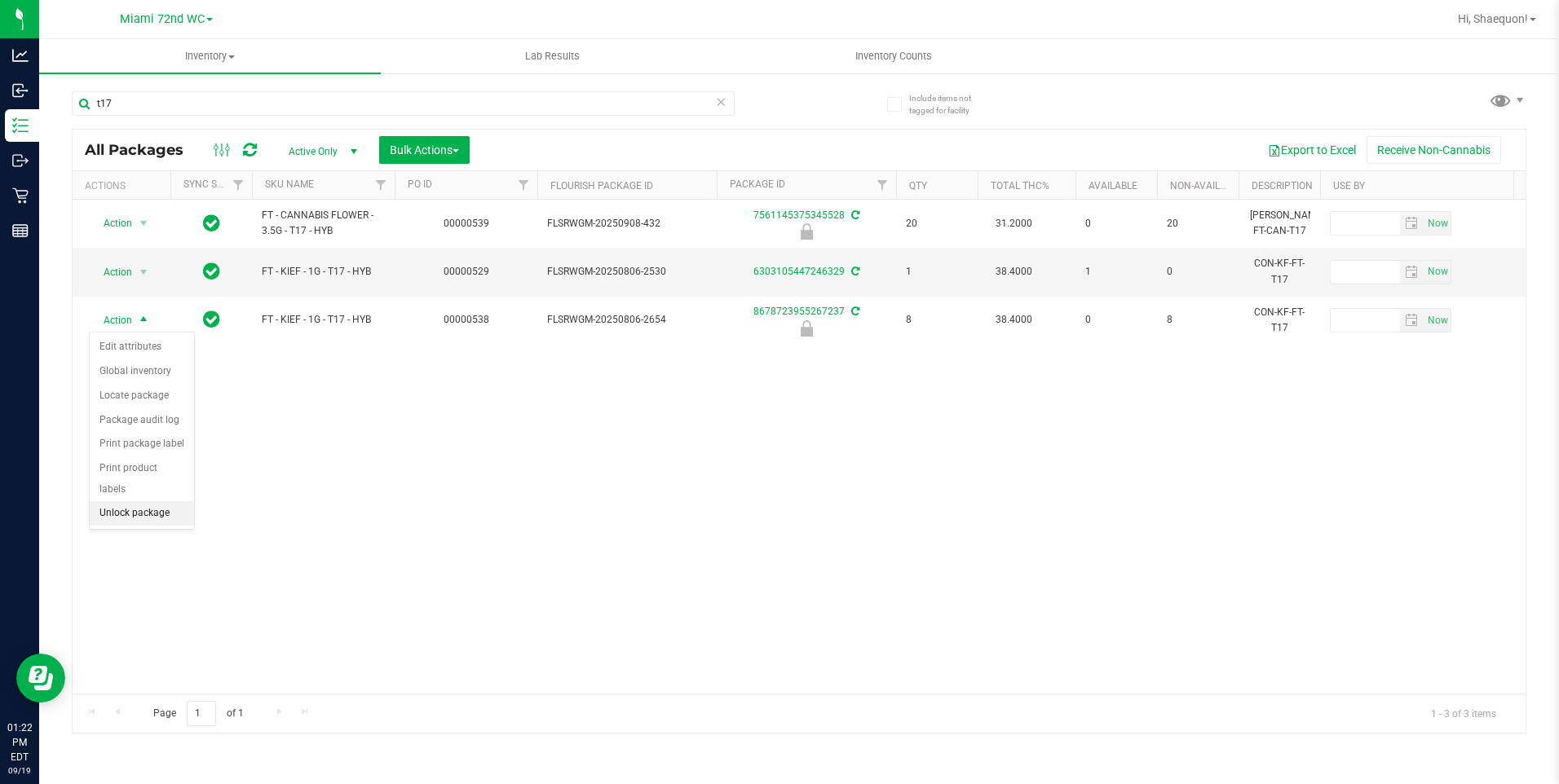
click at [166, 501] on li "Unlock package" at bounding box center [142, 513] width 104 height 25
click at [888, 489] on div "Action Action Edit attributes Global inventory Locate package Package audit log…" at bounding box center [799, 447] width 1454 height 494
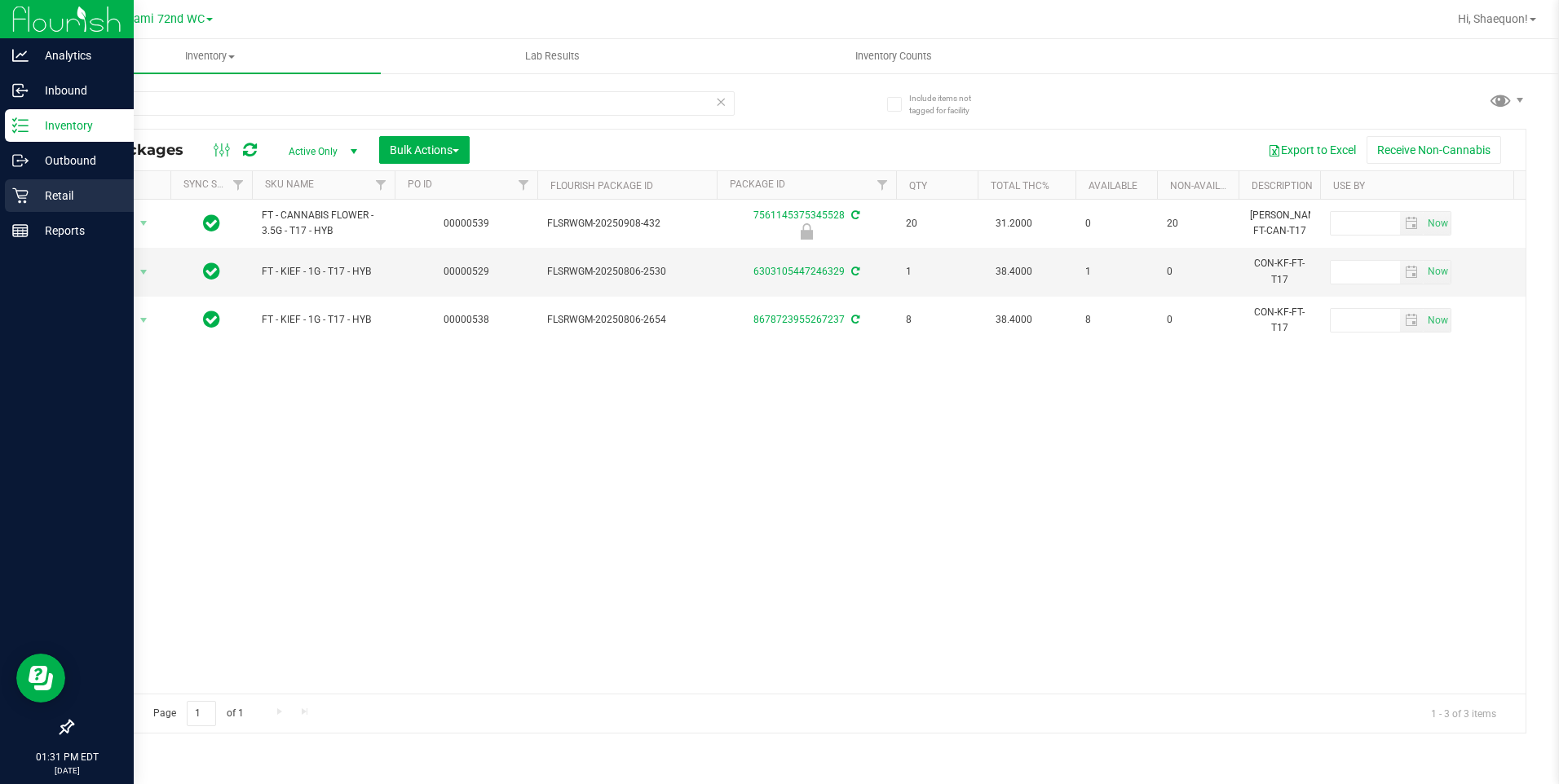
click at [27, 195] on icon at bounding box center [20, 195] width 16 height 16
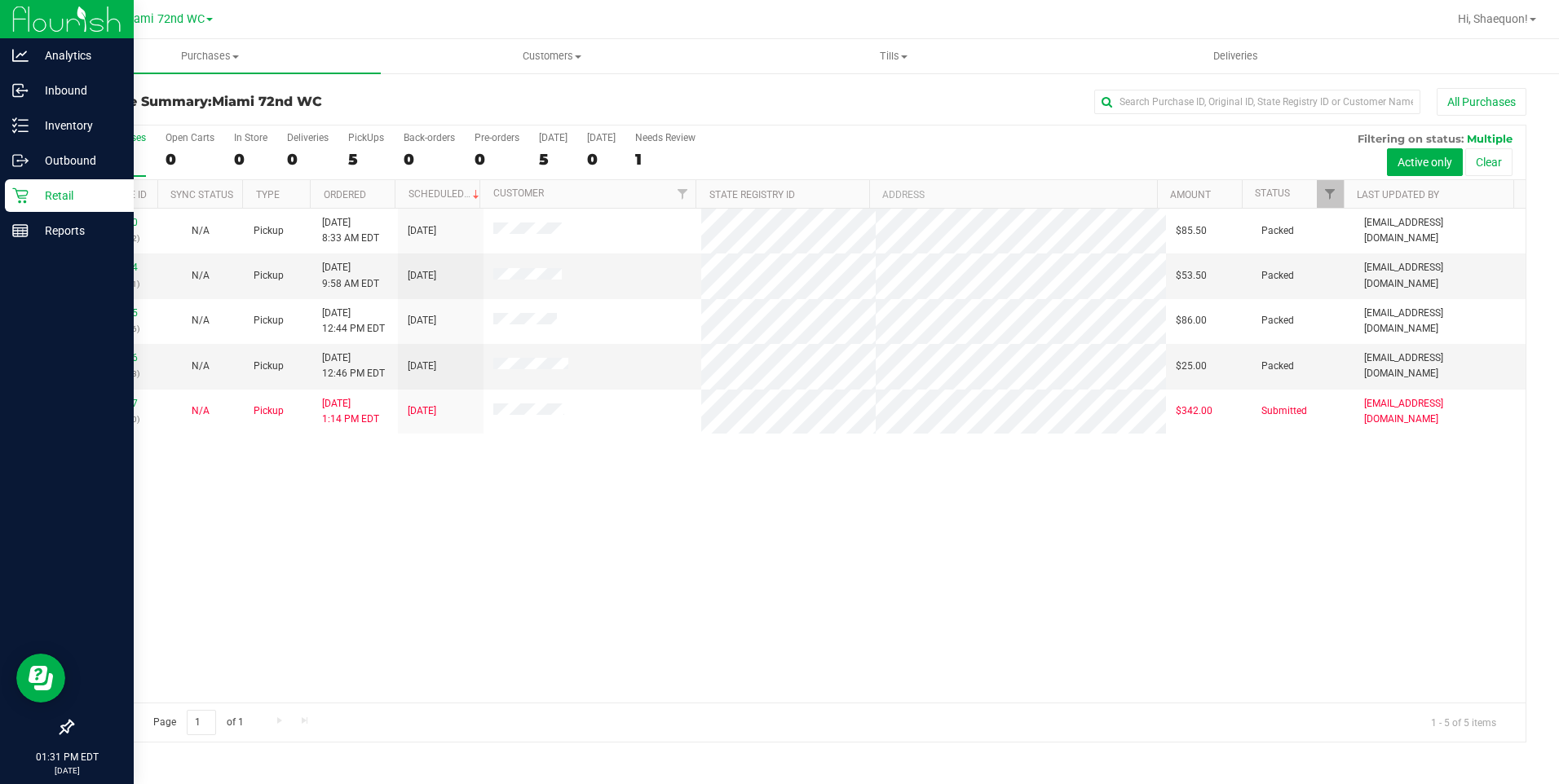
drag, startPoint x: 592, startPoint y: 565, endPoint x: 616, endPoint y: 569, distance: 24.3
click at [597, 565] on div "11971600 (325508642) N/A Pickup [DATE] 8:33 AM EDT 9/19/2025 $85.50 Packed [EMA…" at bounding box center [799, 456] width 1454 height 494
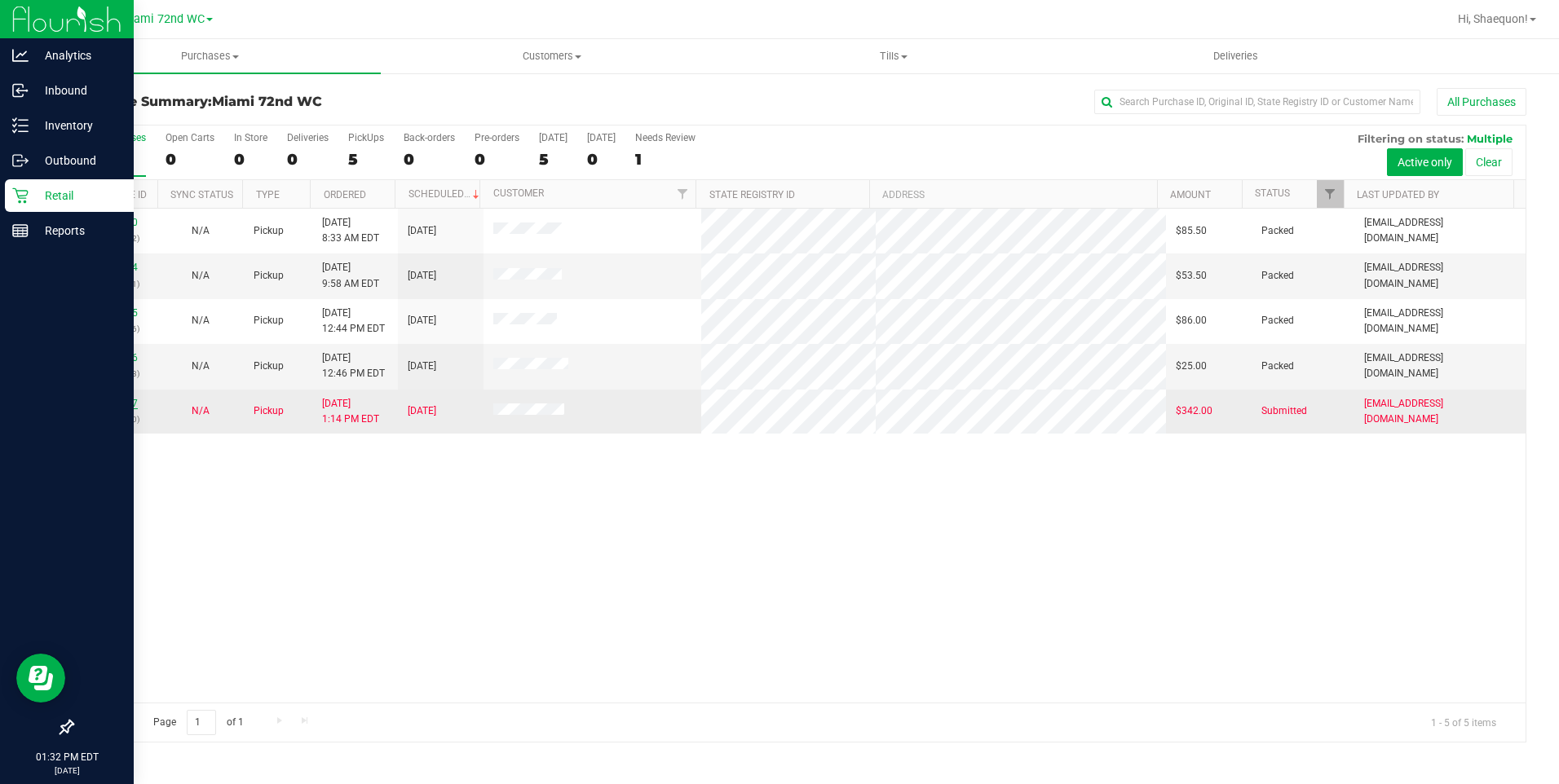
click at [125, 403] on link "11974127" at bounding box center [115, 403] width 46 height 11
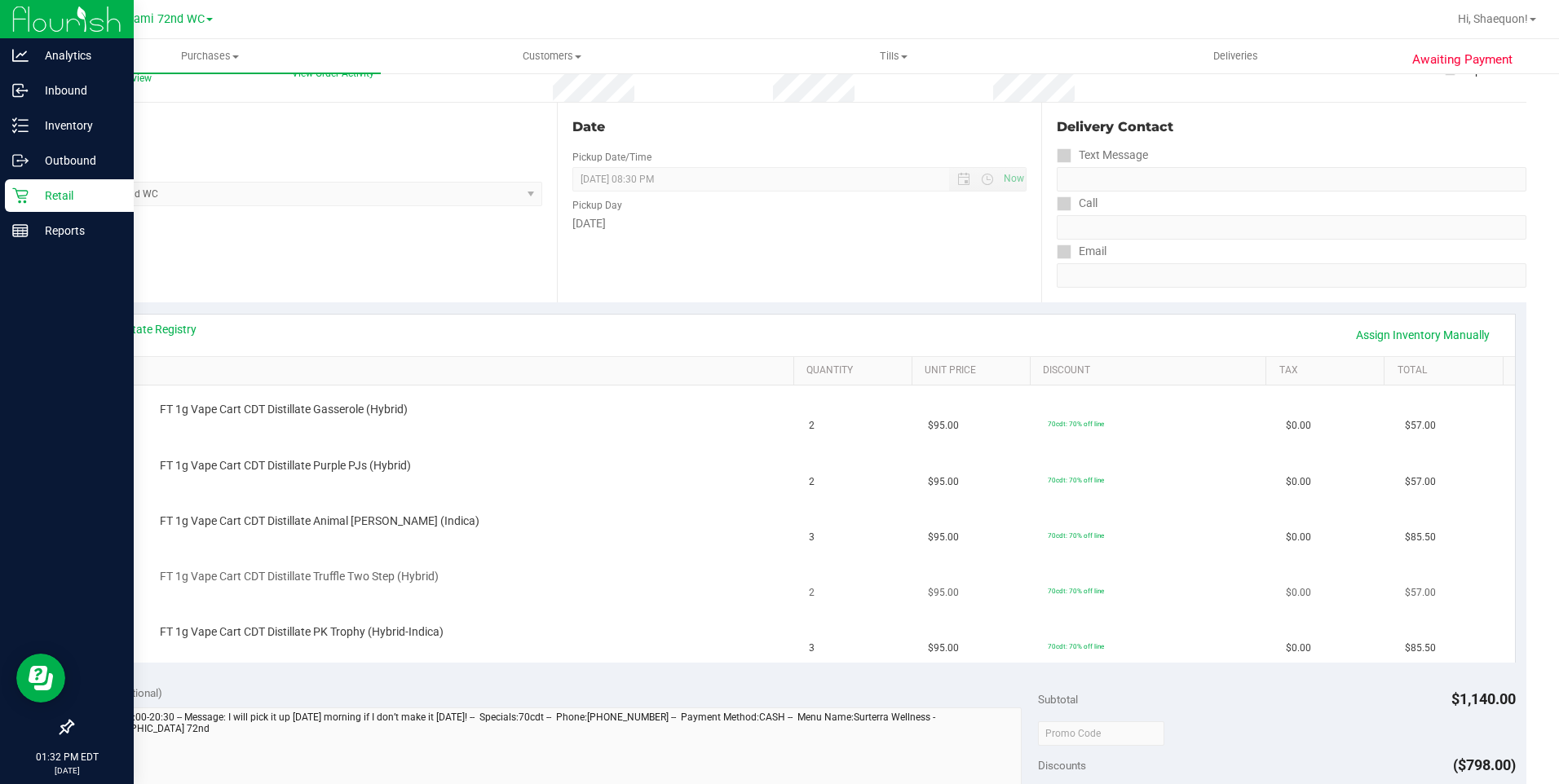
scroll to position [163, 0]
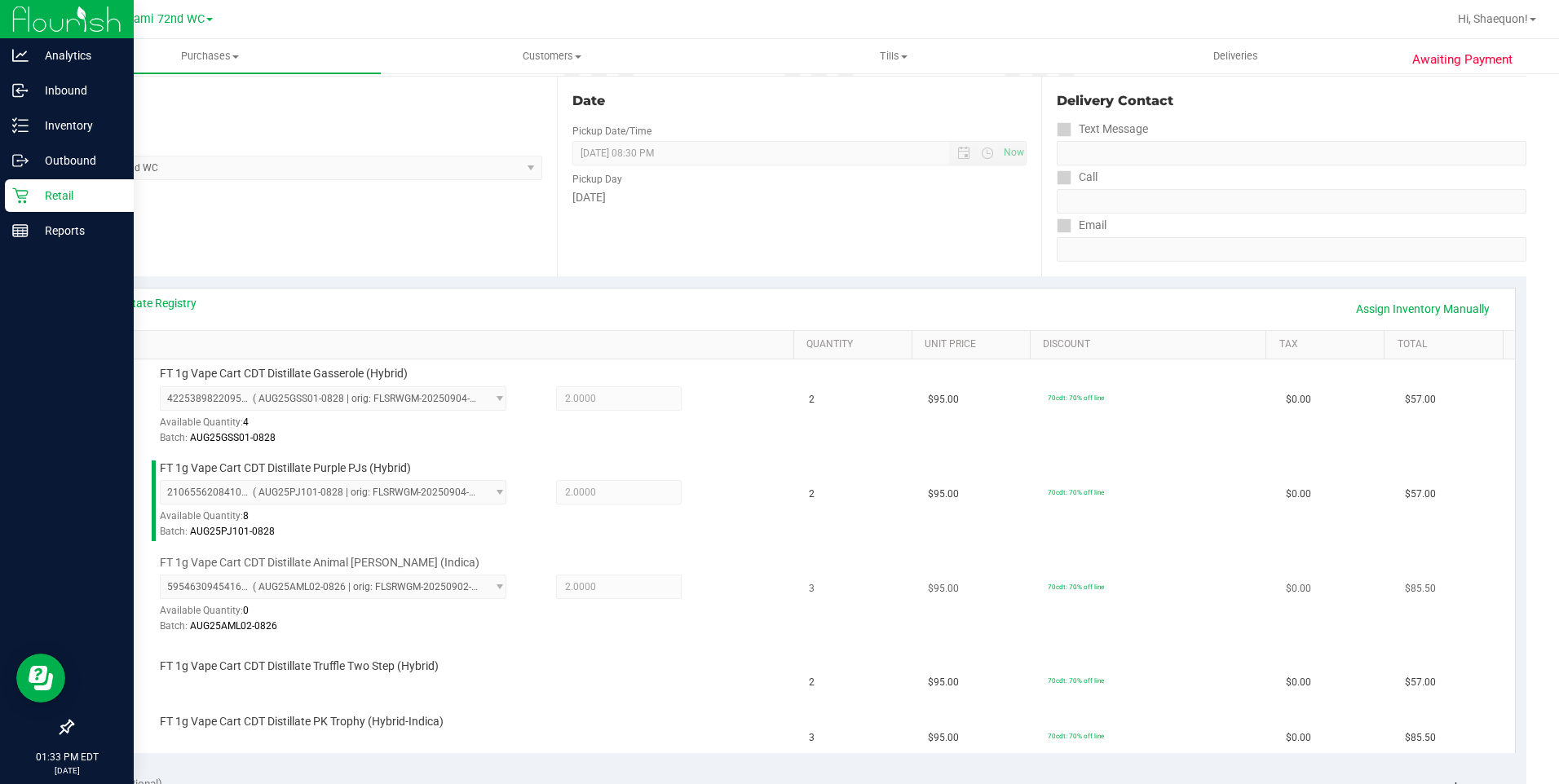
click at [700, 600] on div "5954630945416904 ( AUG25AML02-0826 | orig: FLSRWGM-20250902-732 ) 5954630945416…" at bounding box center [472, 605] width 626 height 59
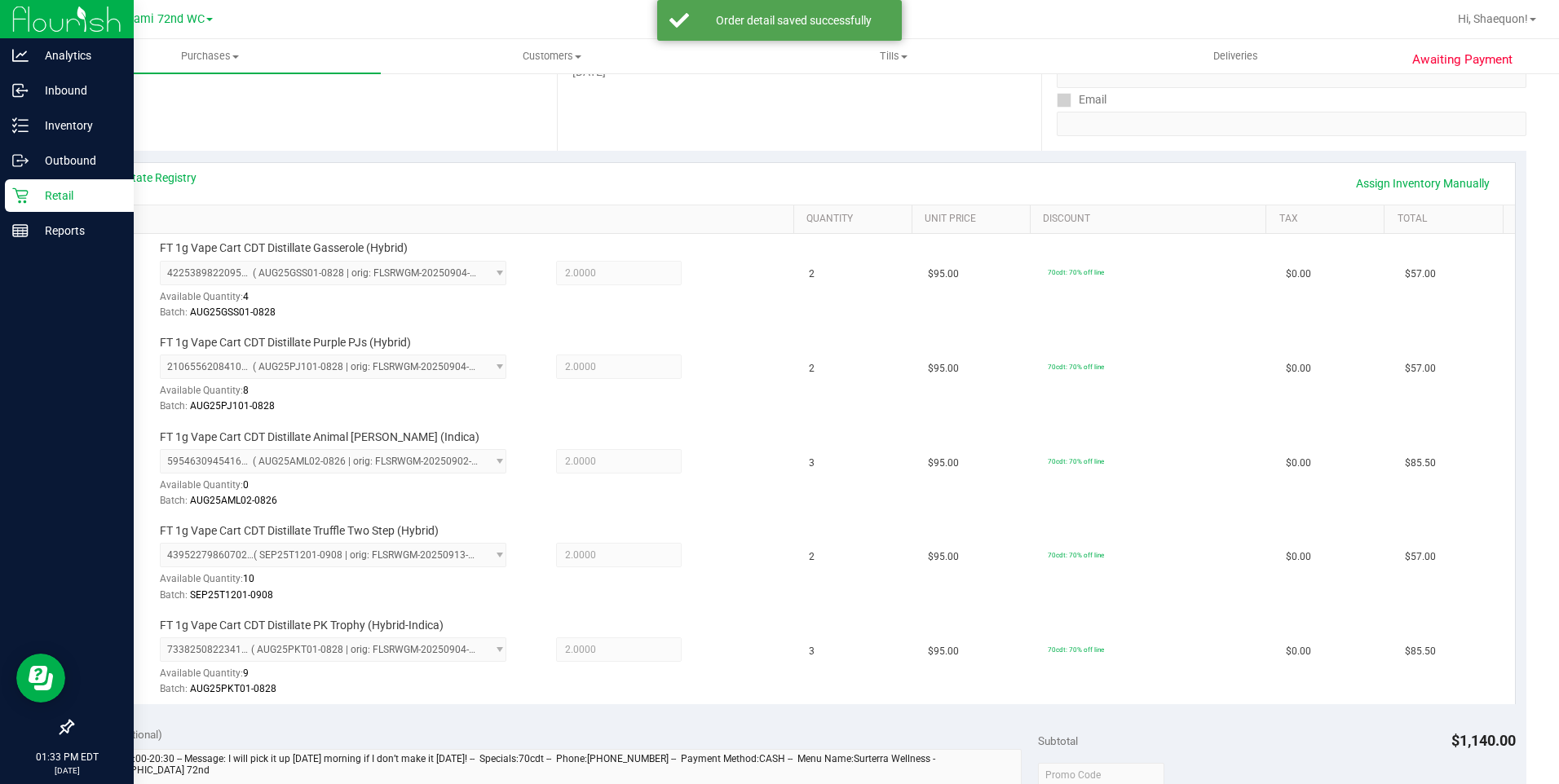
scroll to position [408, 0]
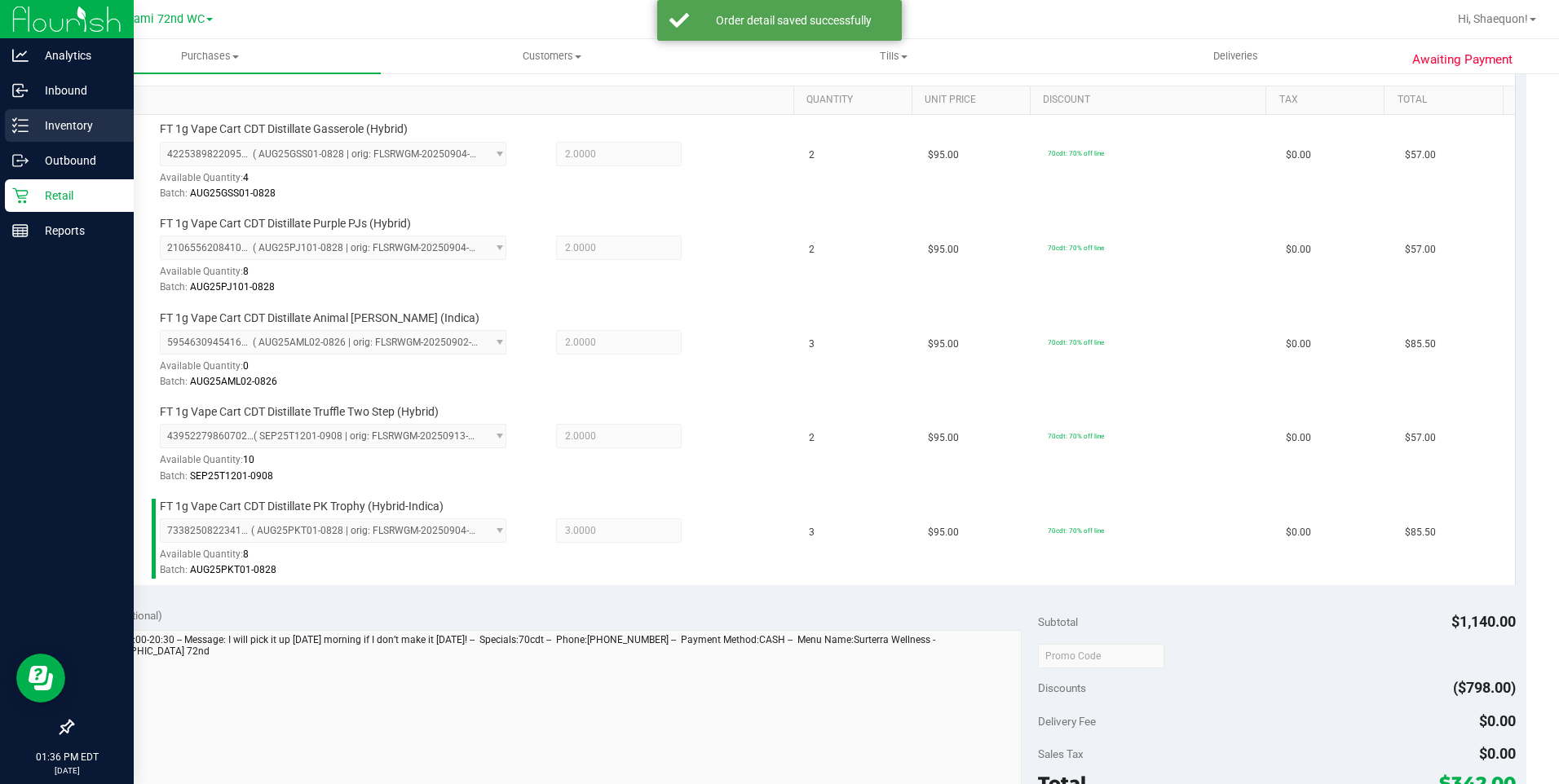
click at [51, 128] on p "Inventory" at bounding box center [77, 125] width 98 height 20
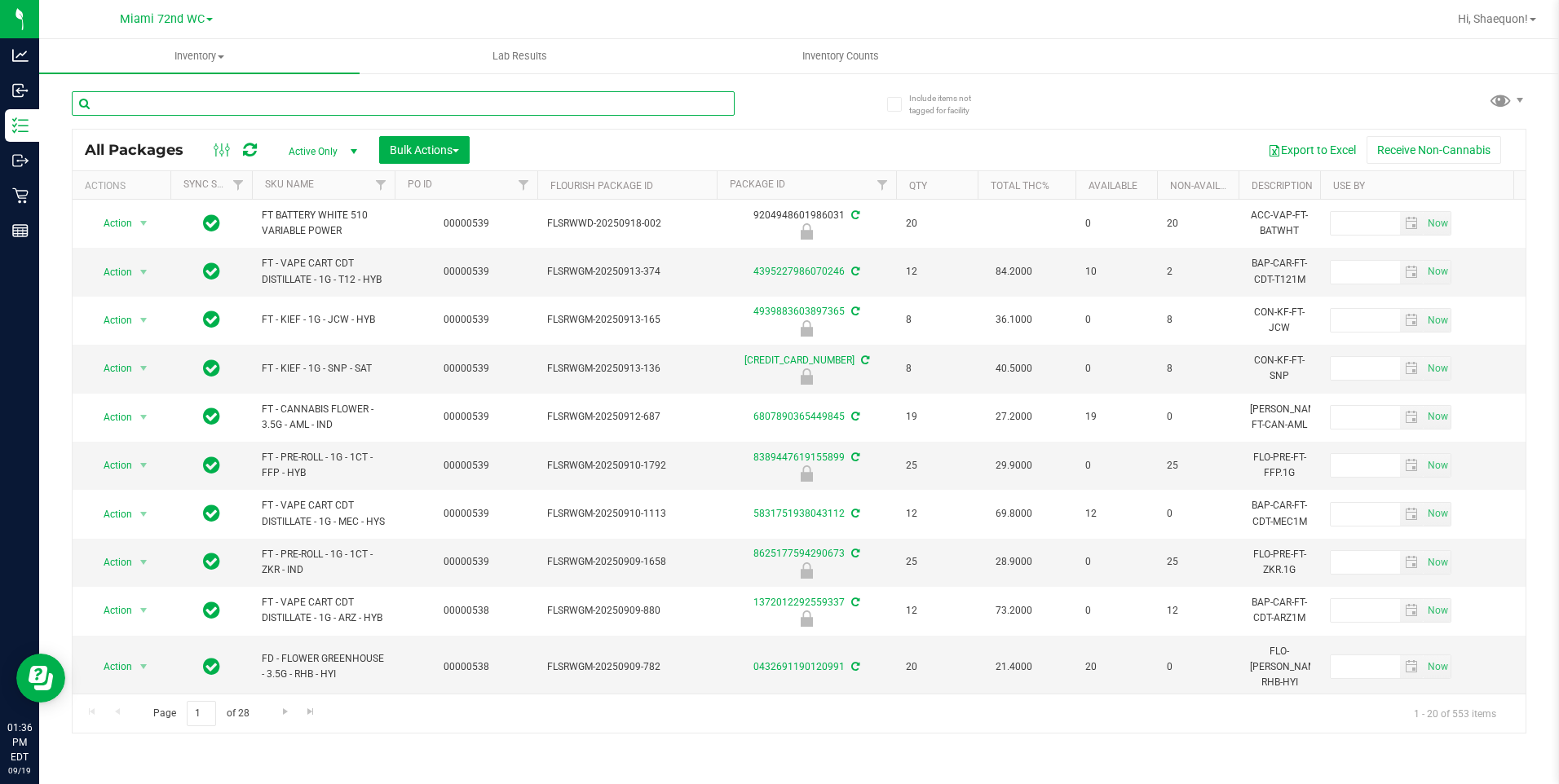
click at [267, 104] on input "text" at bounding box center [403, 104] width 663 height 25
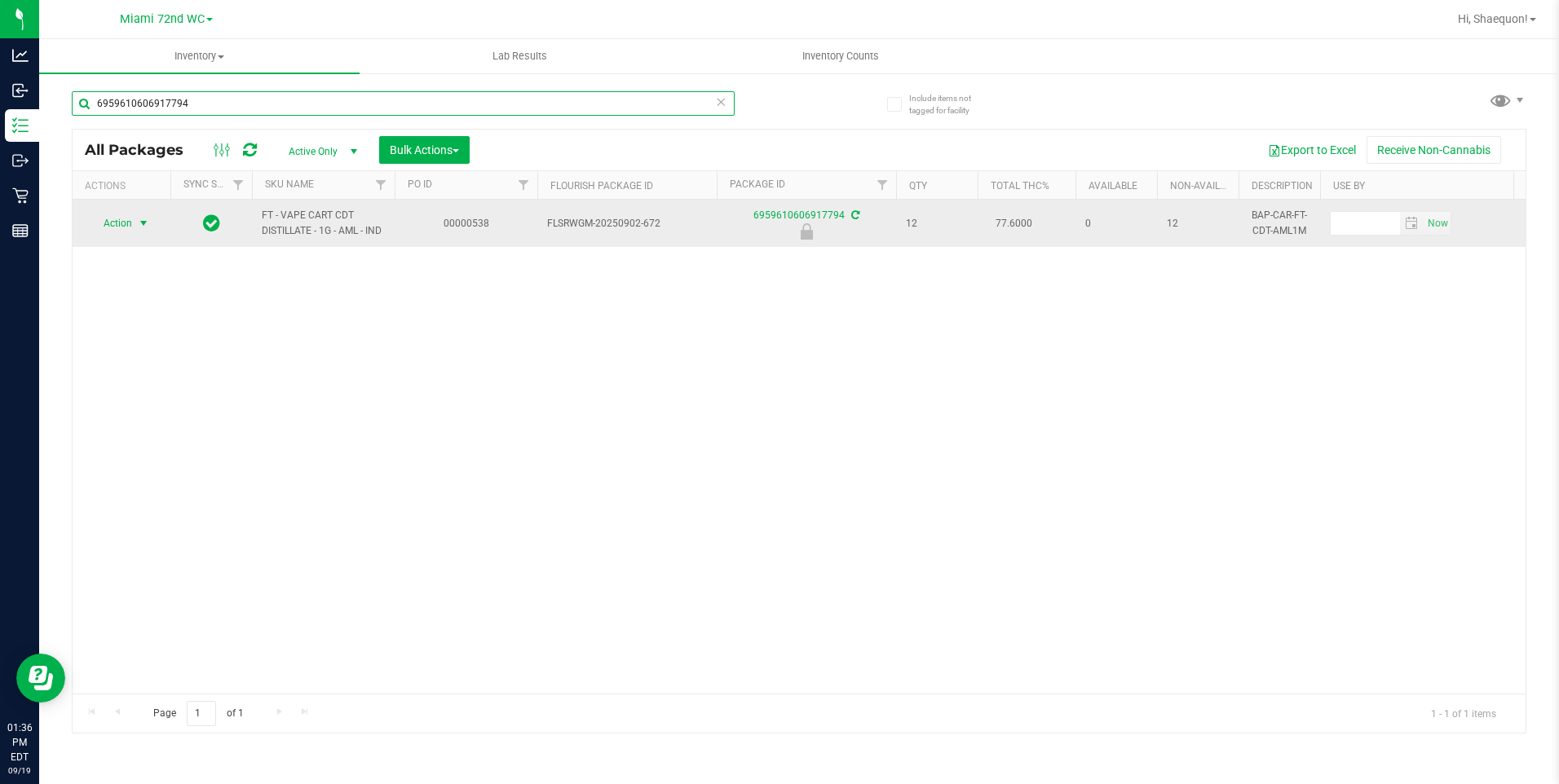
type input "6959610606917794"
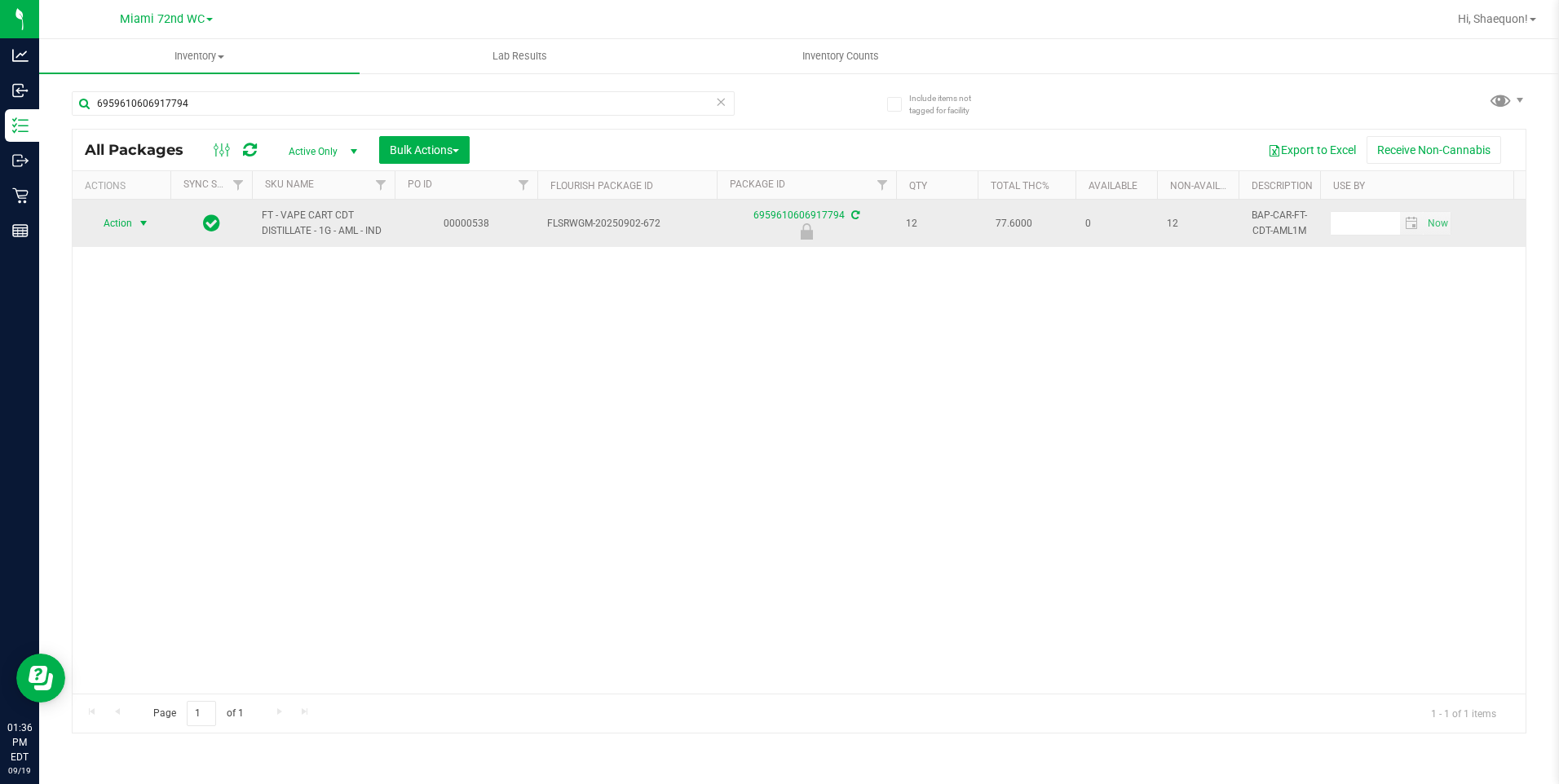
click at [141, 220] on span "select" at bounding box center [143, 223] width 13 height 13
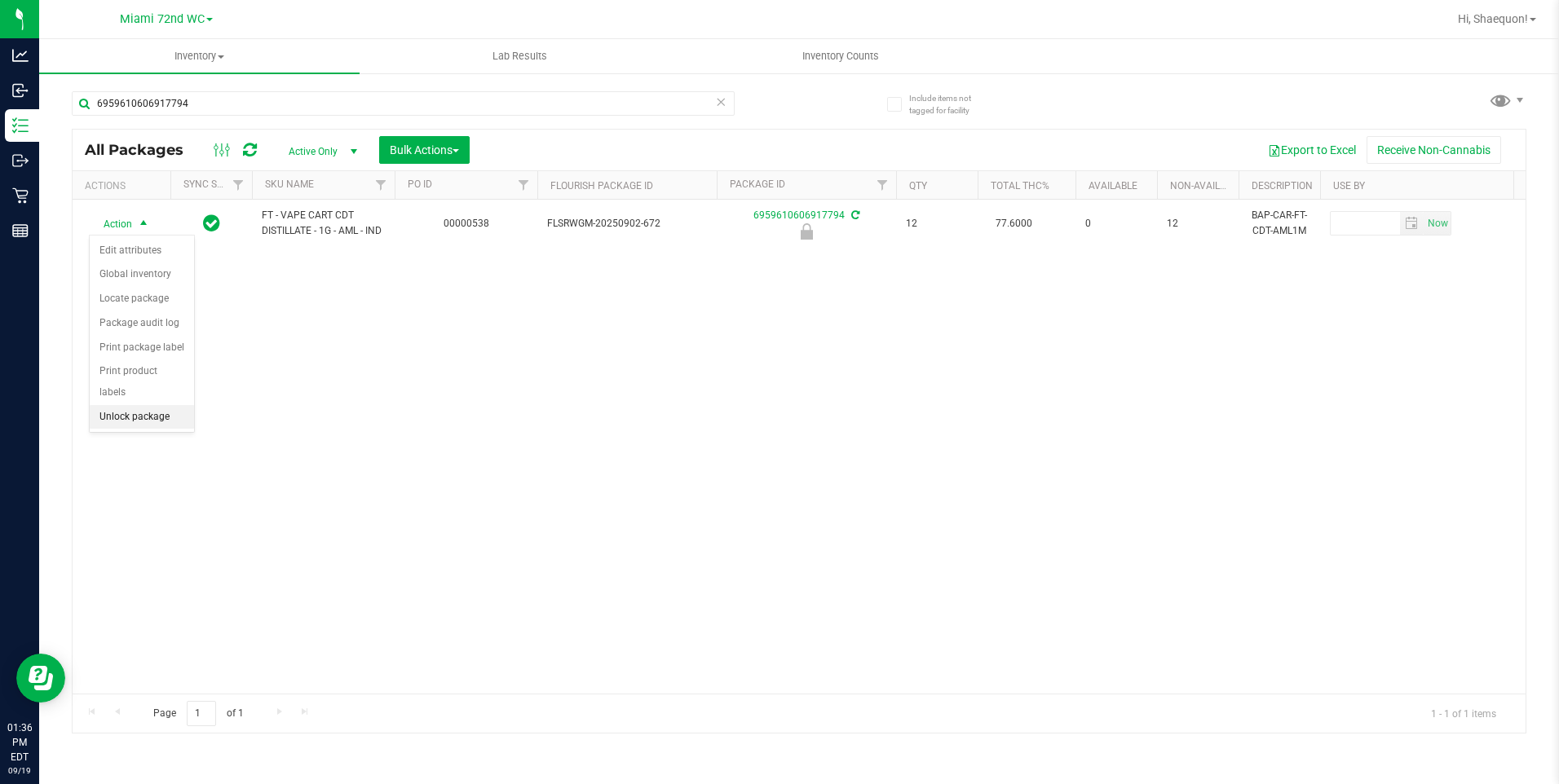
click at [146, 405] on li "Unlock package" at bounding box center [142, 417] width 104 height 25
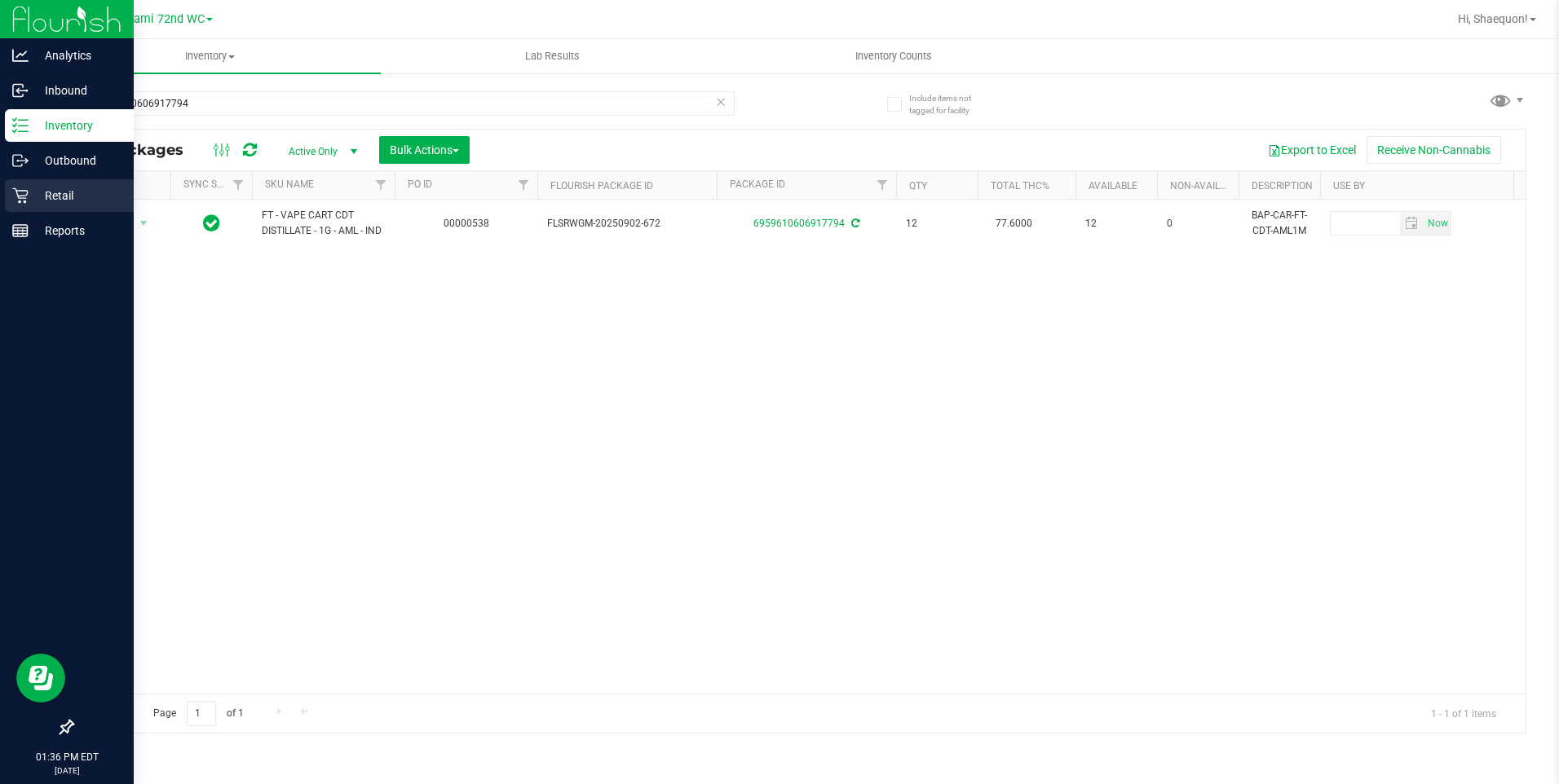
click at [51, 200] on p "Retail" at bounding box center [77, 195] width 98 height 20
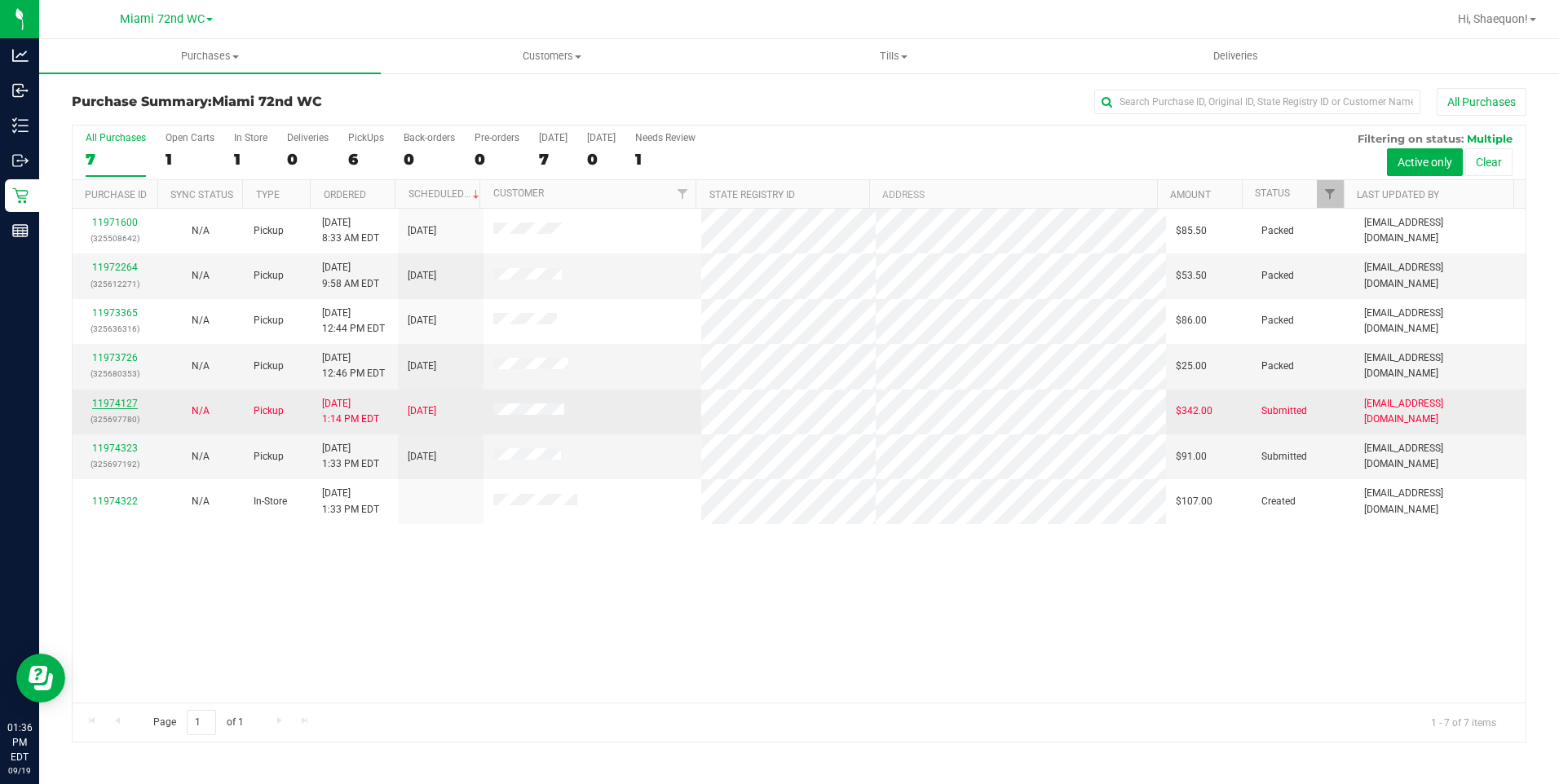
click at [124, 401] on link "11974127" at bounding box center [115, 403] width 46 height 11
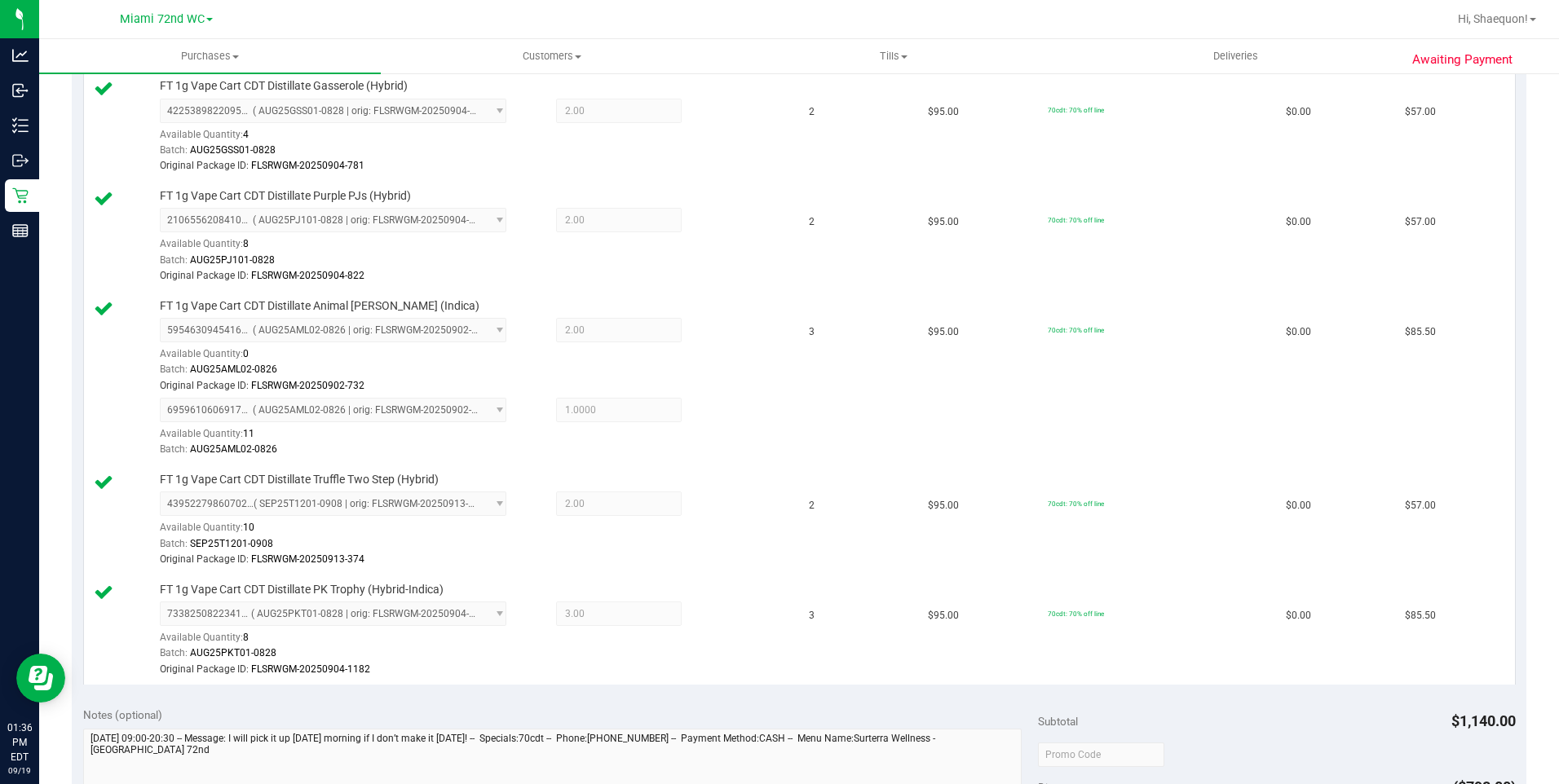
scroll to position [734, 0]
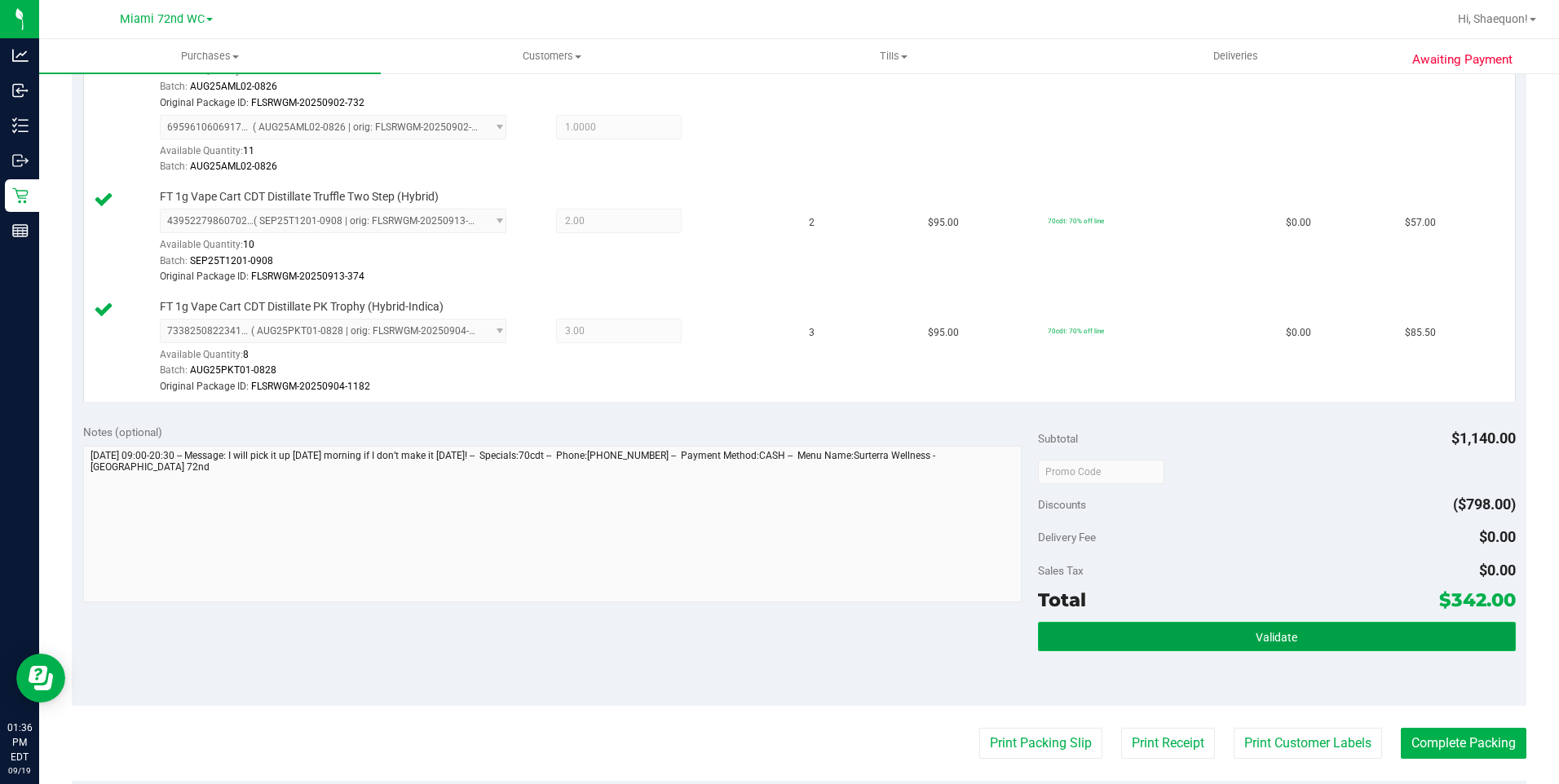
click at [1237, 640] on button "Validate" at bounding box center [1277, 636] width 478 height 30
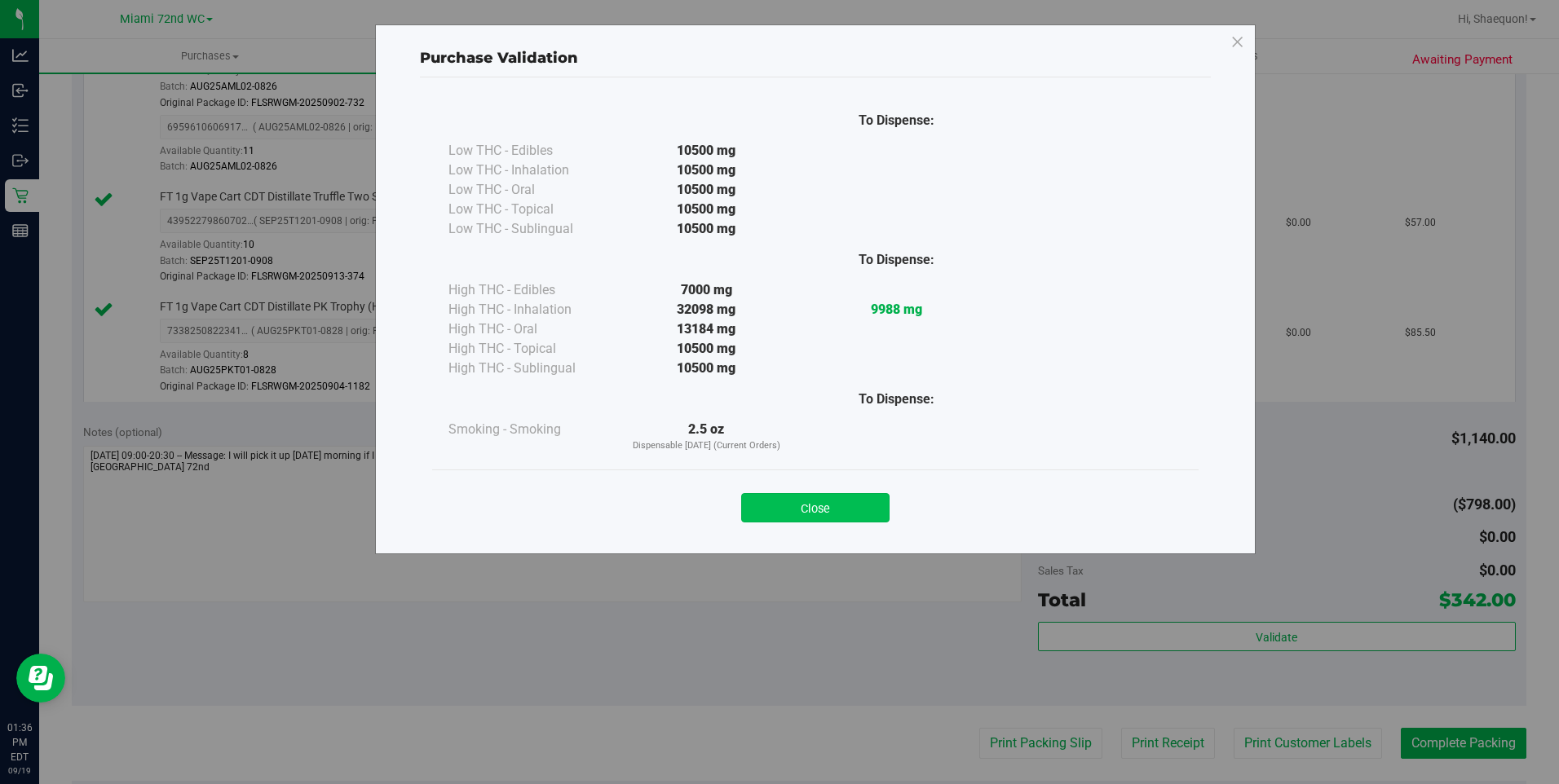
click at [834, 507] on button "Close" at bounding box center [816, 508] width 149 height 30
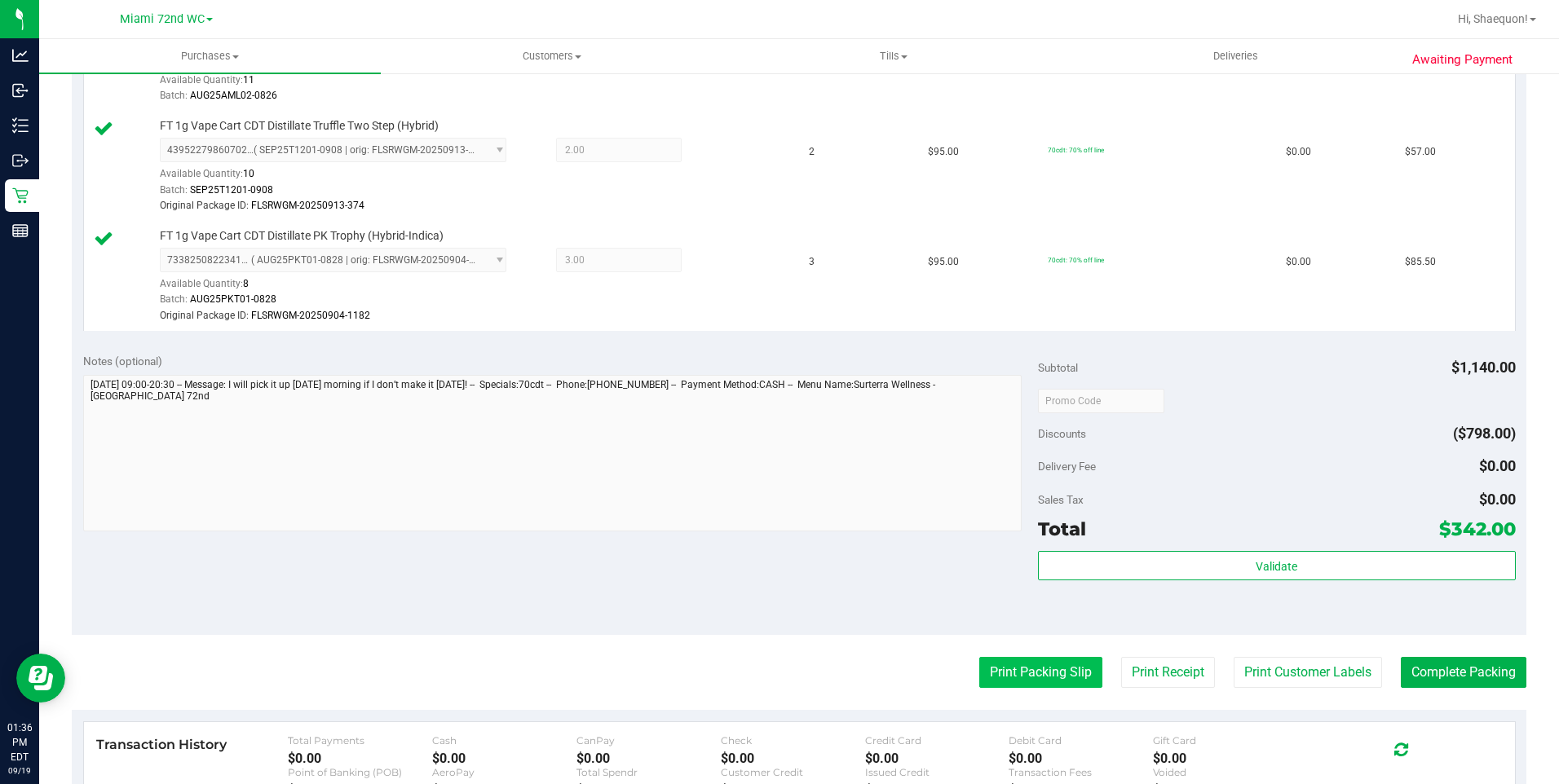
scroll to position [897, 0]
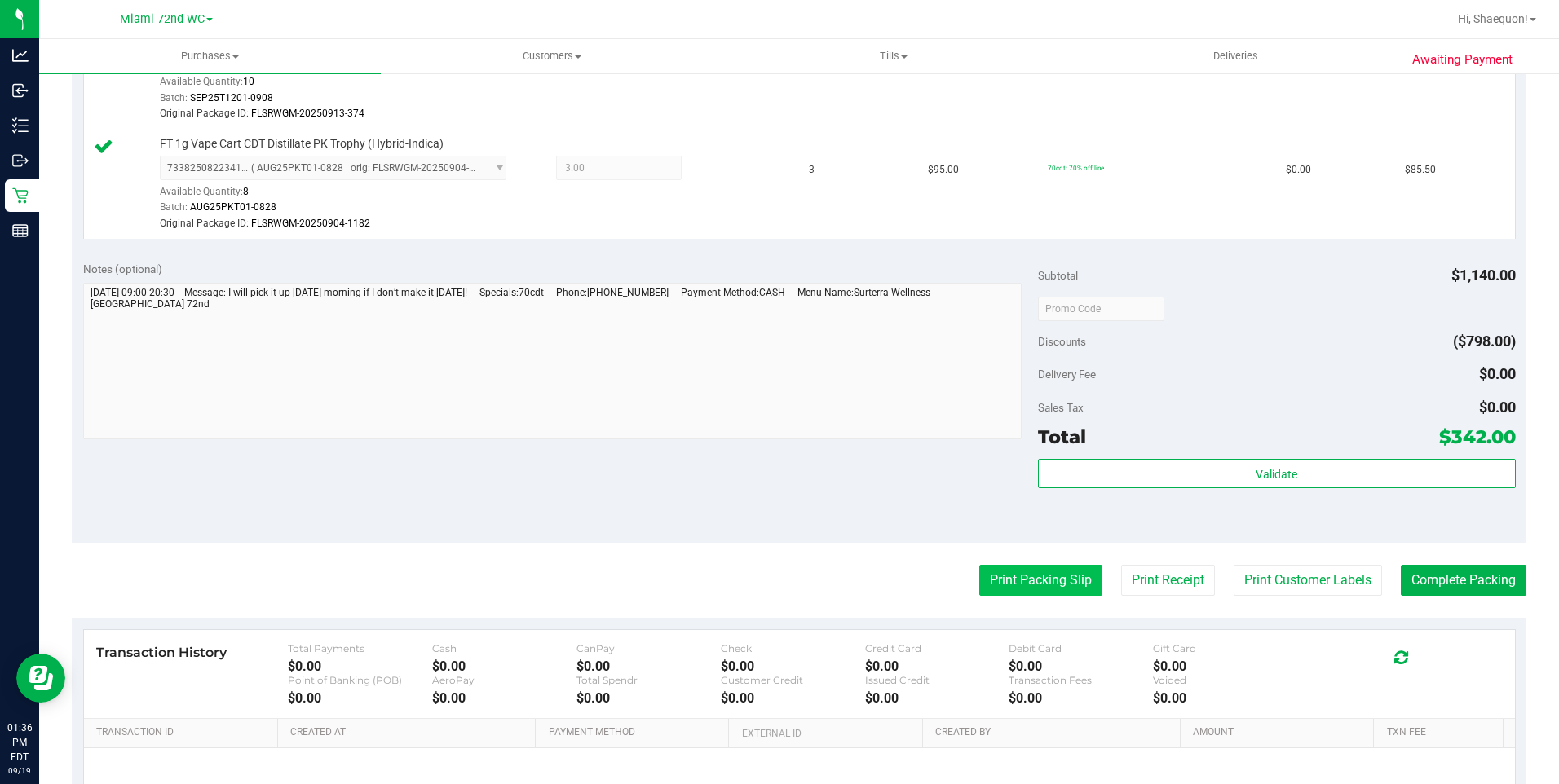
click at [1046, 582] on button "Print Packing Slip" at bounding box center [1041, 580] width 123 height 31
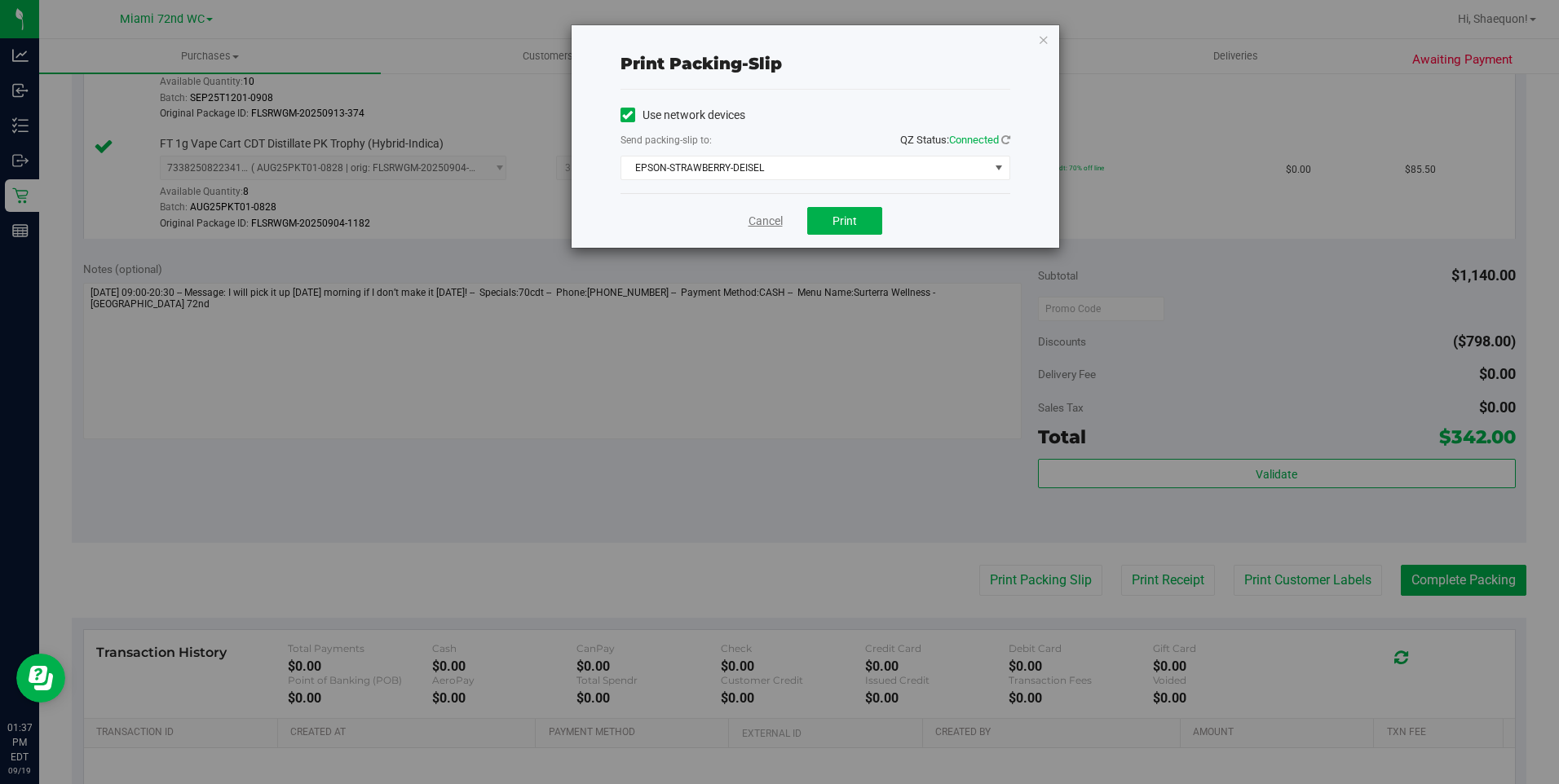
click at [759, 222] on link "Cancel" at bounding box center [765, 222] width 34 height 17
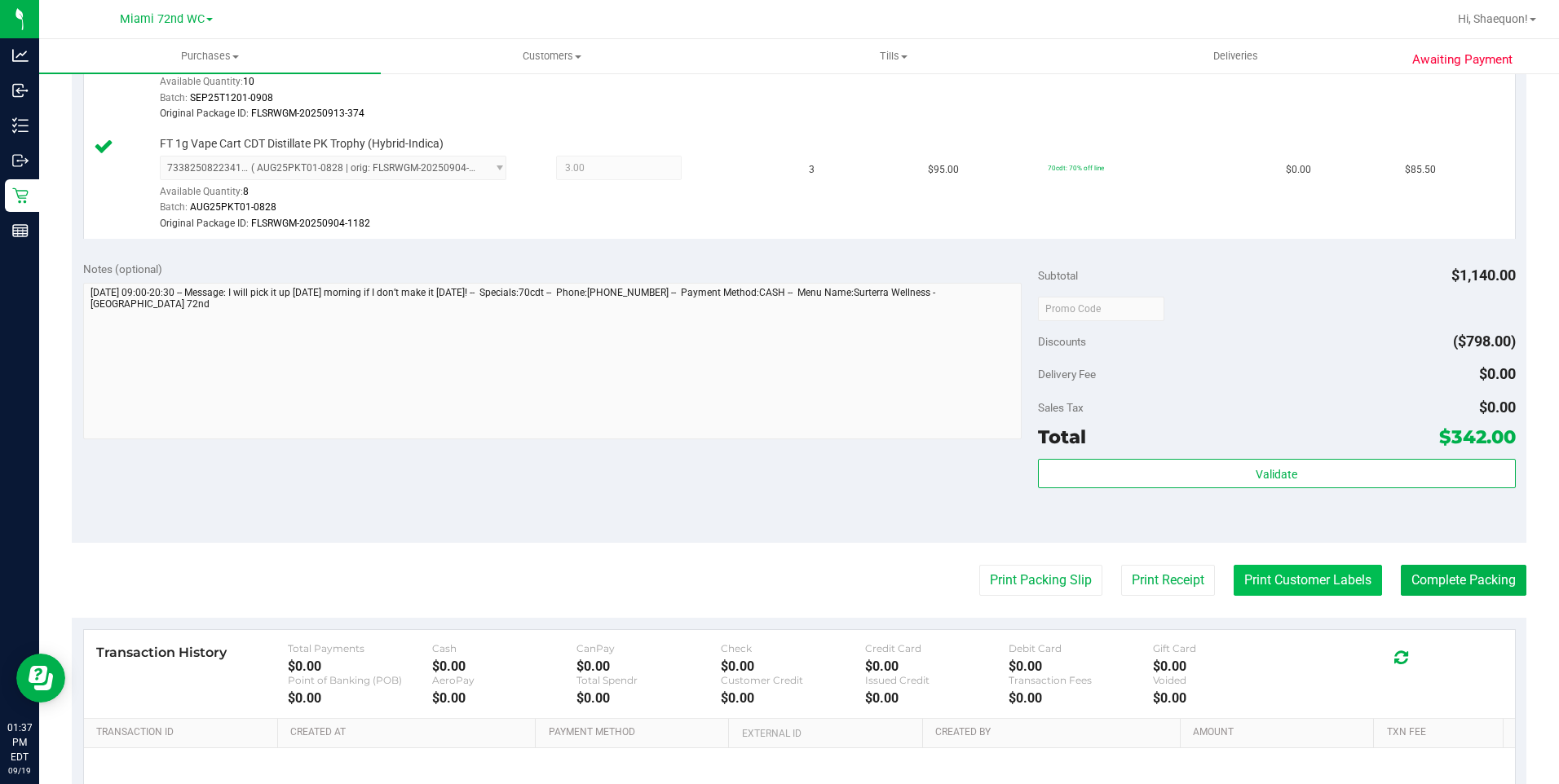
click at [1294, 582] on button "Print Customer Labels" at bounding box center [1308, 580] width 149 height 31
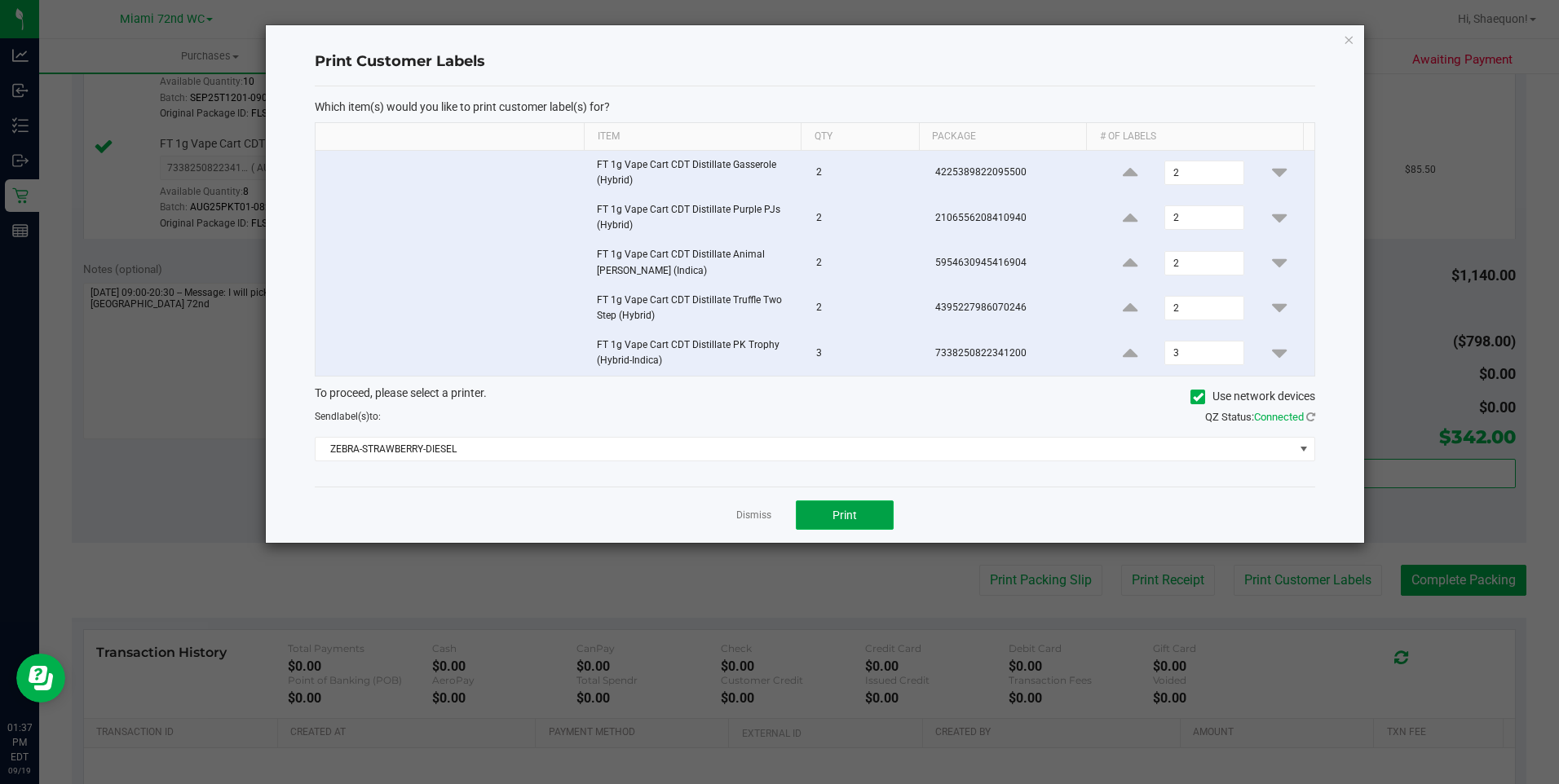
click at [865, 516] on button "Print" at bounding box center [844, 515] width 98 height 30
click at [760, 513] on link "Dismiss" at bounding box center [754, 516] width 35 height 14
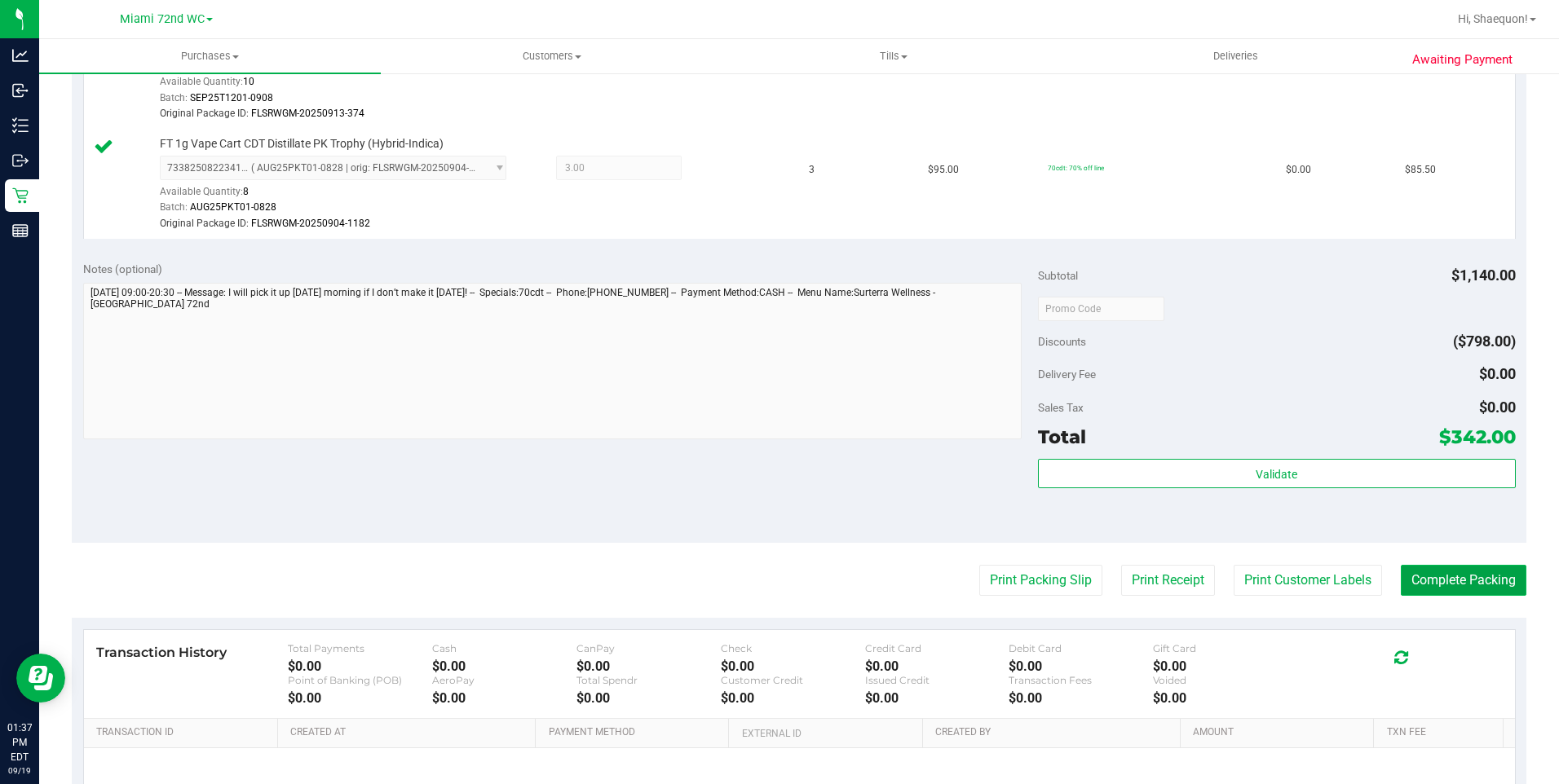
click at [1446, 582] on button "Complete Packing" at bounding box center [1464, 580] width 126 height 31
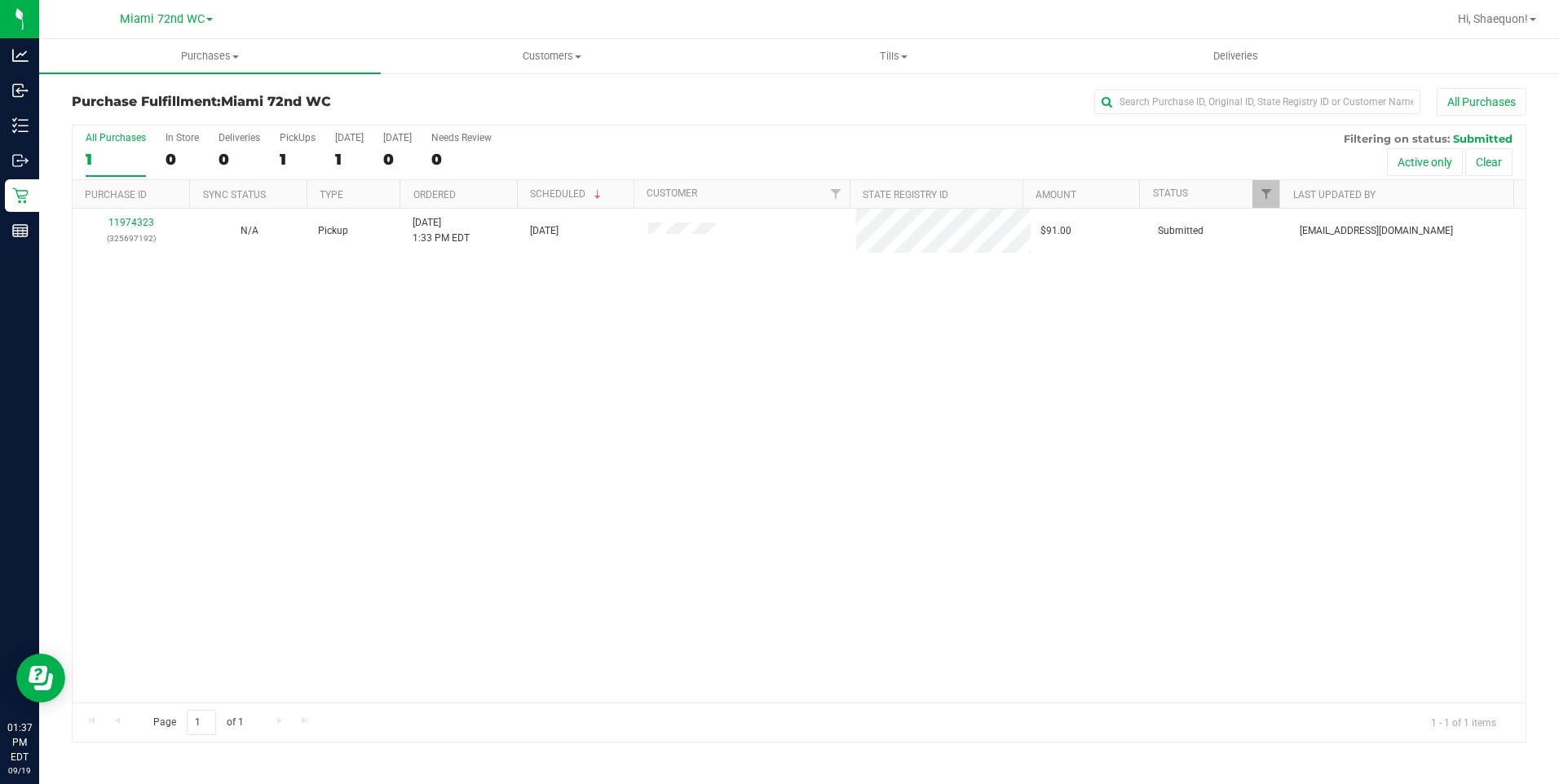
click at [798, 465] on div "11974323 (325697192) N/A Pickup [DATE] 1:33 PM EDT 9/19/2025 $91.00 Submitted […" at bounding box center [799, 456] width 1454 height 494
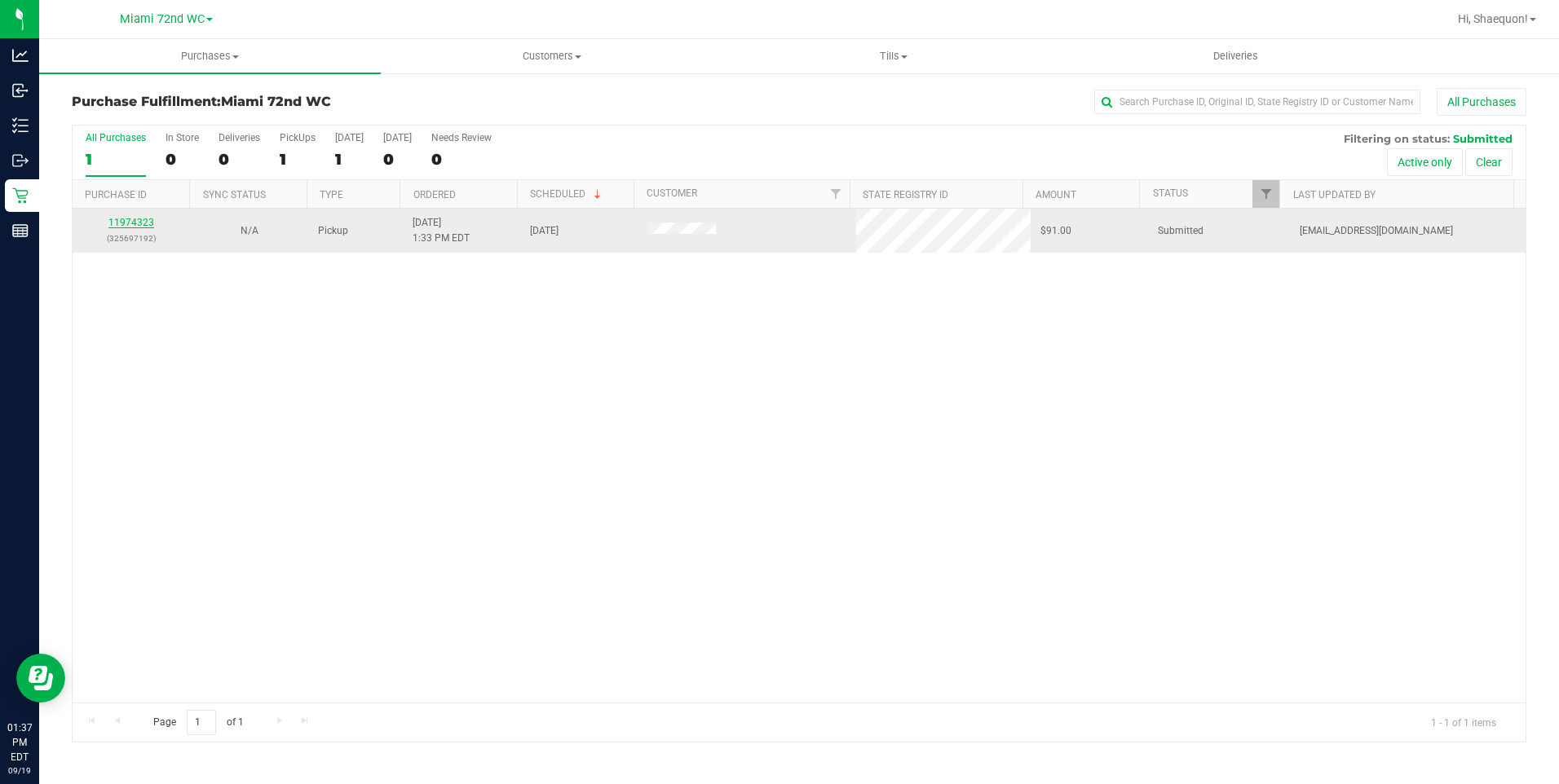
click at [128, 220] on link "11974323" at bounding box center [132, 222] width 46 height 11
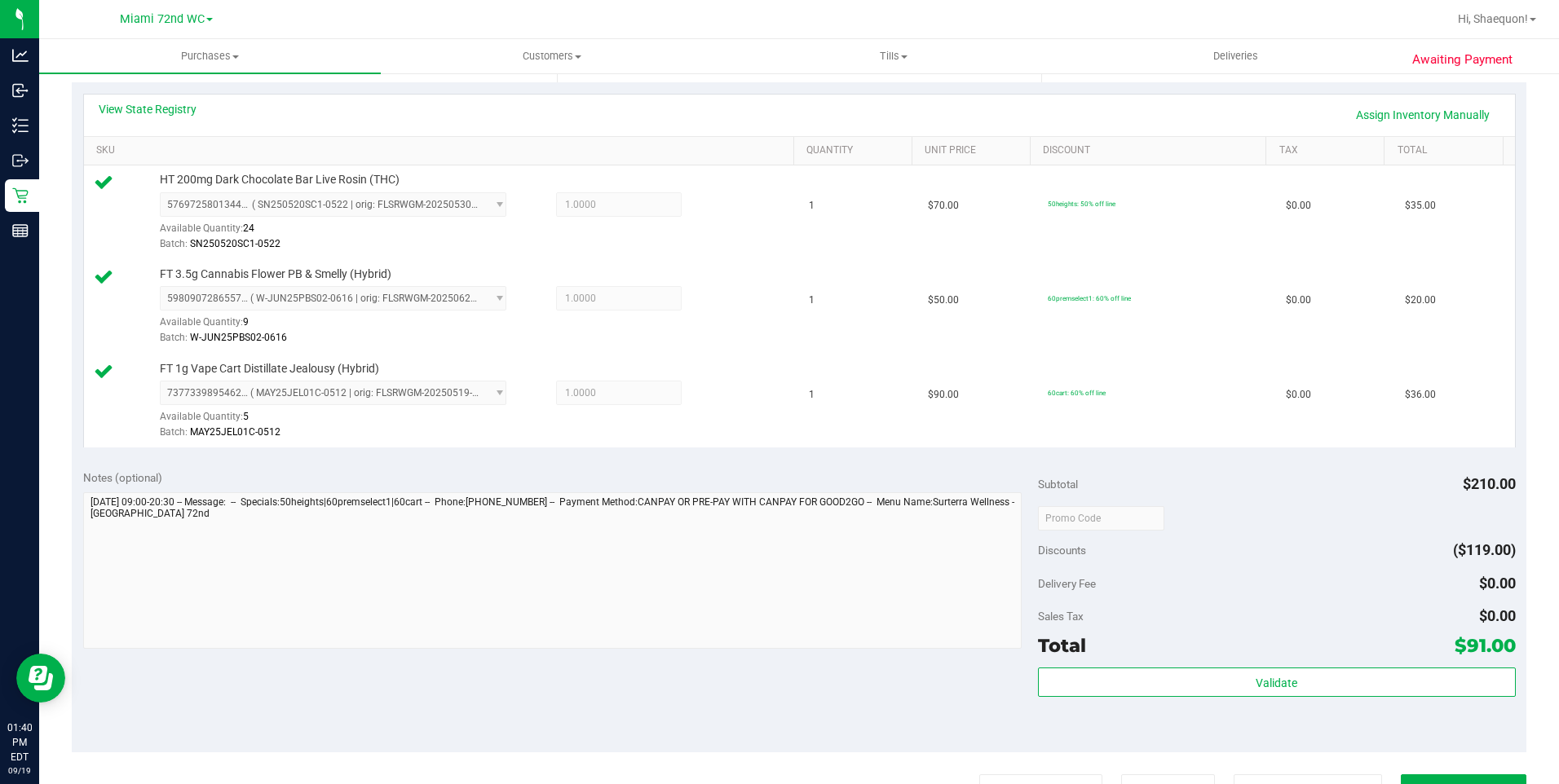
scroll to position [408, 0]
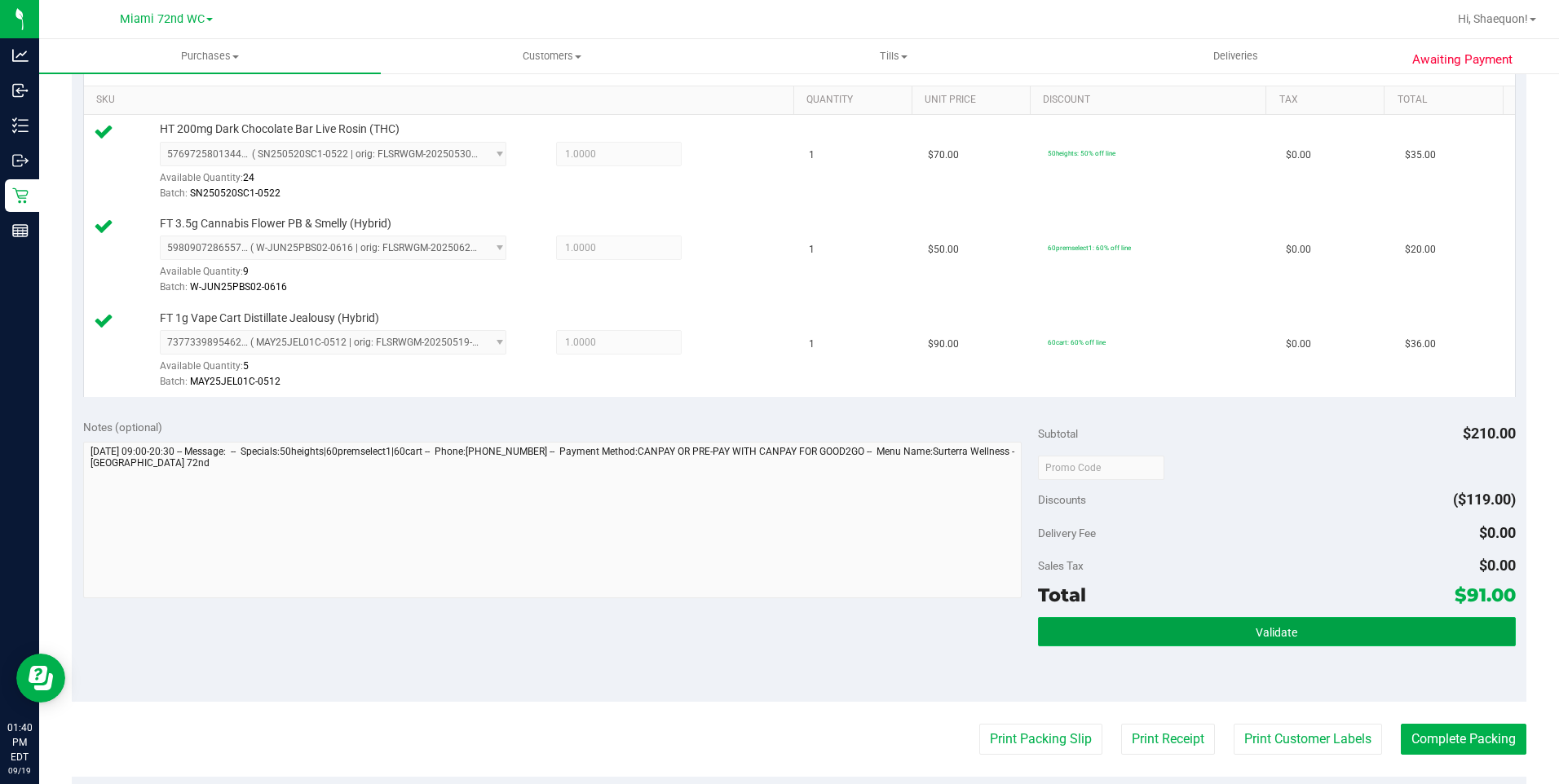
click at [1297, 640] on button "Validate" at bounding box center [1277, 632] width 478 height 30
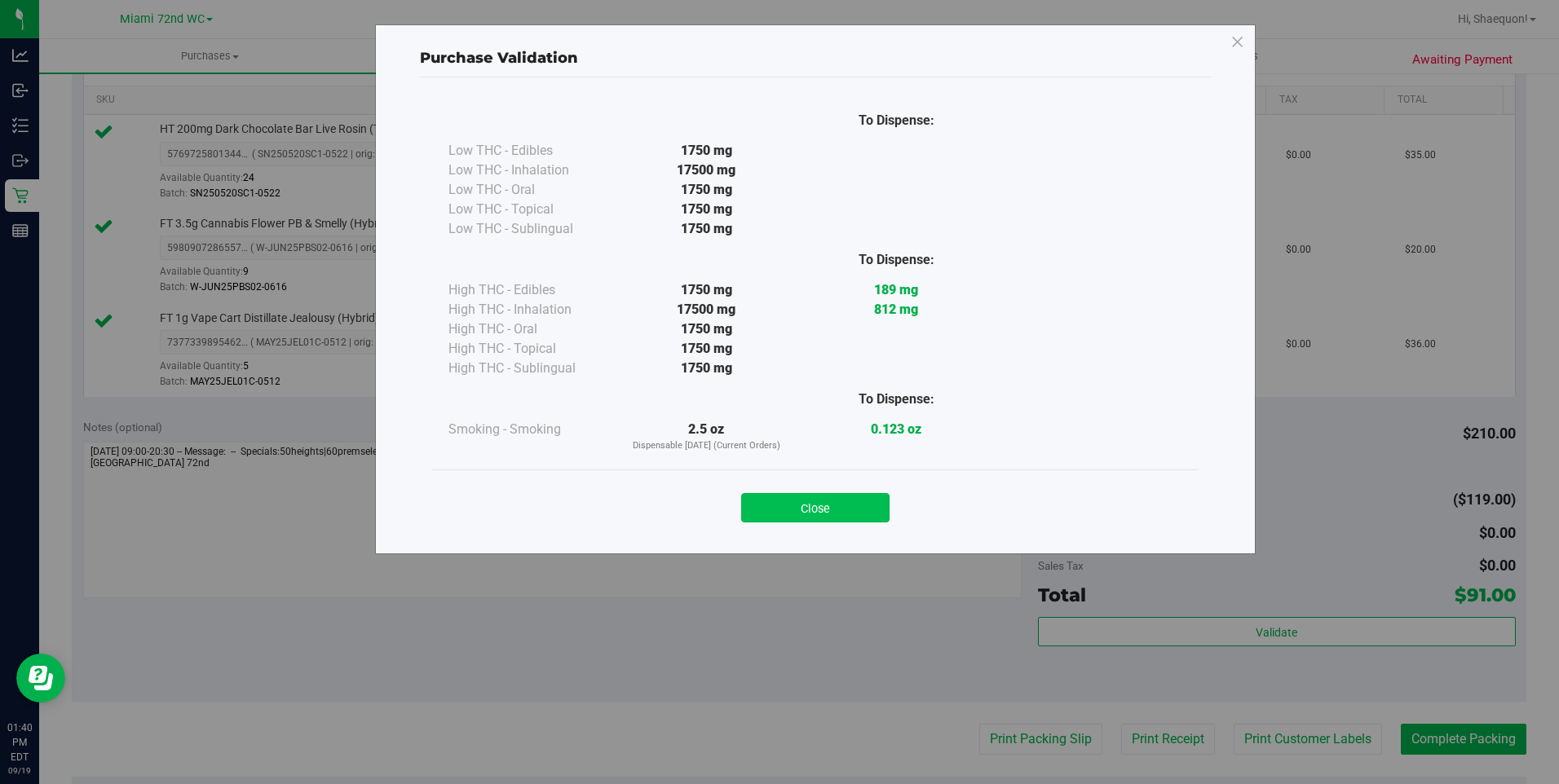
click at [837, 515] on button "Close" at bounding box center [816, 508] width 149 height 30
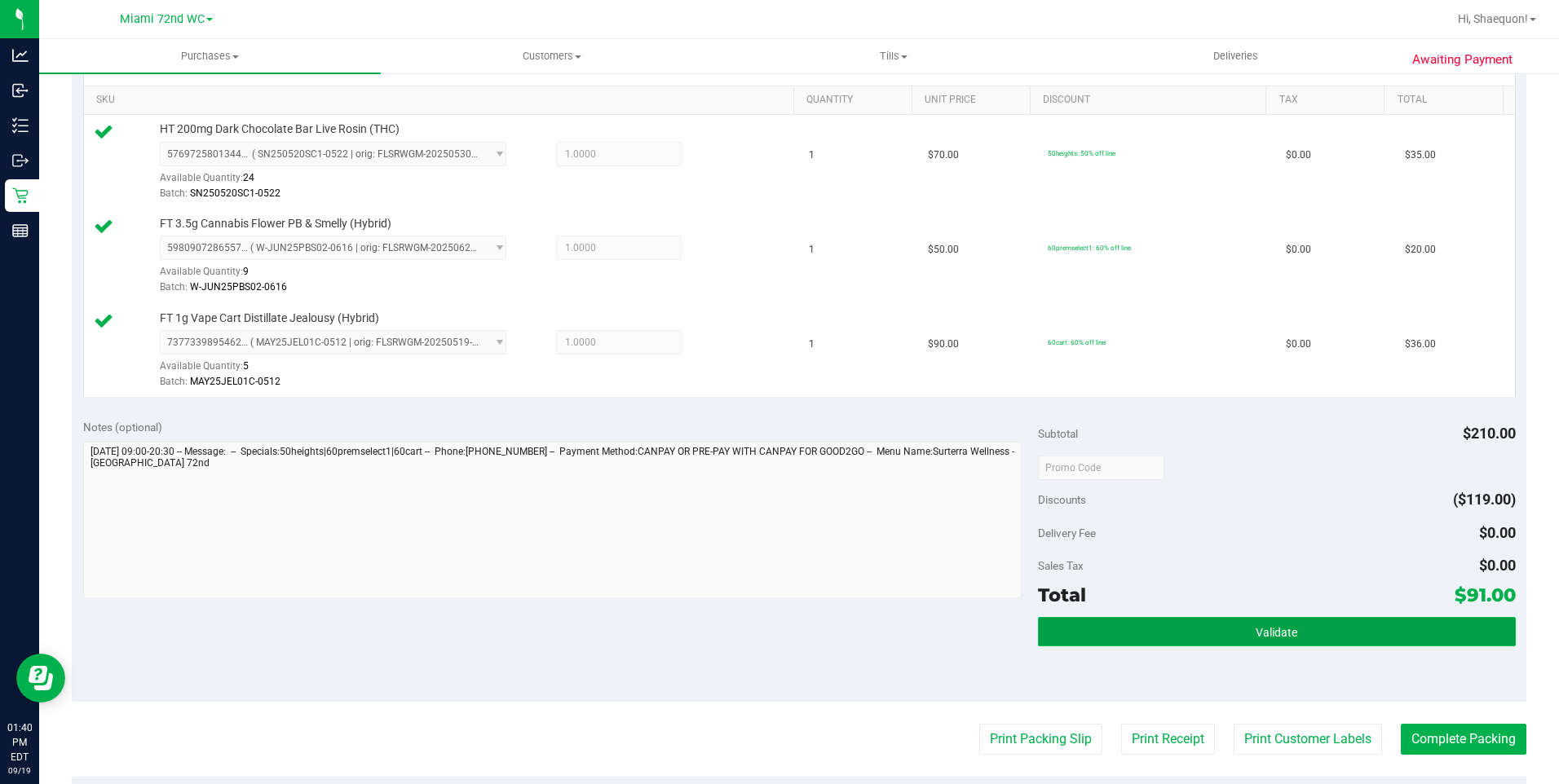
click at [1291, 635] on button "Validate" at bounding box center [1277, 632] width 478 height 30
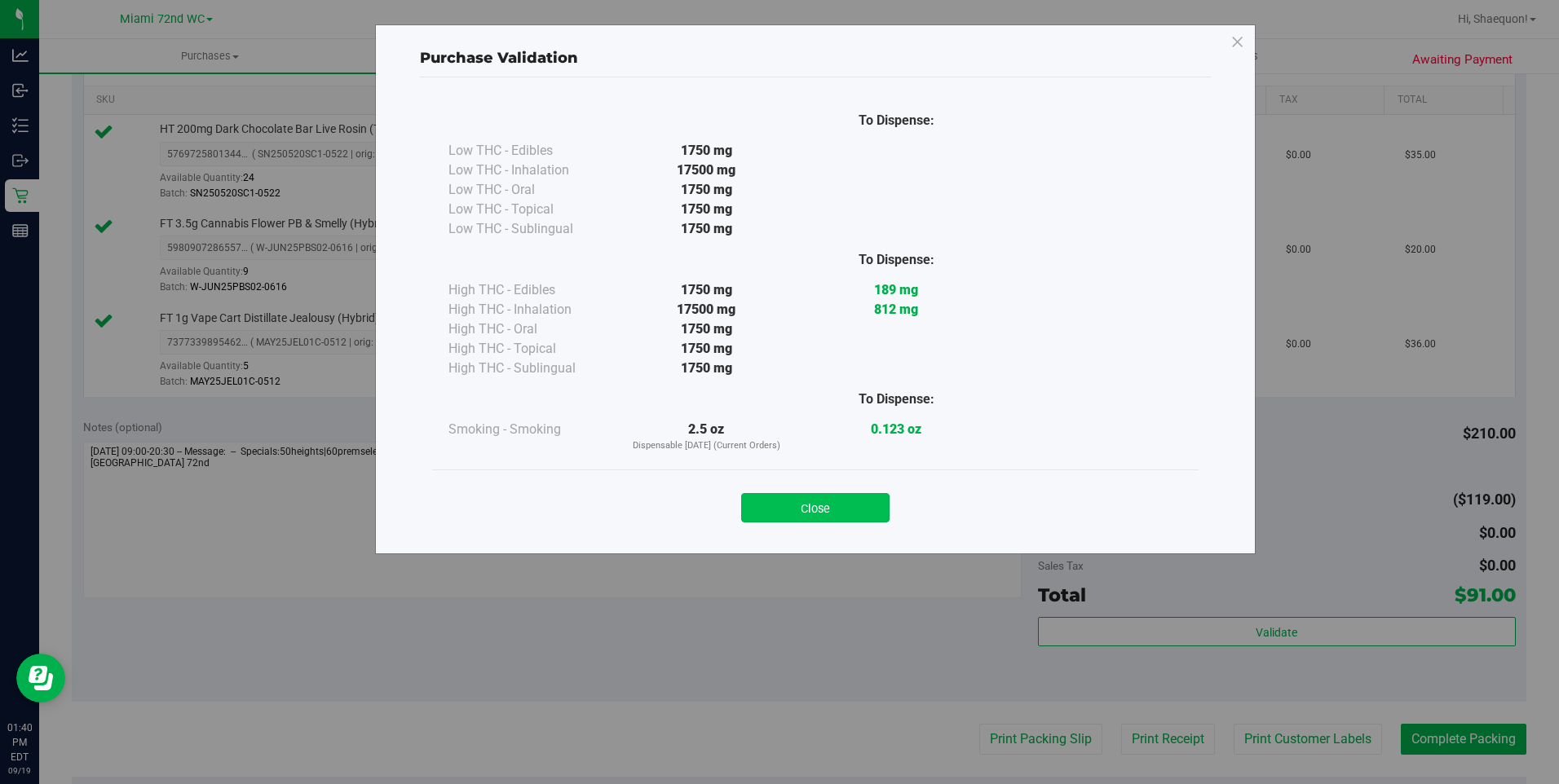
click at [855, 512] on button "Close" at bounding box center [816, 508] width 149 height 30
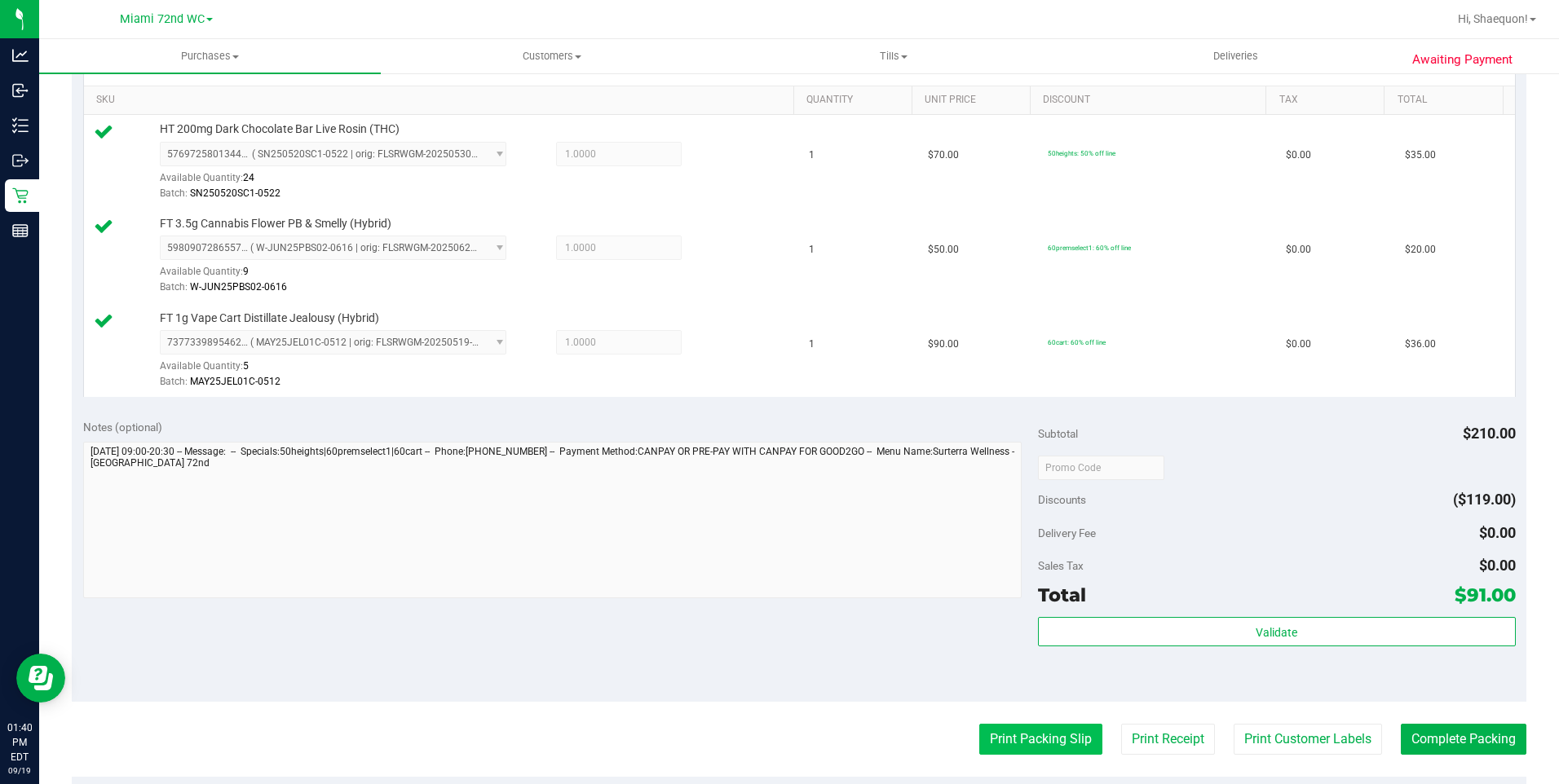
click at [1027, 735] on button "Print Packing Slip" at bounding box center [1041, 739] width 123 height 31
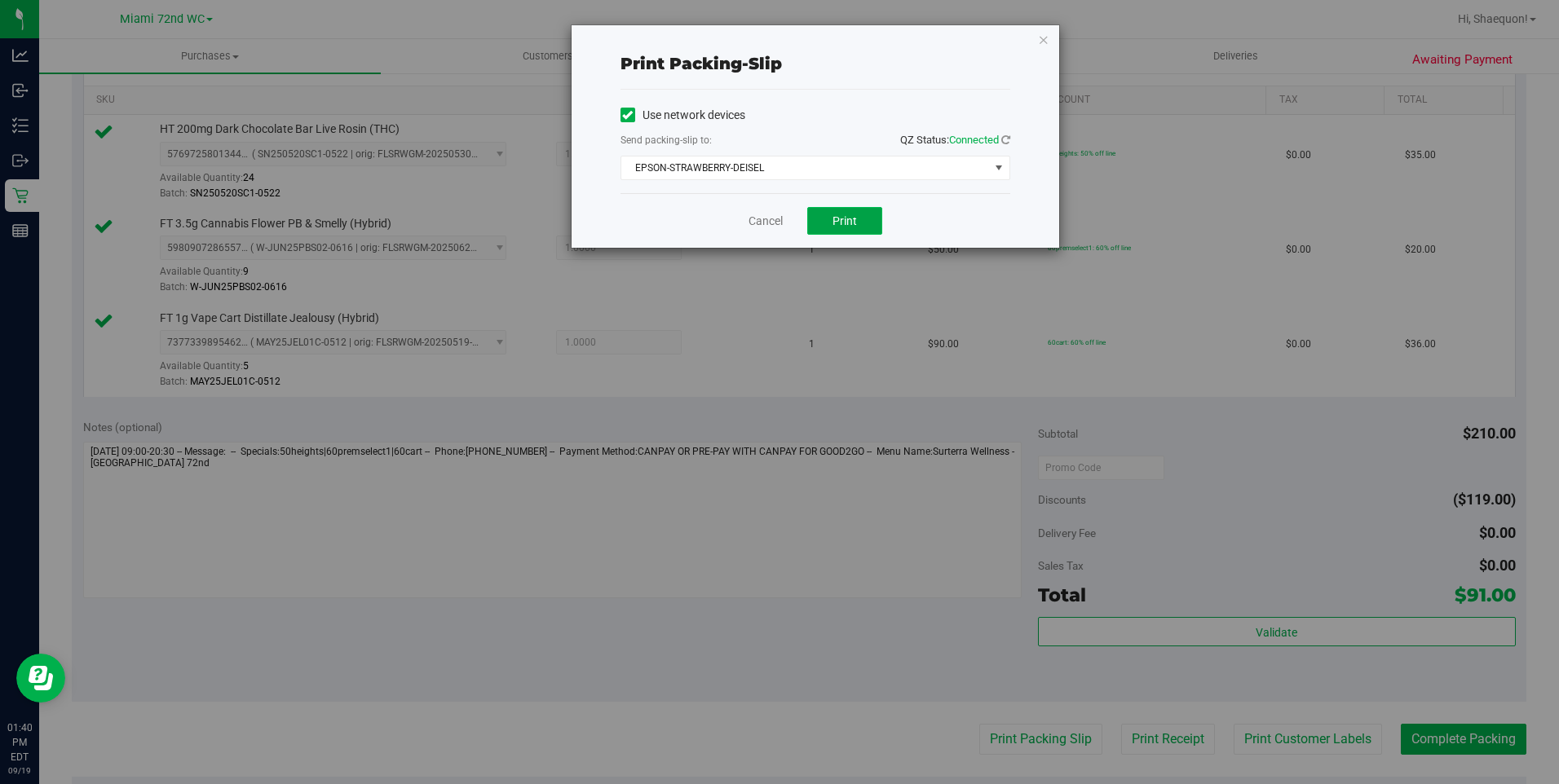
click at [835, 216] on span "Print" at bounding box center [844, 220] width 25 height 13
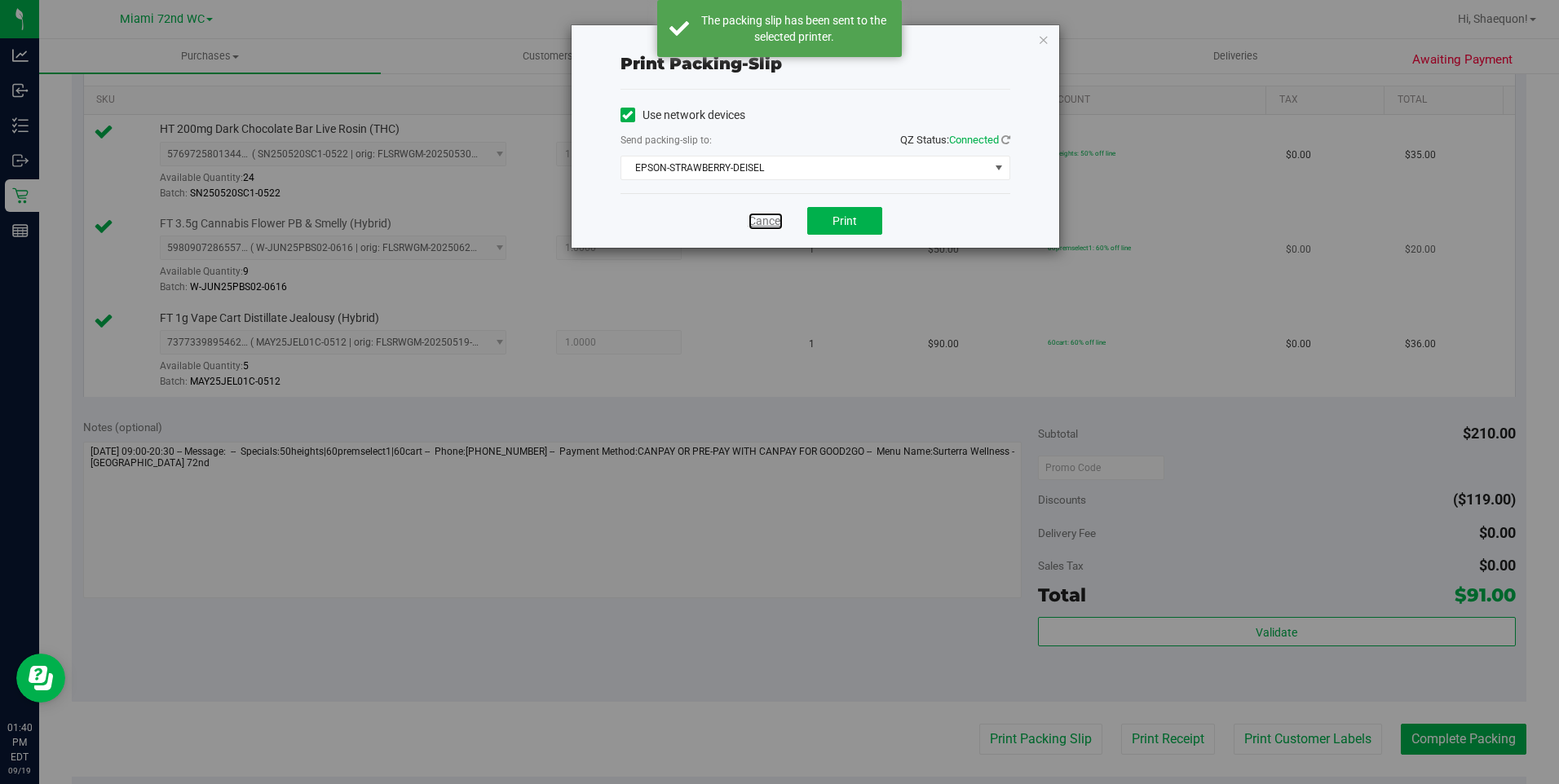
drag, startPoint x: 777, startPoint y: 217, endPoint x: 784, endPoint y: 224, distance: 9.9
click at [777, 217] on link "Cancel" at bounding box center [765, 222] width 34 height 17
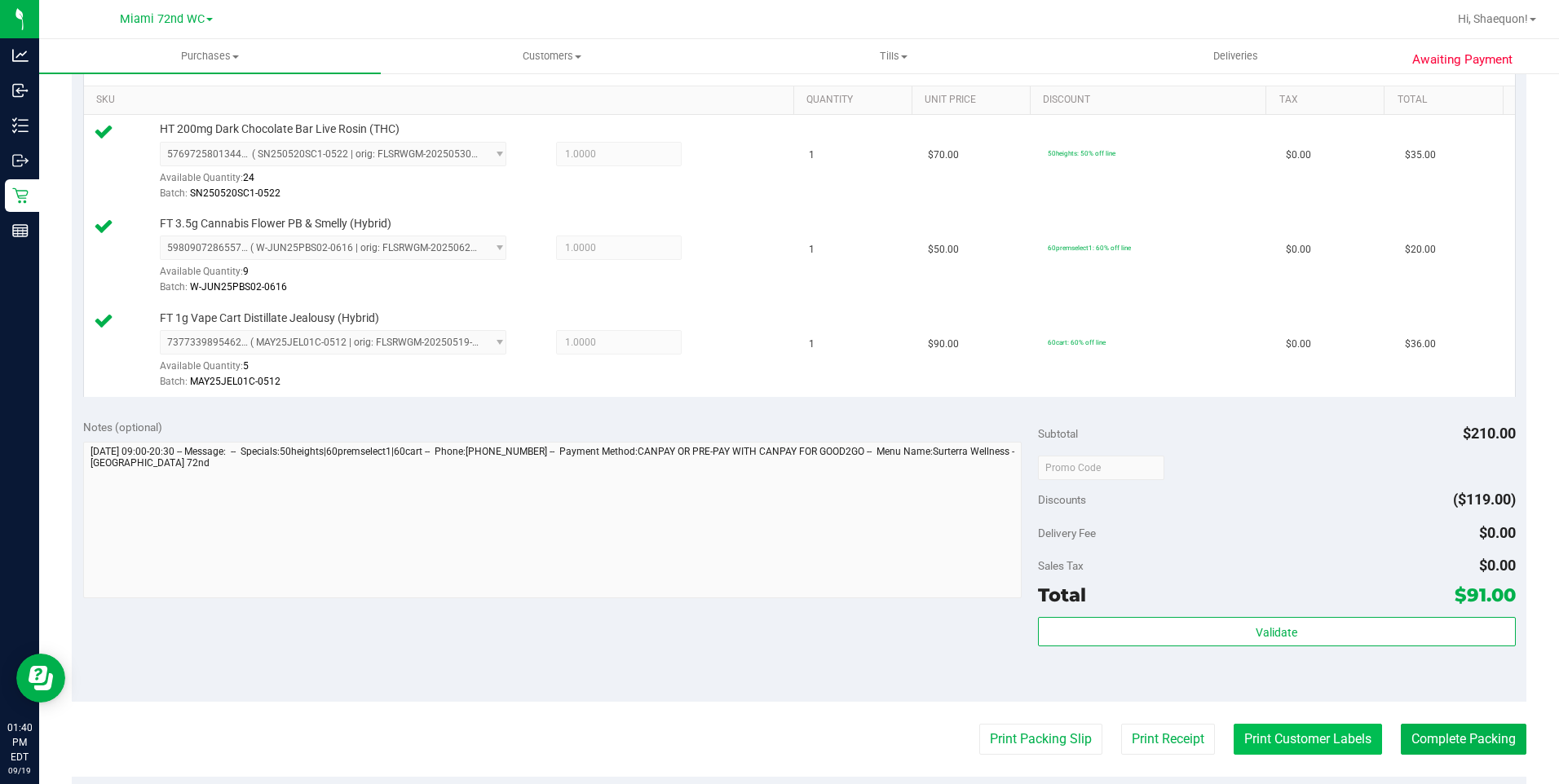
click at [1335, 742] on button "Print Customer Labels" at bounding box center [1308, 739] width 149 height 31
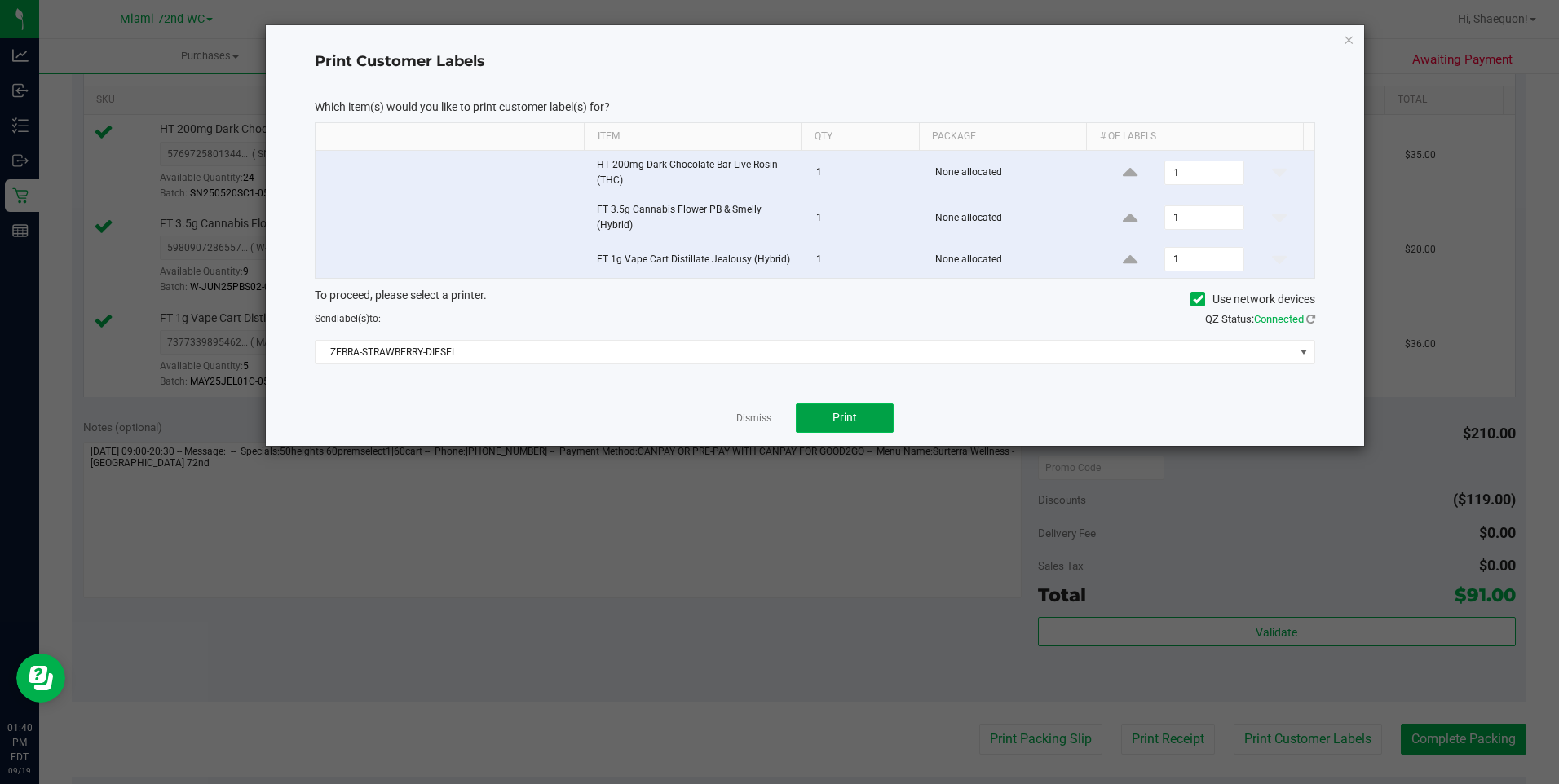
click at [844, 417] on span "Print" at bounding box center [844, 417] width 25 height 13
click at [755, 420] on link "Dismiss" at bounding box center [754, 419] width 35 height 14
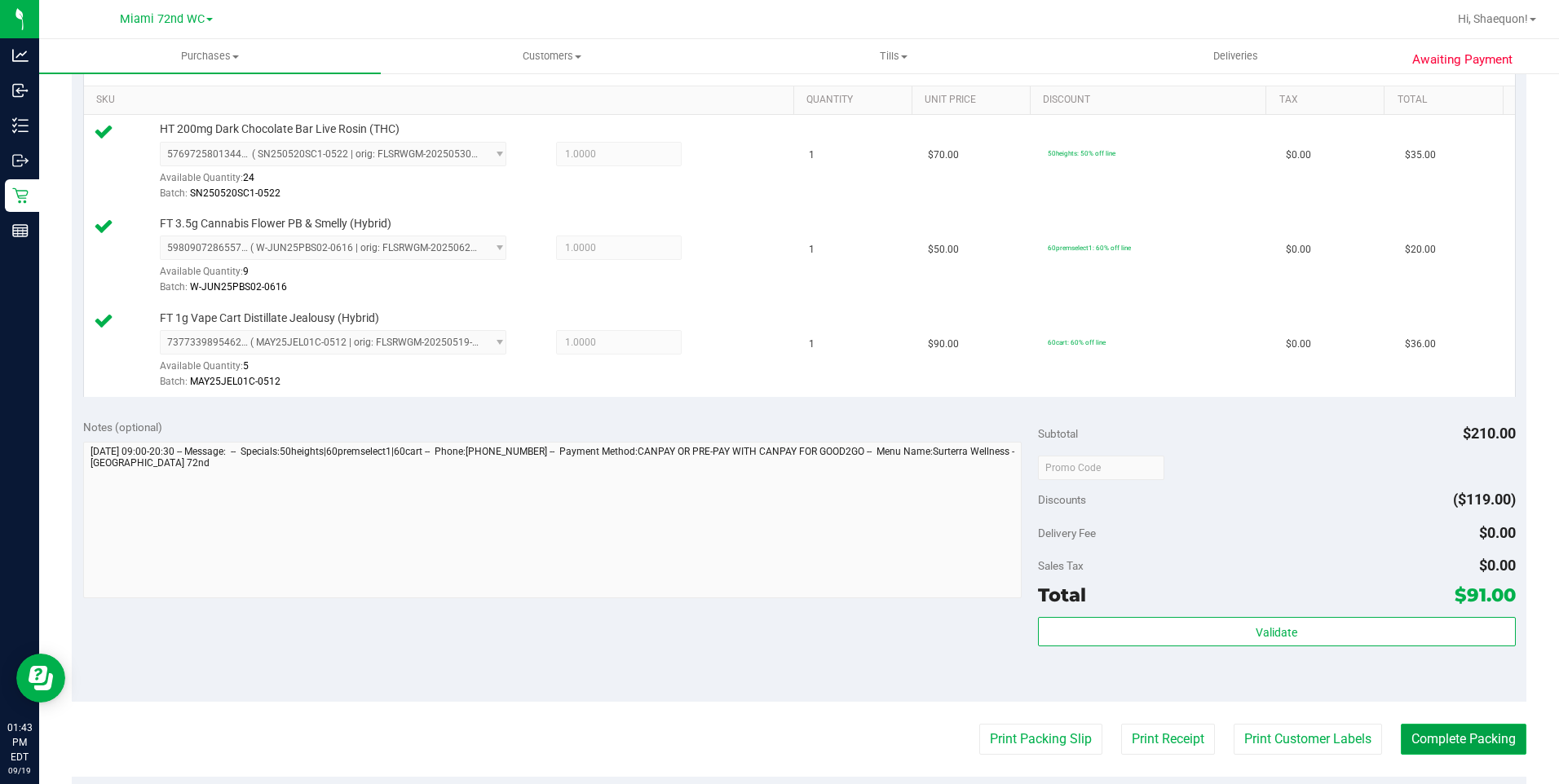
click at [1449, 747] on button "Complete Packing" at bounding box center [1464, 739] width 126 height 31
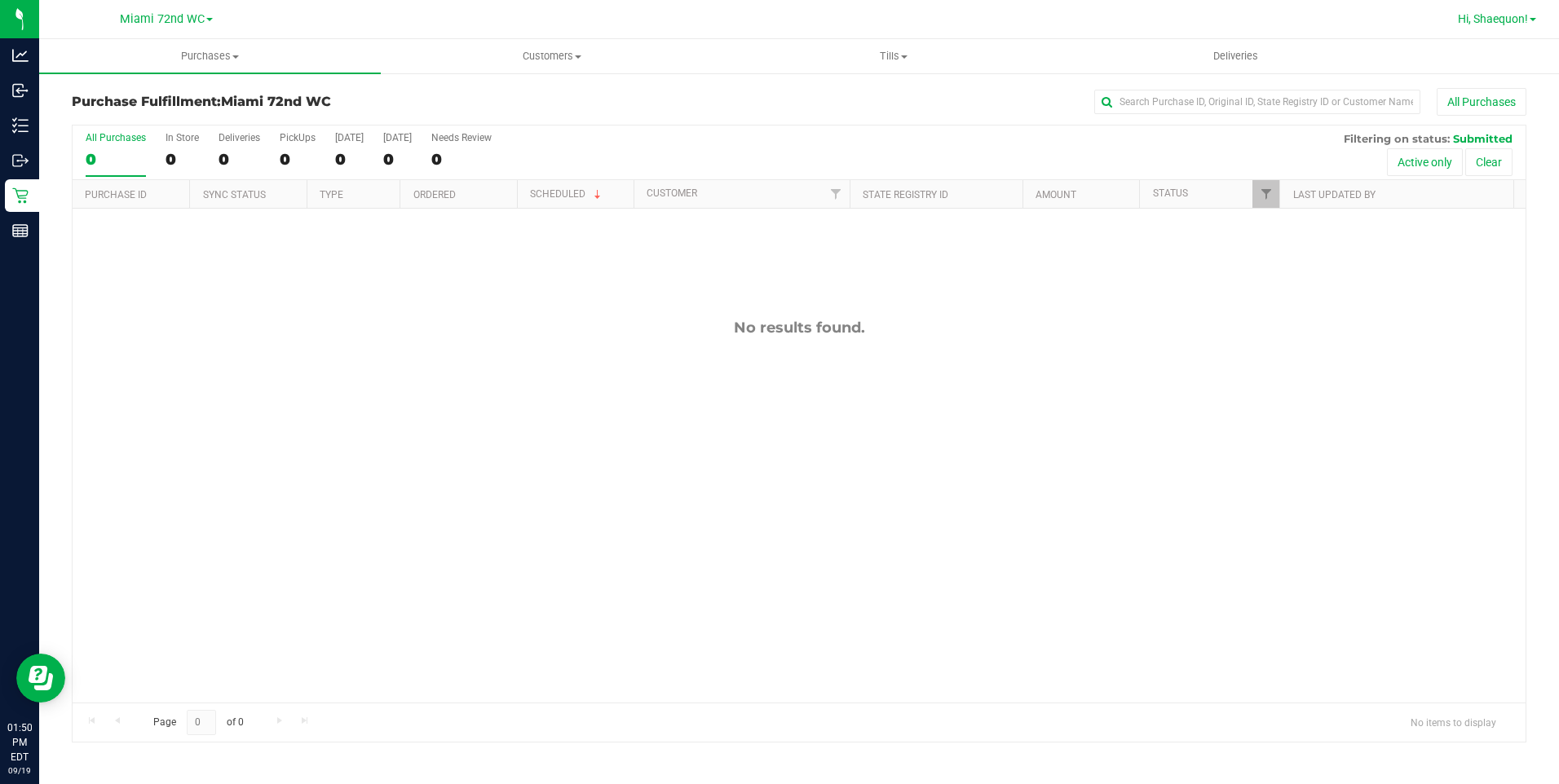
click at [1496, 25] on span "Hi, Shaequon!" at bounding box center [1493, 18] width 71 height 13
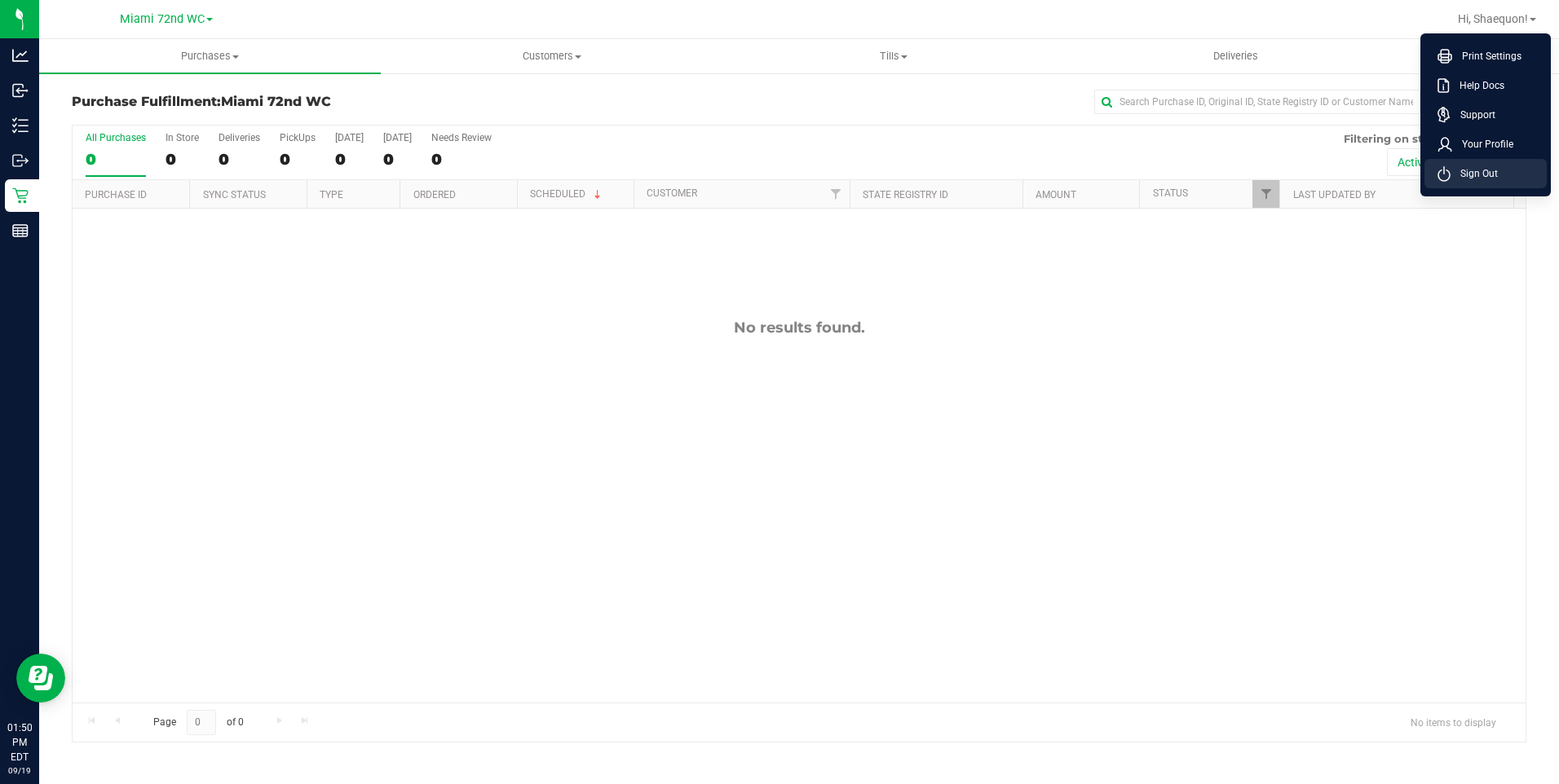
click at [1488, 176] on span "Sign Out" at bounding box center [1475, 173] width 48 height 16
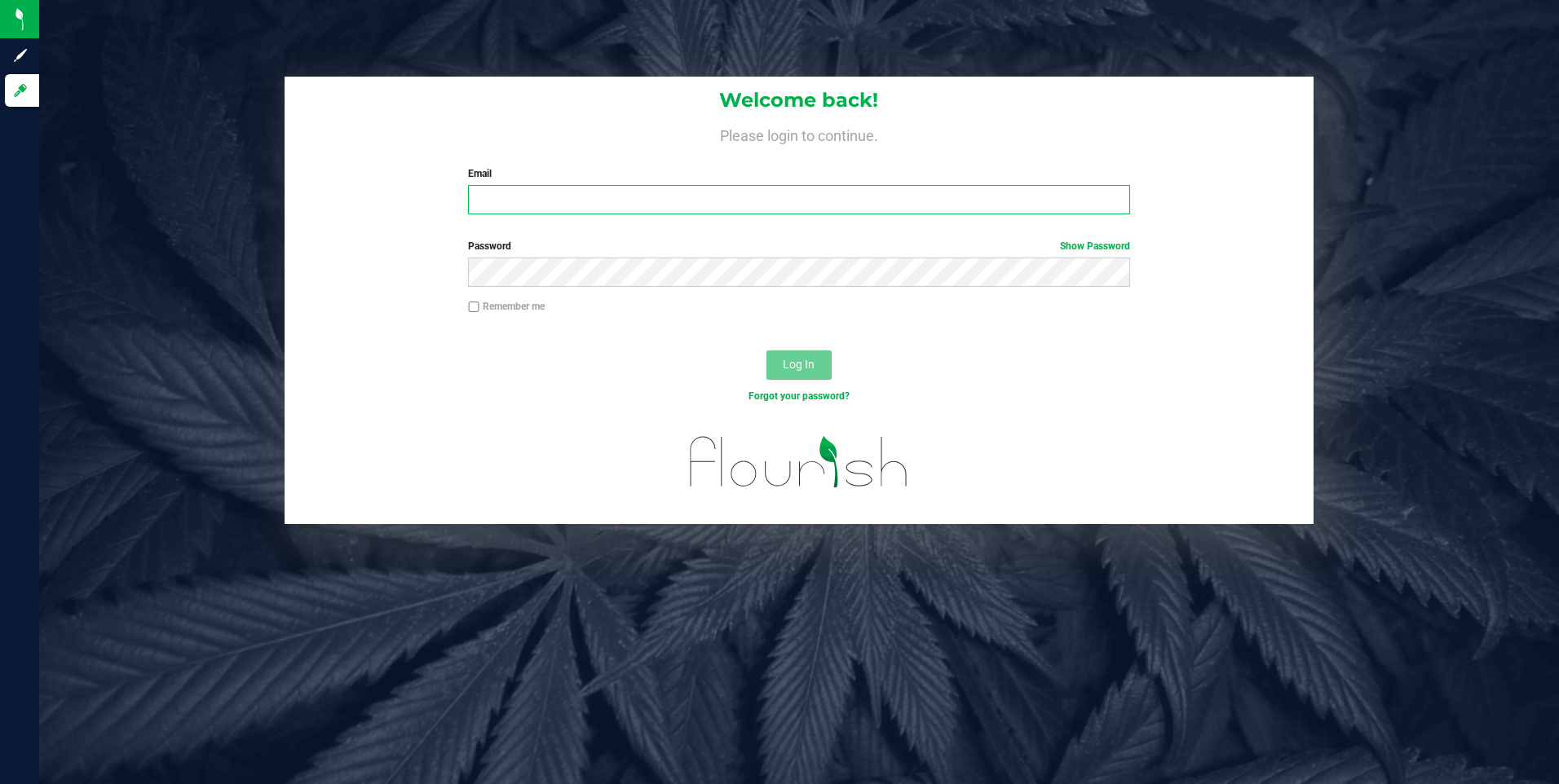
click at [698, 202] on input "Email" at bounding box center [799, 200] width 662 height 30
type input "[EMAIL_ADDRESS][DOMAIN_NAME]"
click at [766, 351] on button "Log In" at bounding box center [799, 365] width 65 height 30
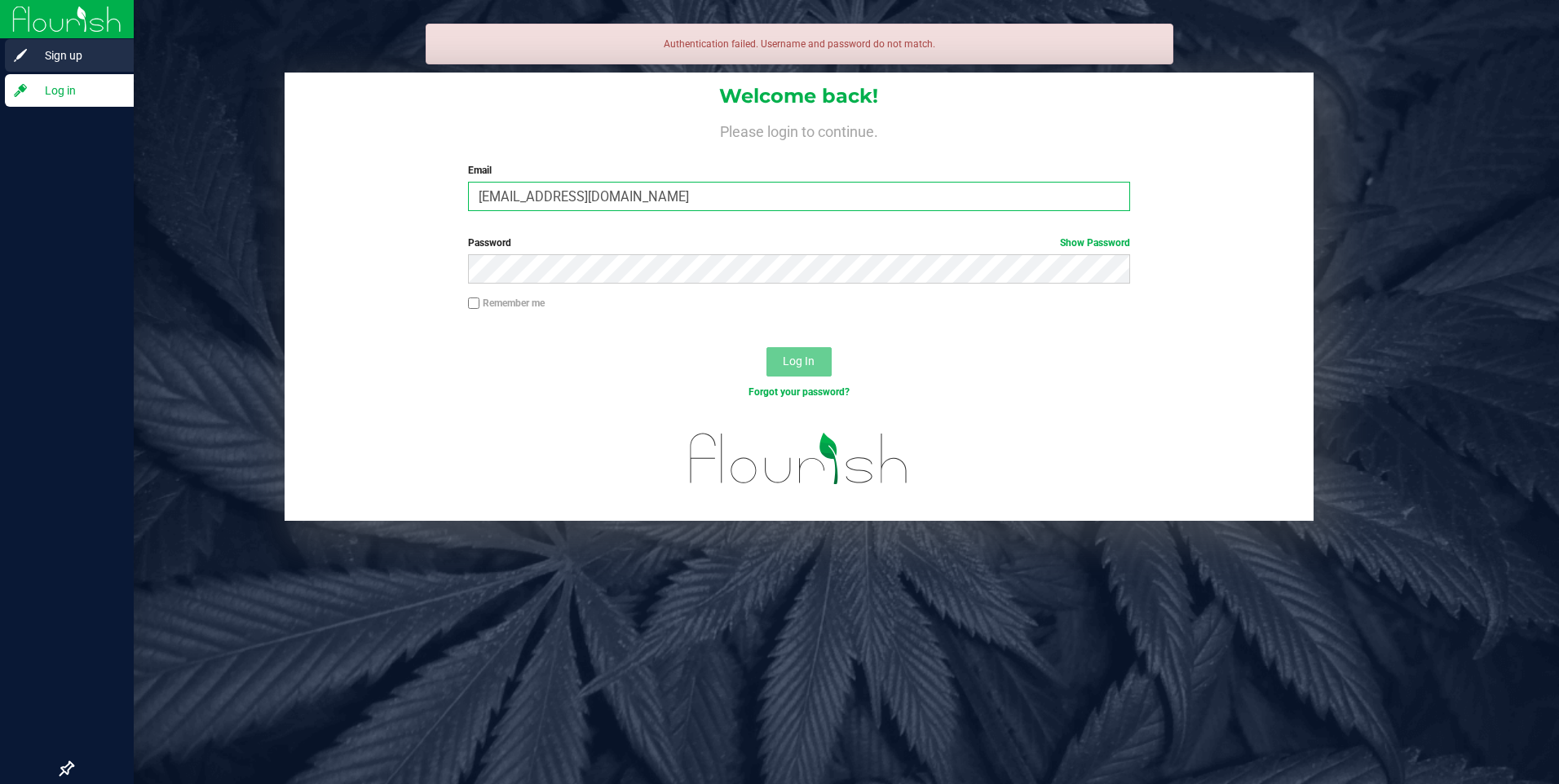
drag, startPoint x: 638, startPoint y: 198, endPoint x: 0, endPoint y: 59, distance: 653.0
click at [0, 91] on html "Sign up Log in Authentication failed. Username and password do not match. Welco…" at bounding box center [779, 392] width 1559 height 784
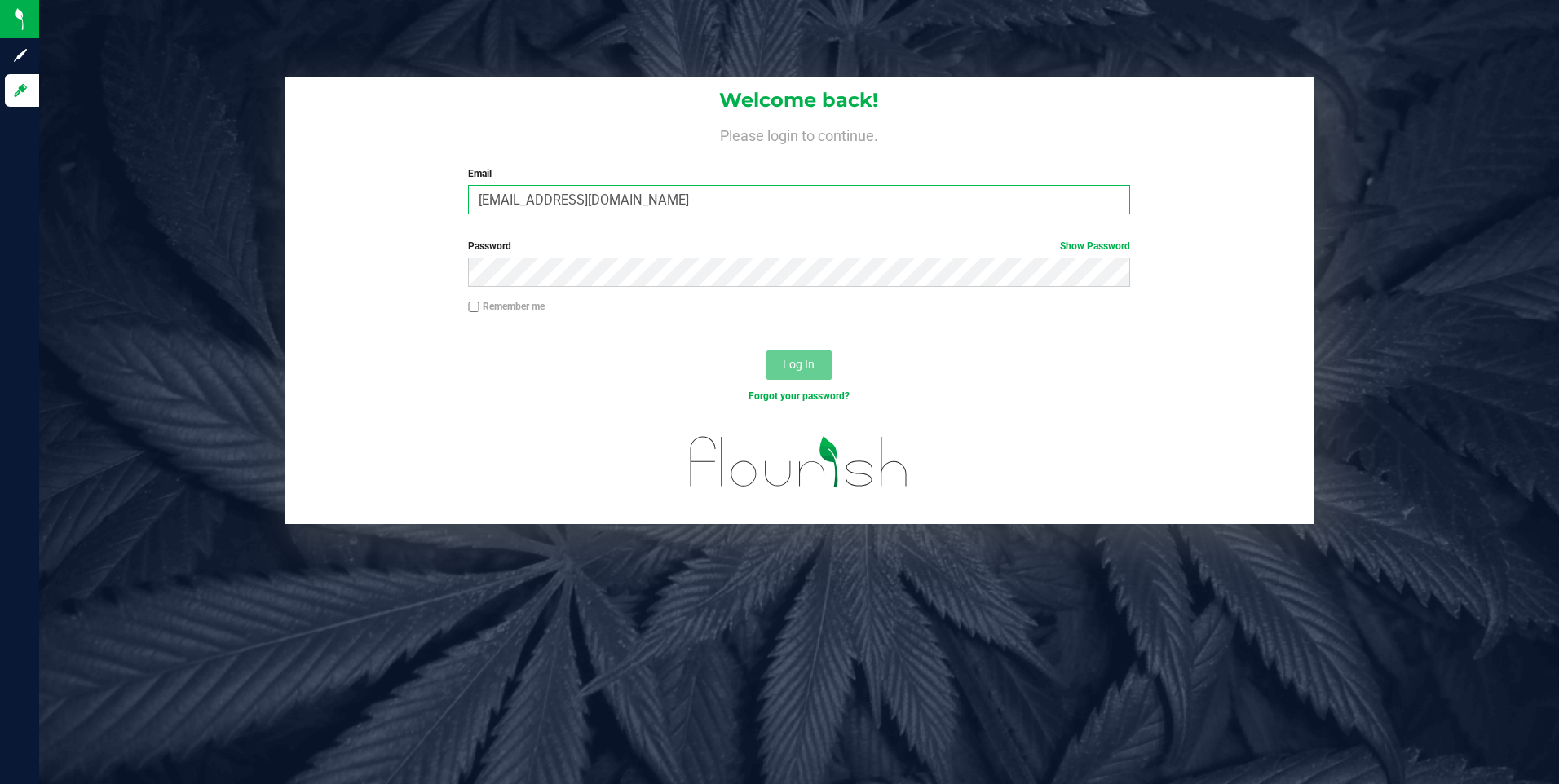
type input "[EMAIL_ADDRESS][DOMAIN_NAME]"
click at [766, 351] on button "Log In" at bounding box center [799, 365] width 65 height 30
